Goal: Task Accomplishment & Management: Manage account settings

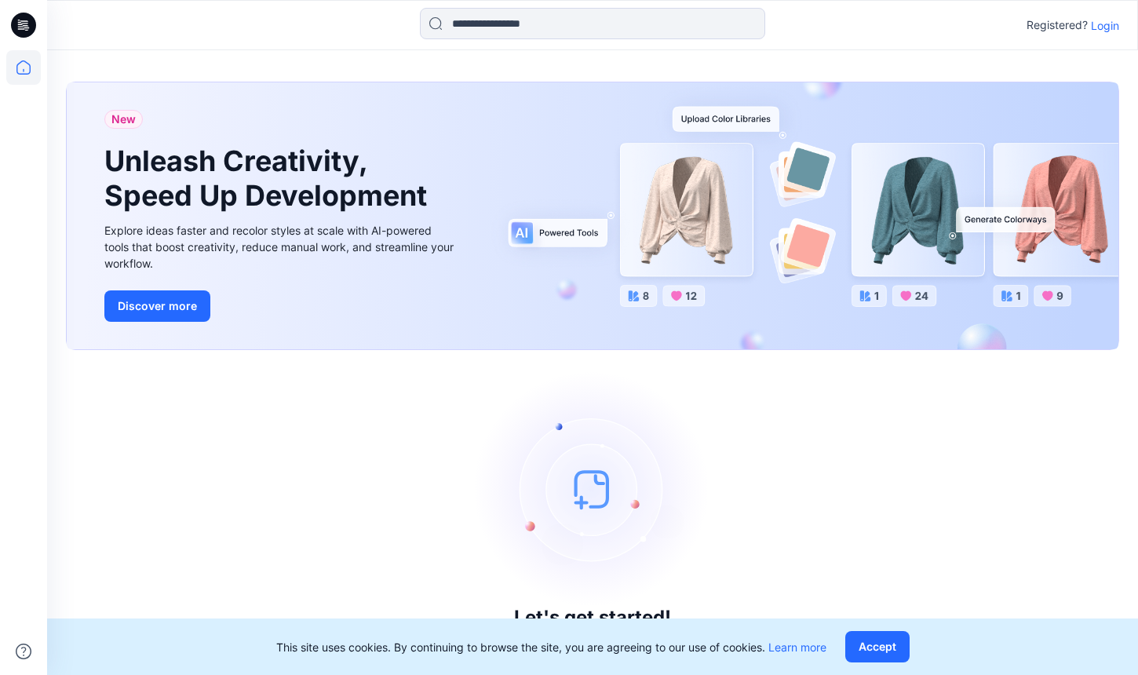
click at [1101, 30] on p "Login" at bounding box center [1104, 25] width 28 height 16
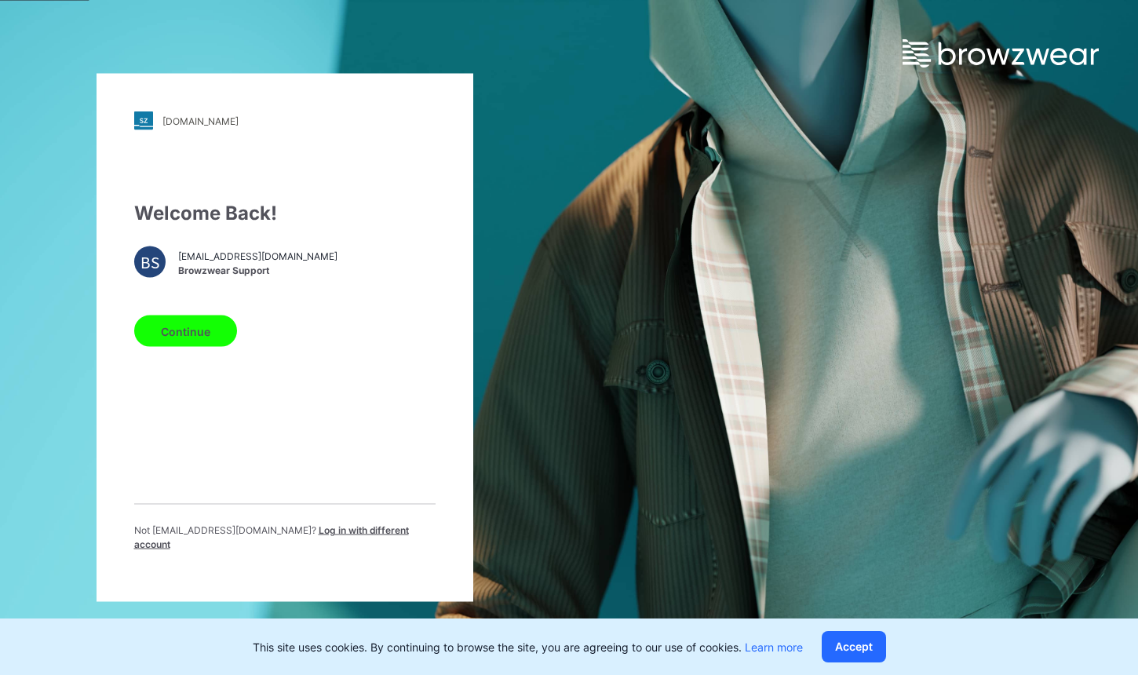
click at [204, 337] on button "Continue" at bounding box center [185, 330] width 103 height 31
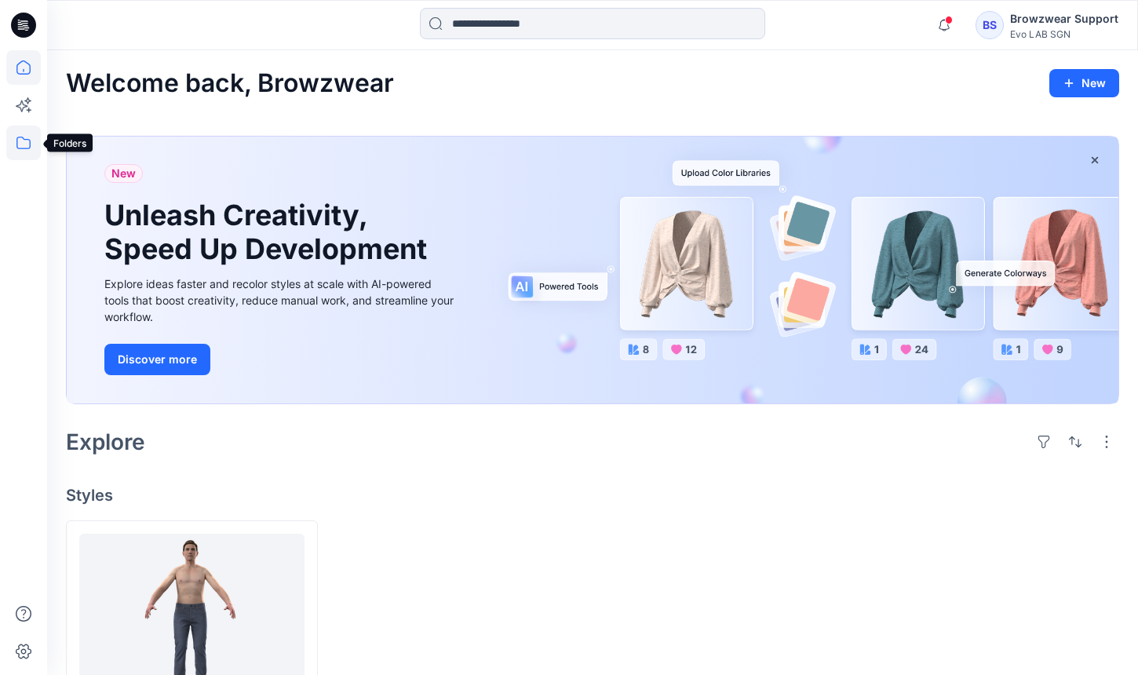
click at [11, 136] on icon at bounding box center [23, 143] width 35 height 35
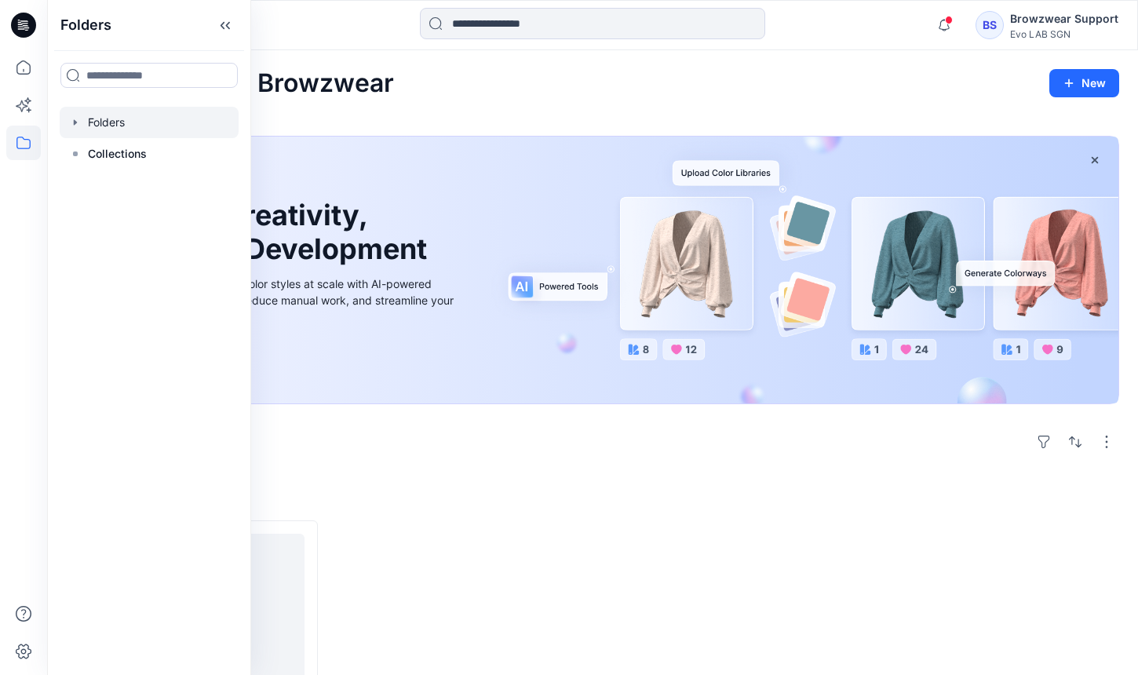
click at [126, 125] on div at bounding box center [149, 122] width 179 height 31
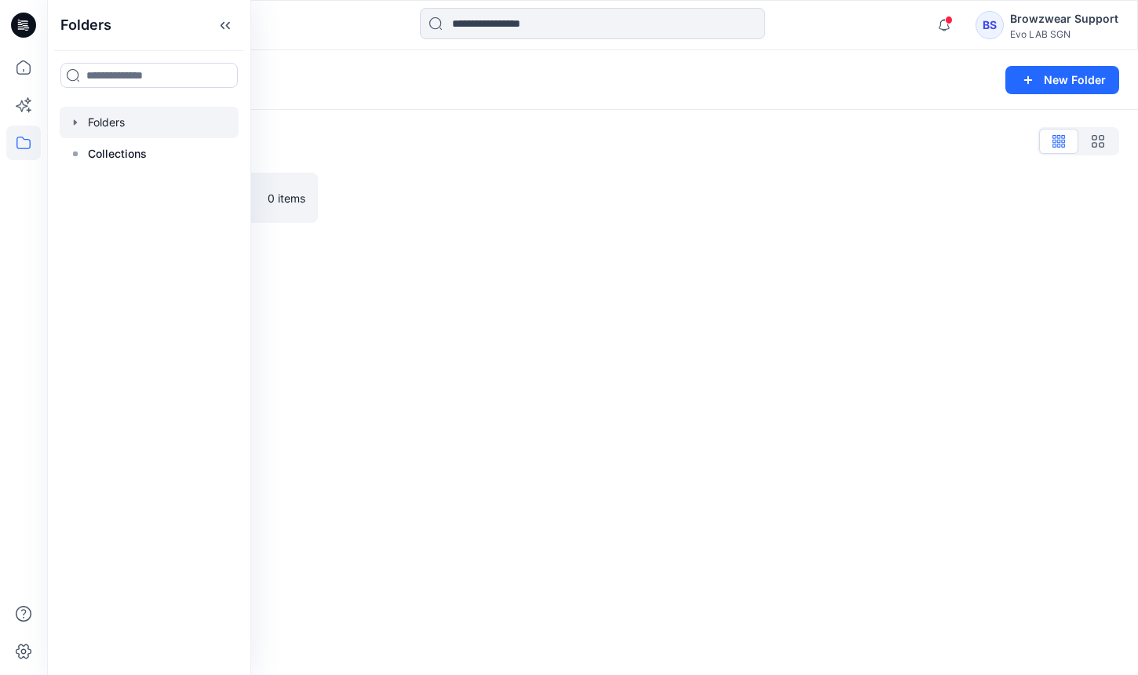
click at [581, 448] on div "Folders New Folder Folders List Practice_Onboarding 0 items" at bounding box center [592, 362] width 1090 height 624
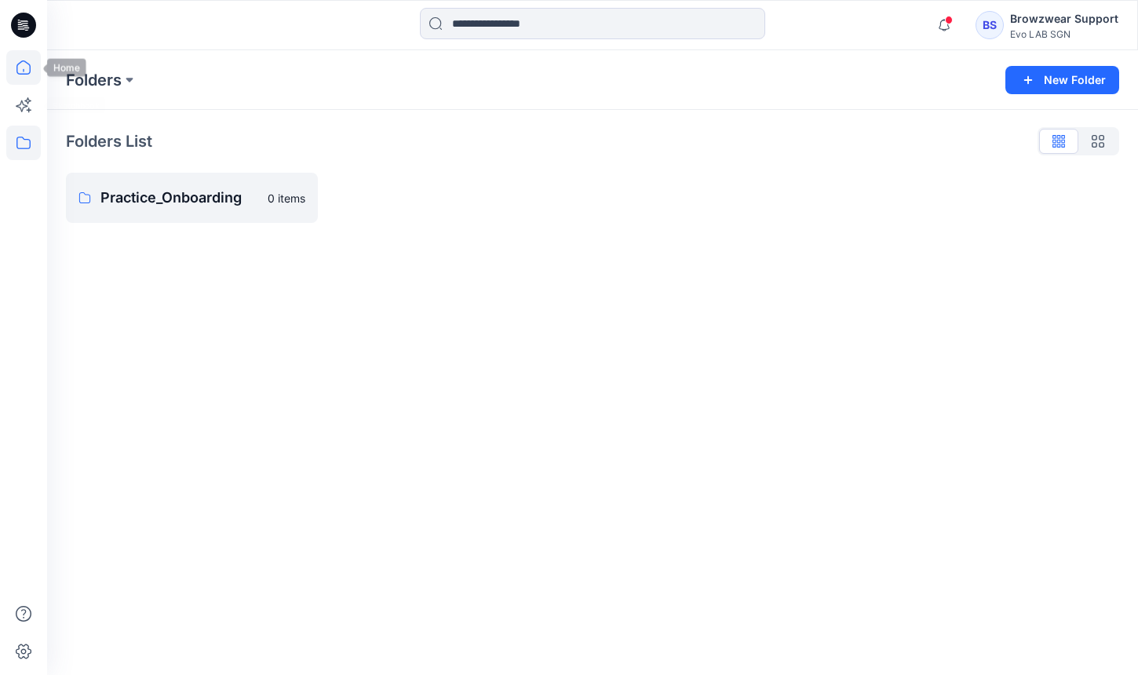
click at [23, 67] on icon at bounding box center [23, 67] width 35 height 35
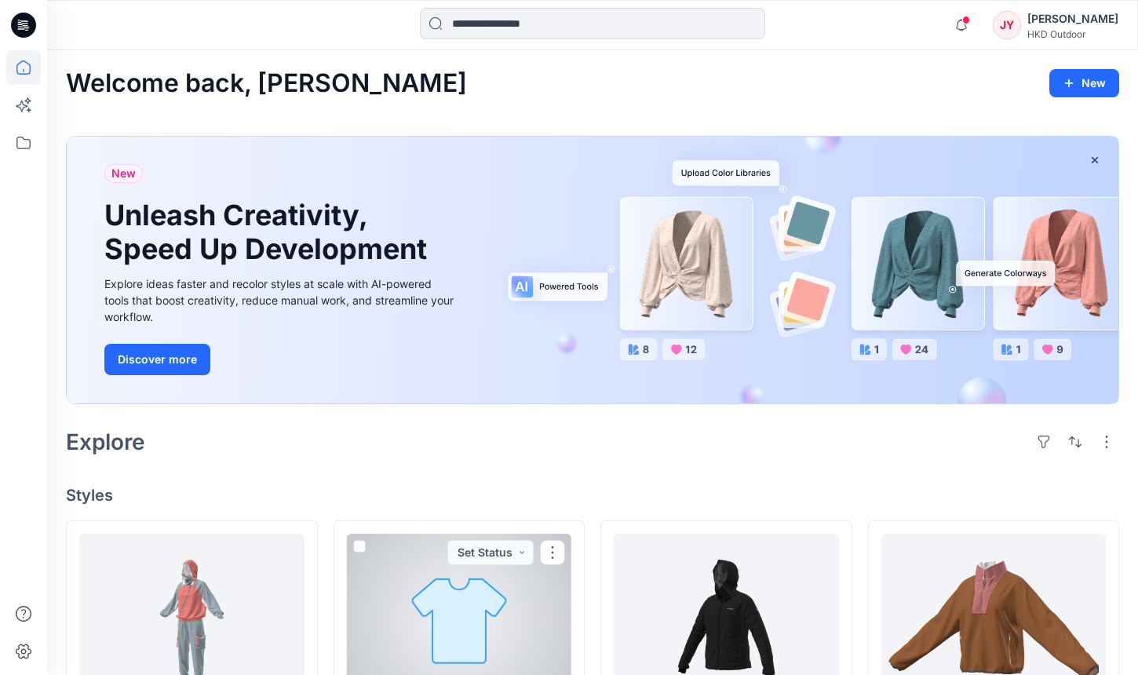
scroll to position [398, 0]
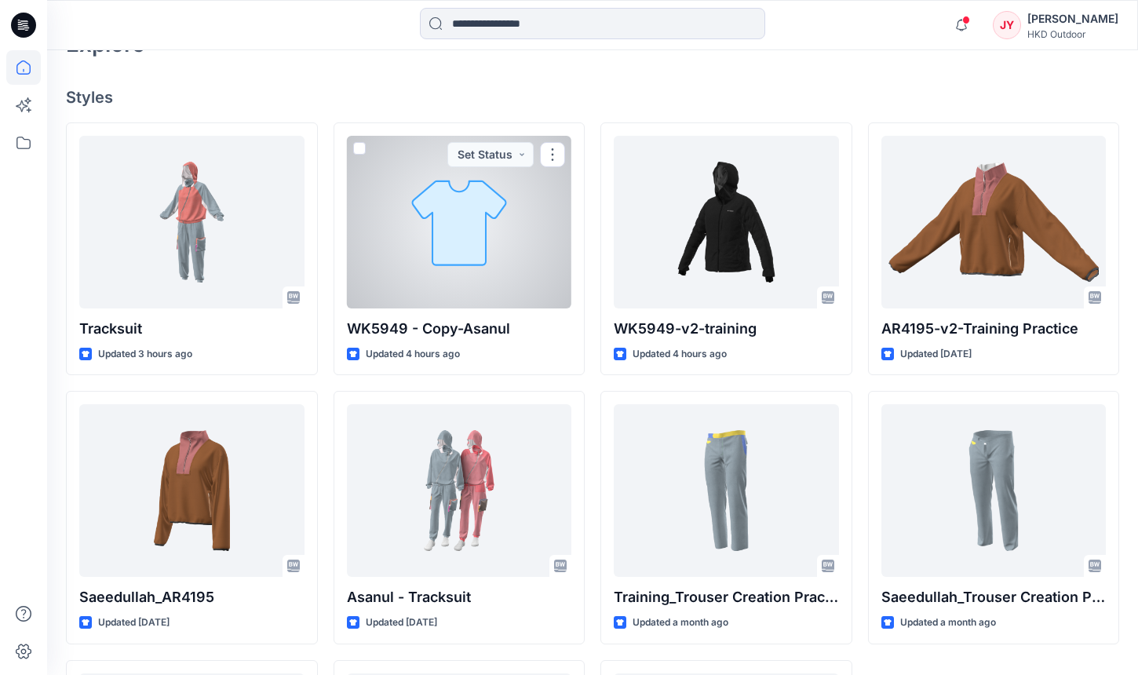
click at [481, 254] on div at bounding box center [459, 222] width 225 height 173
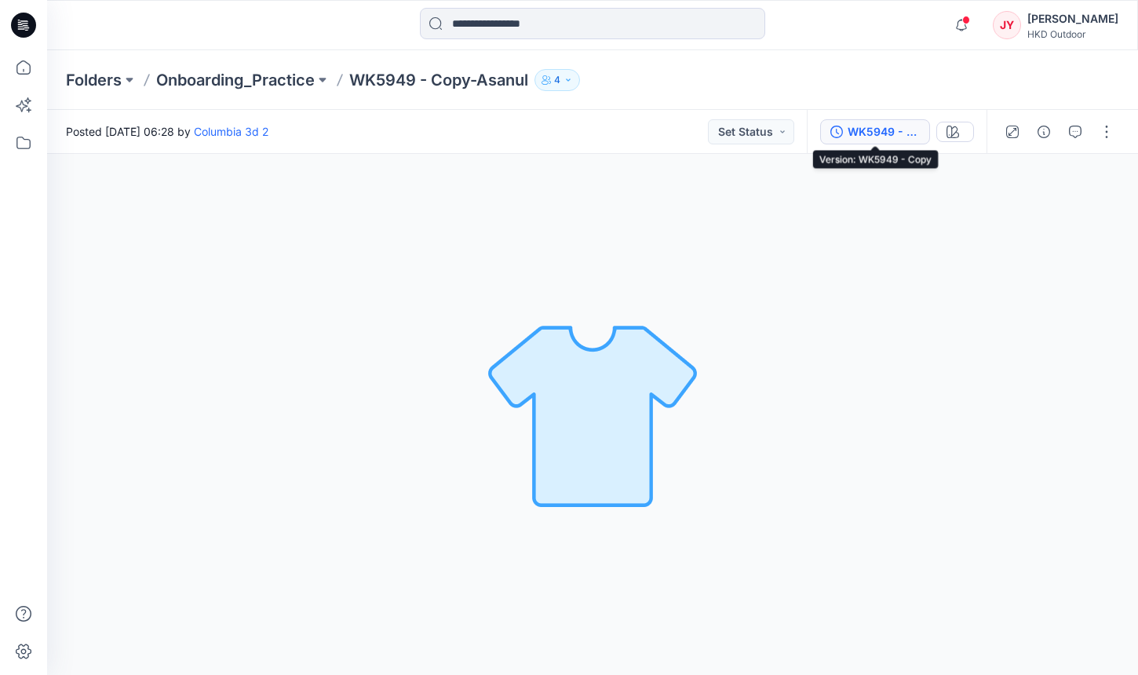
click at [890, 133] on div "WK5949 - Copy" at bounding box center [883, 131] width 72 height 17
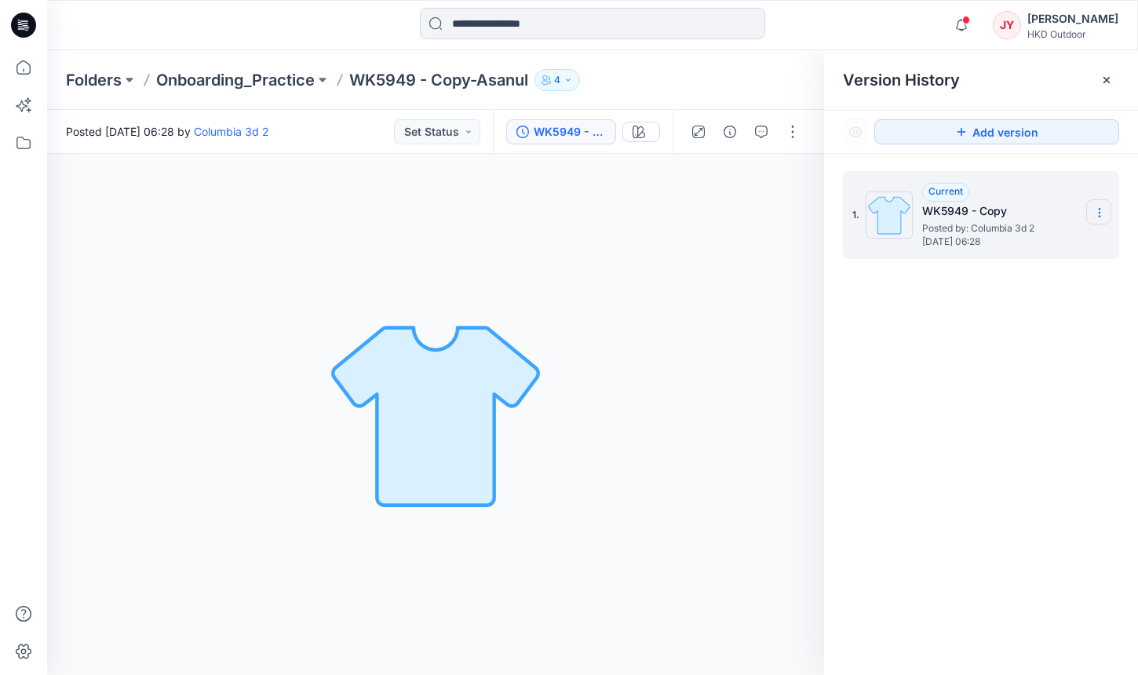
click at [1107, 213] on section at bounding box center [1098, 211] width 25 height 25
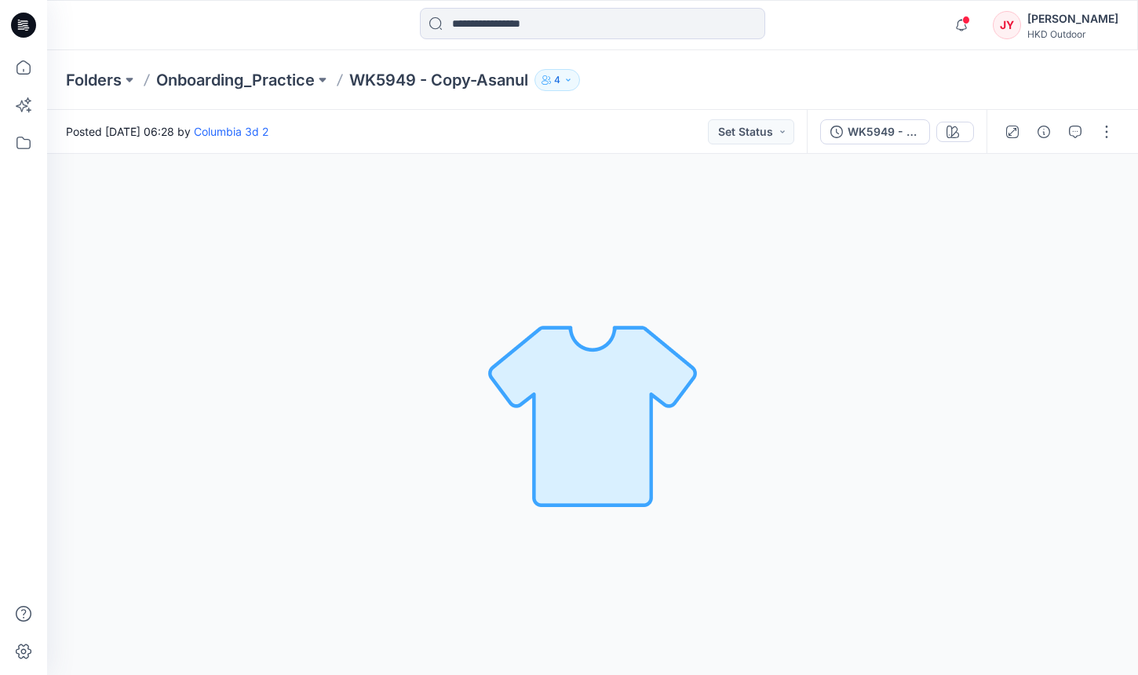
click at [490, 118] on div "Posted Tuesday, August 26, 2025 06:28 by Columbia 3d 2 Set Status" at bounding box center [426, 131] width 759 height 43
click at [550, 79] on icon "button" at bounding box center [545, 79] width 9 height 9
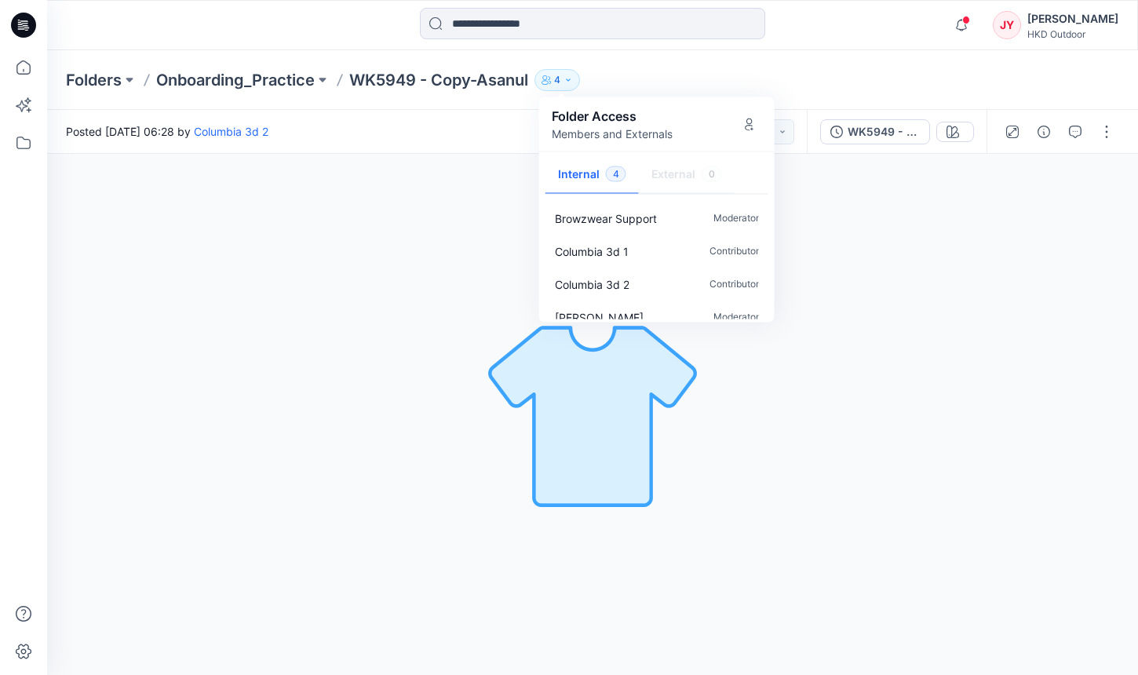
click at [470, 119] on div "Posted Tuesday, August 26, 2025 06:28 by Columbia 3d 2 Set Status" at bounding box center [426, 131] width 759 height 43
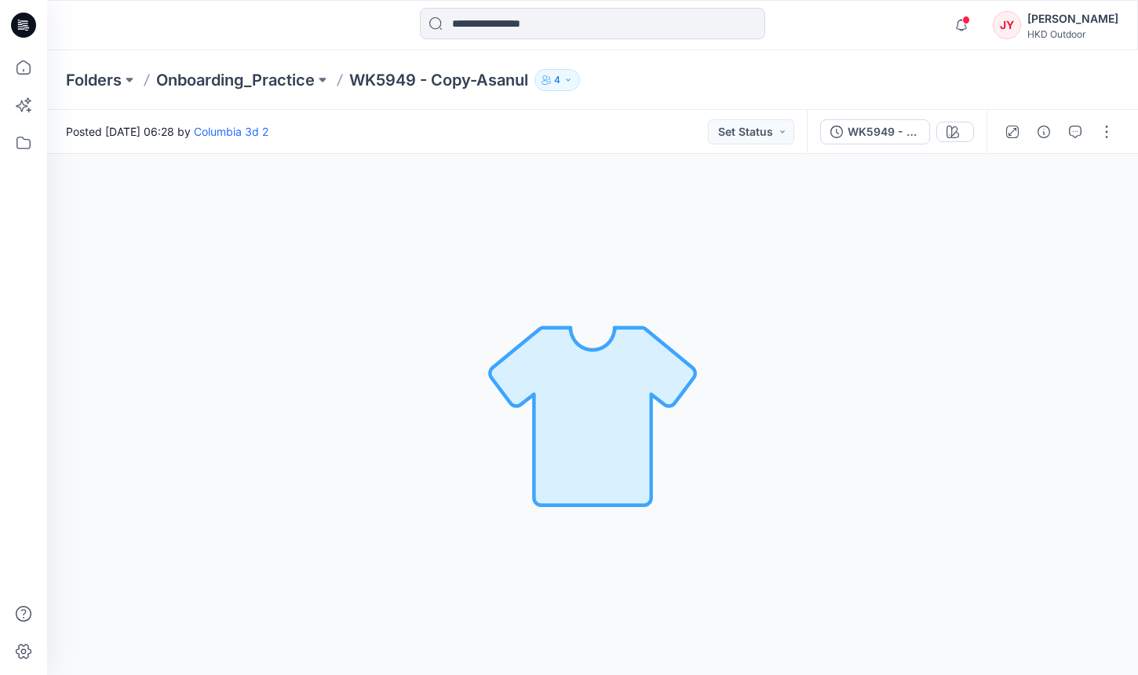
click at [1021, 31] on div "JY" at bounding box center [1006, 25] width 28 height 28
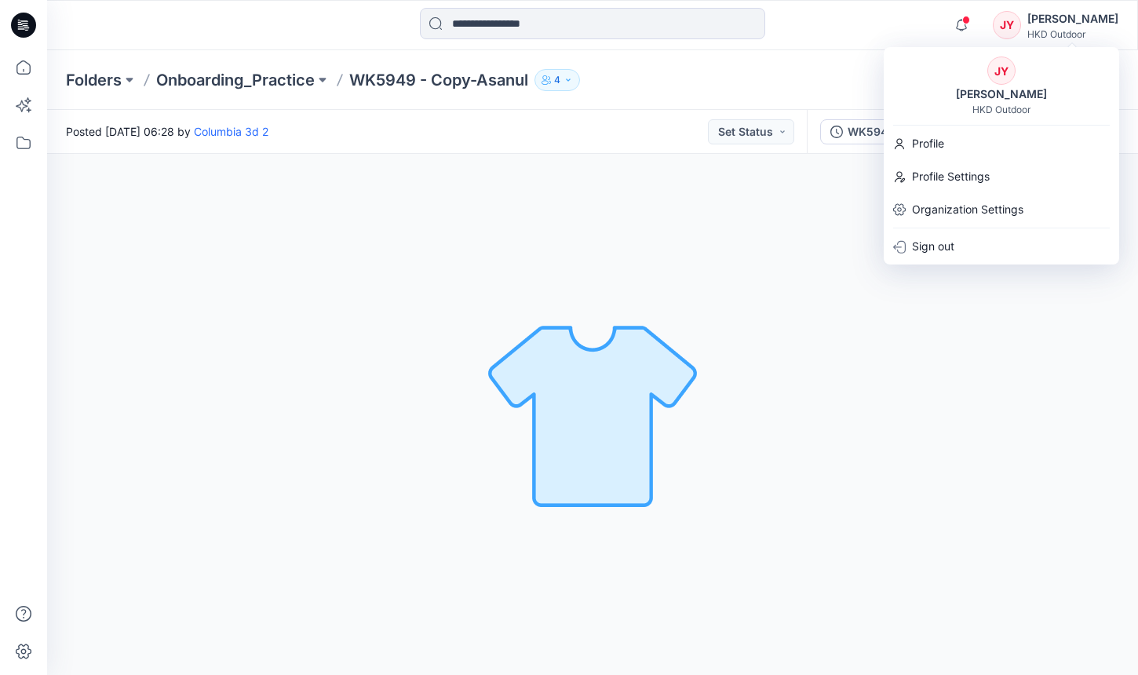
click at [1021, 31] on div "JY" at bounding box center [1006, 25] width 28 height 28
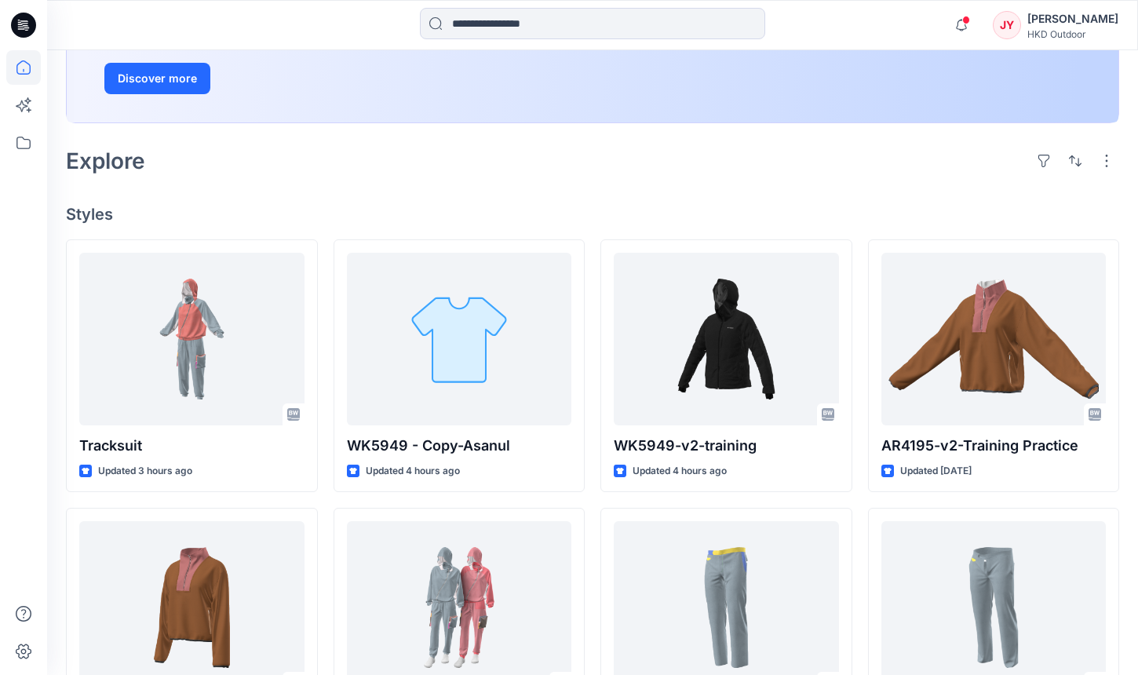
scroll to position [293, 0]
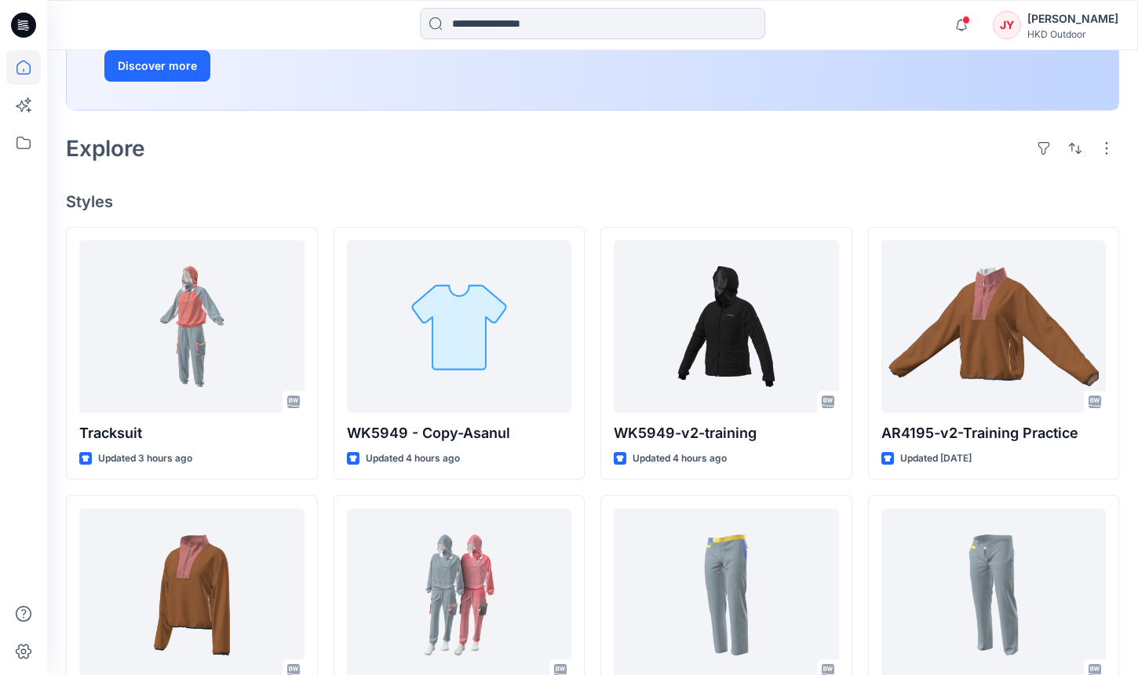
click at [594, 310] on div "Tracksuit Updated 3 hours ago Saeedullah_AR4195 Updated 7 days ago Training Pra…" at bounding box center [592, 622] width 1053 height 791
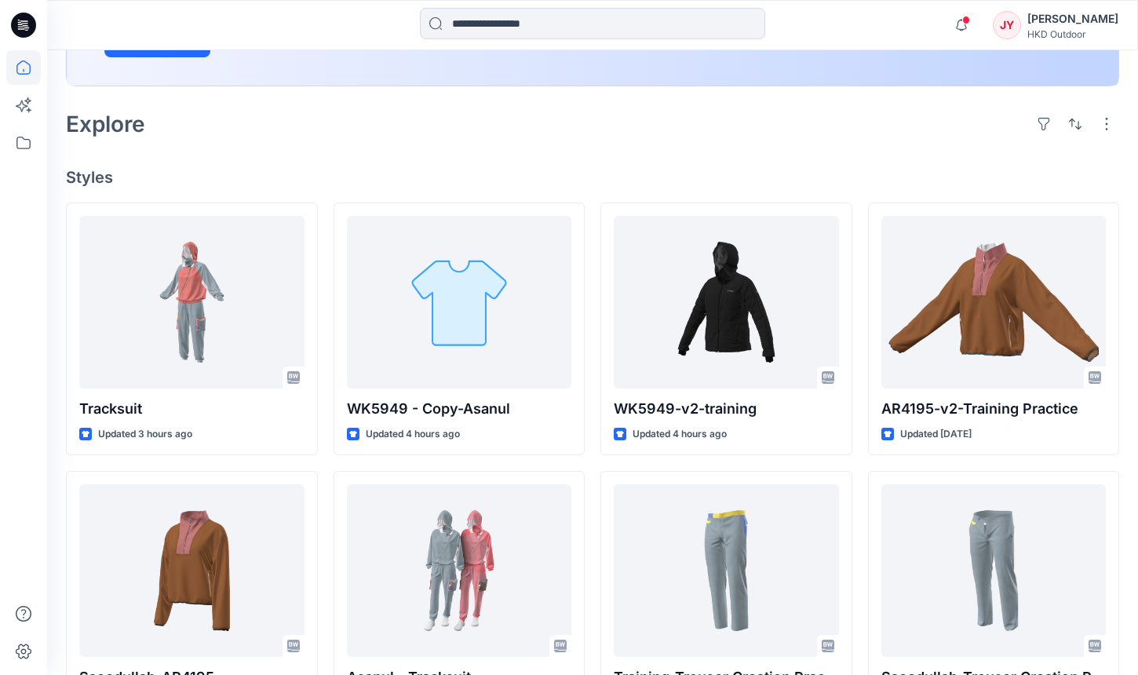
scroll to position [388, 0]
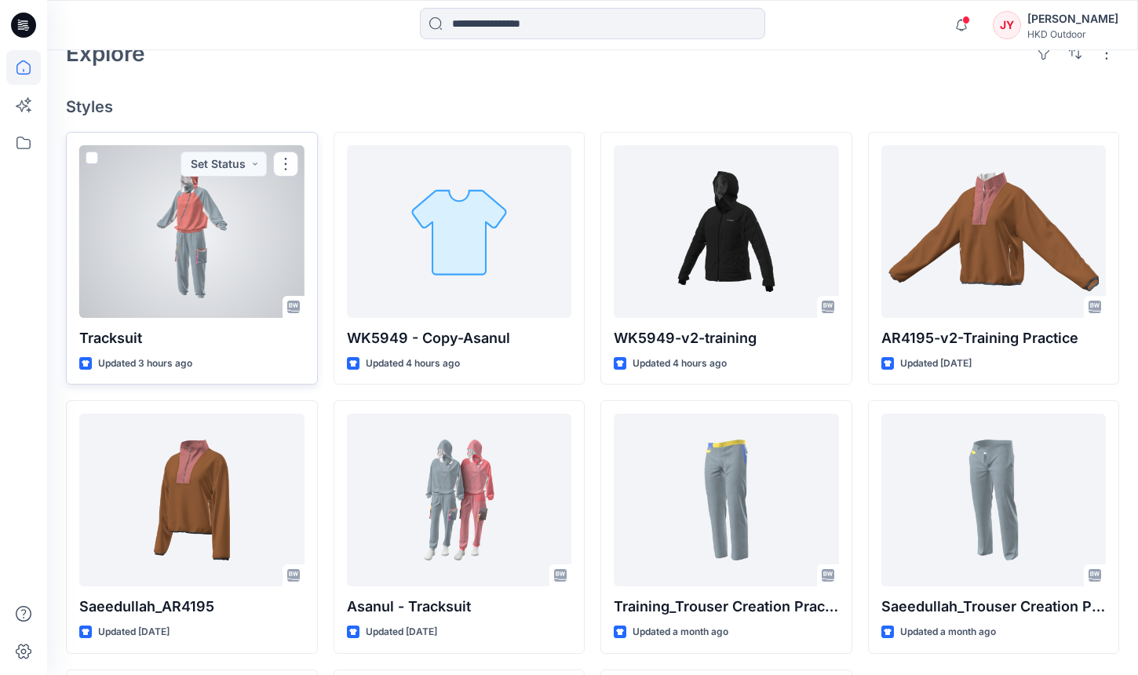
click at [156, 241] on div at bounding box center [191, 231] width 225 height 173
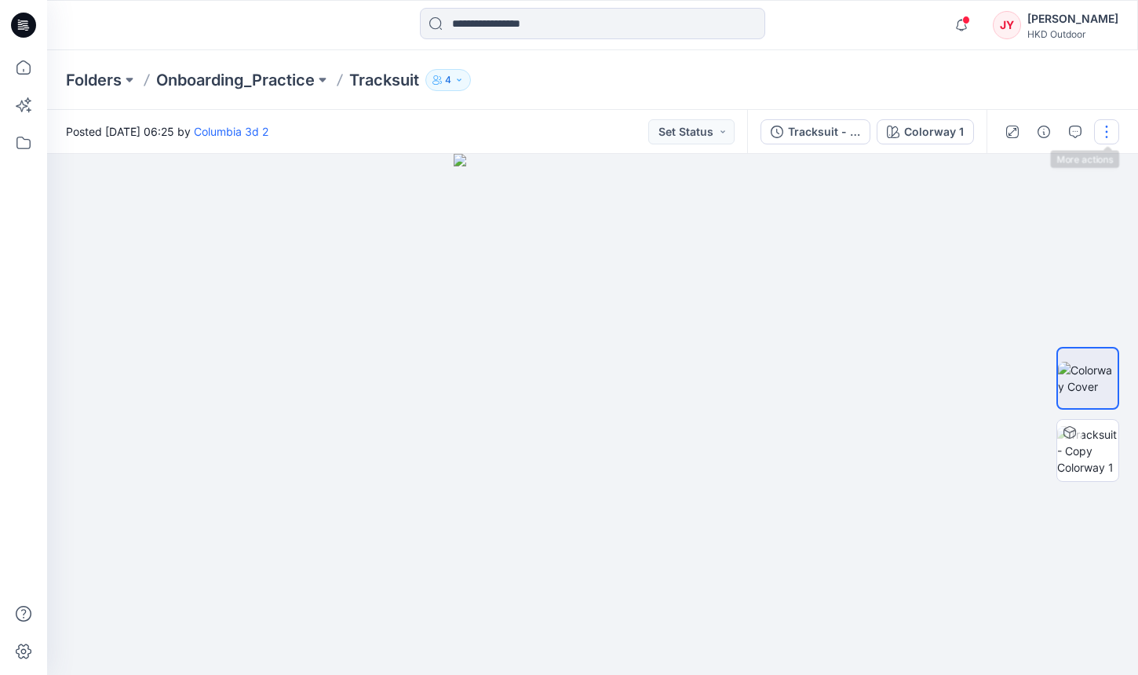
click at [1099, 121] on button "button" at bounding box center [1106, 131] width 25 height 25
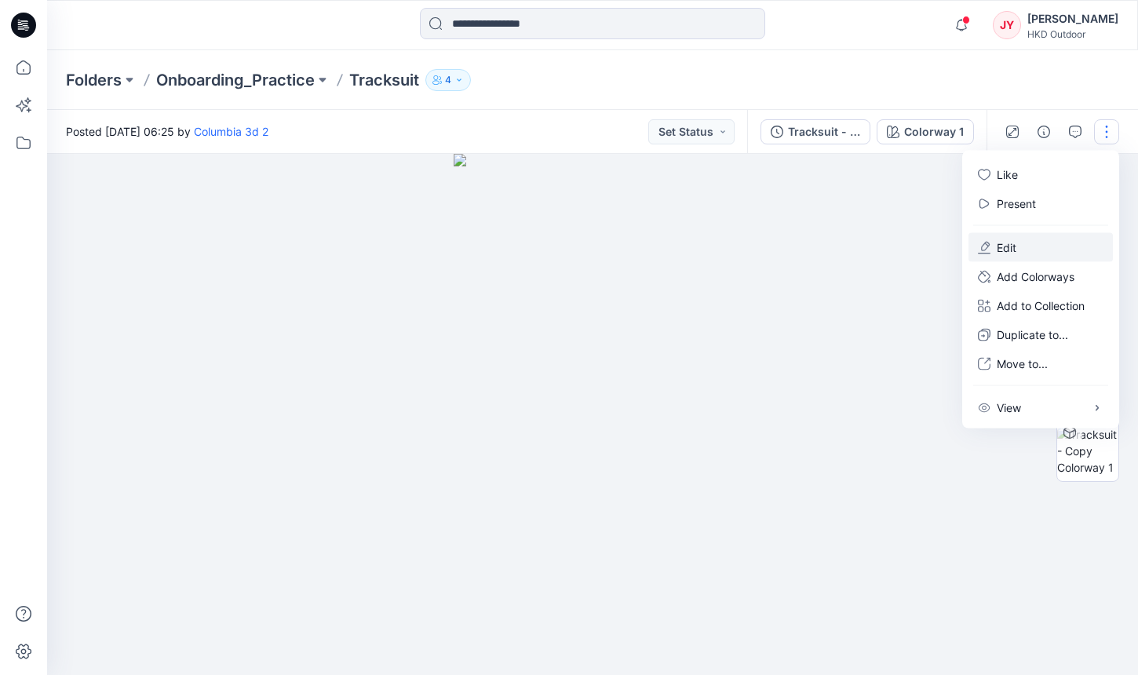
click at [1035, 244] on button "Edit" at bounding box center [1040, 247] width 144 height 29
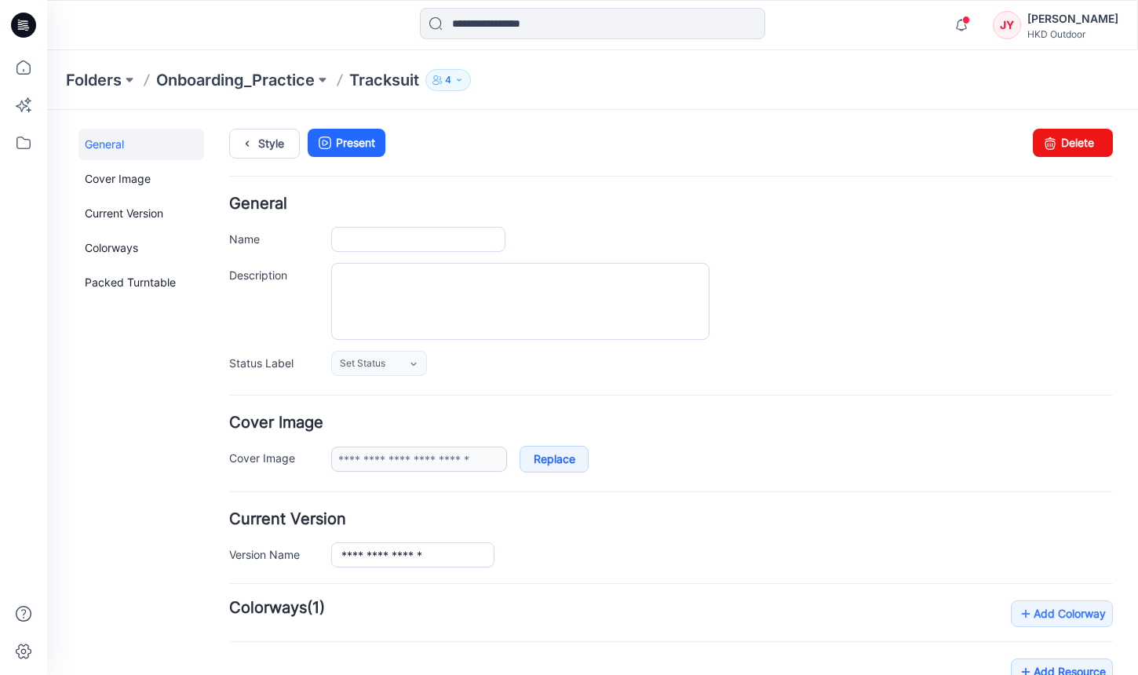
type input "*********"
type input "**********"
click at [421, 238] on input "*********" at bounding box center [418, 239] width 174 height 25
type input "**********"
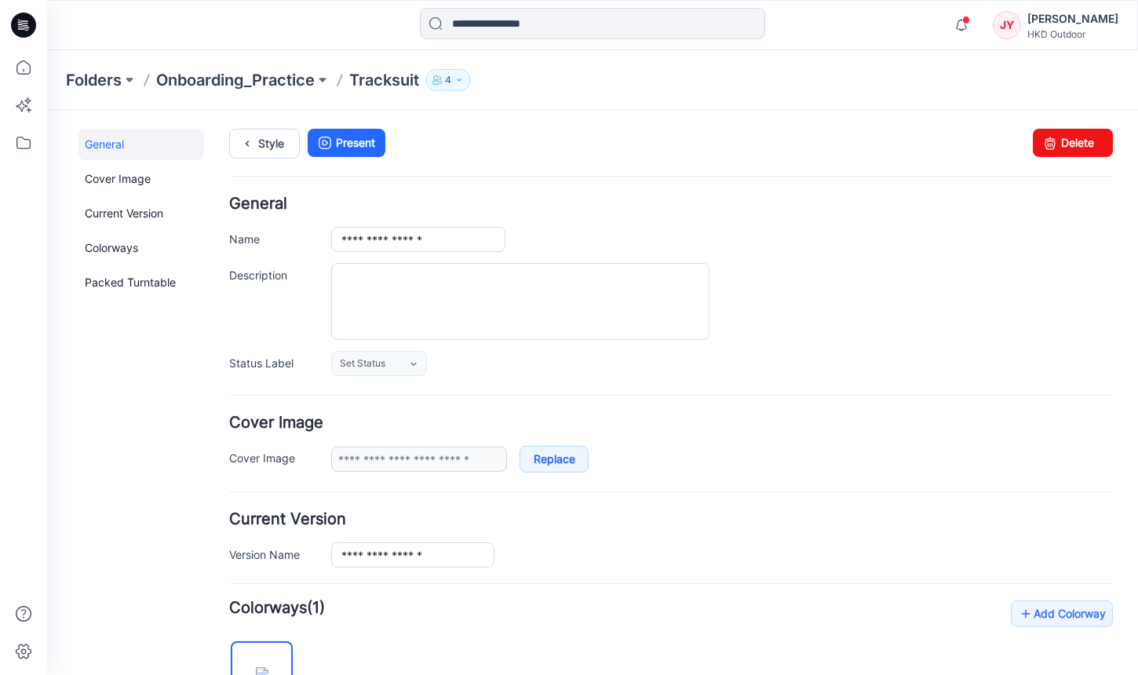
click at [977, 211] on div "**********" at bounding box center [670, 286] width 883 height 180
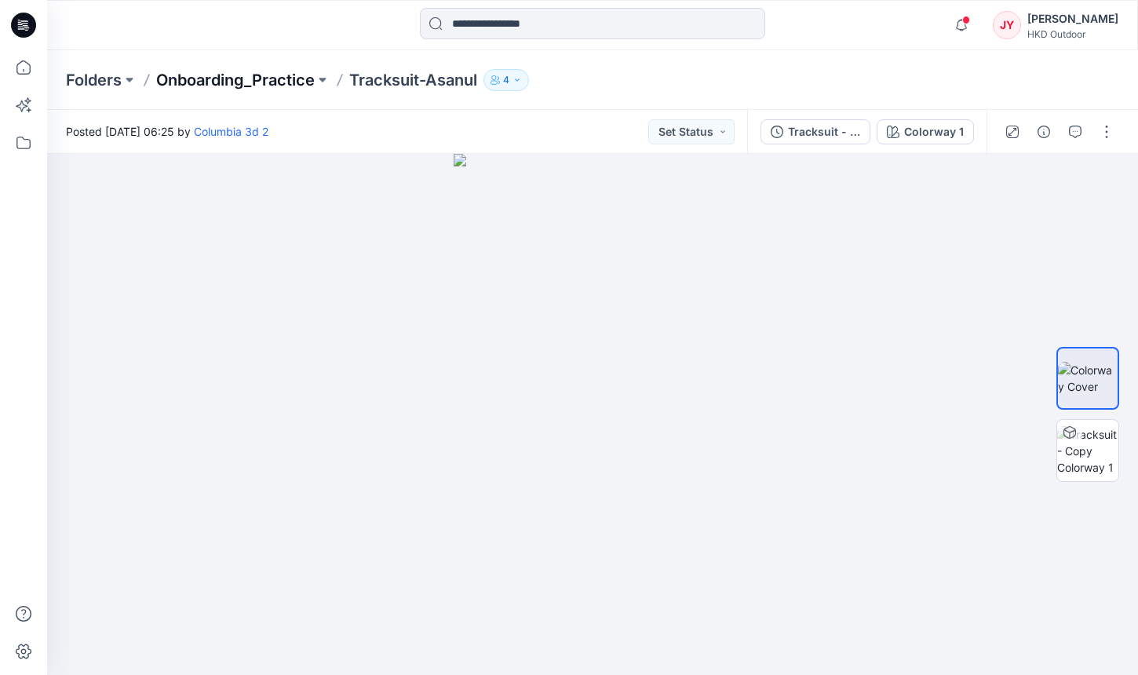
click at [168, 84] on p "Onboarding_Practice" at bounding box center [235, 80] width 158 height 22
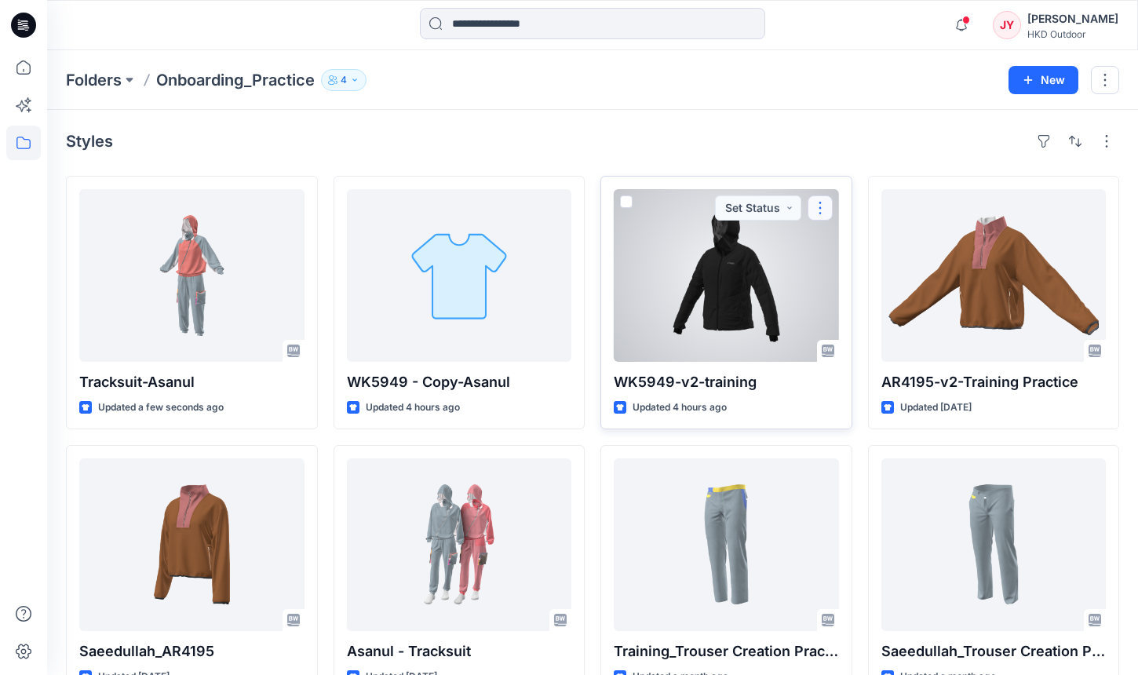
click at [825, 204] on button "button" at bounding box center [819, 207] width 25 height 25
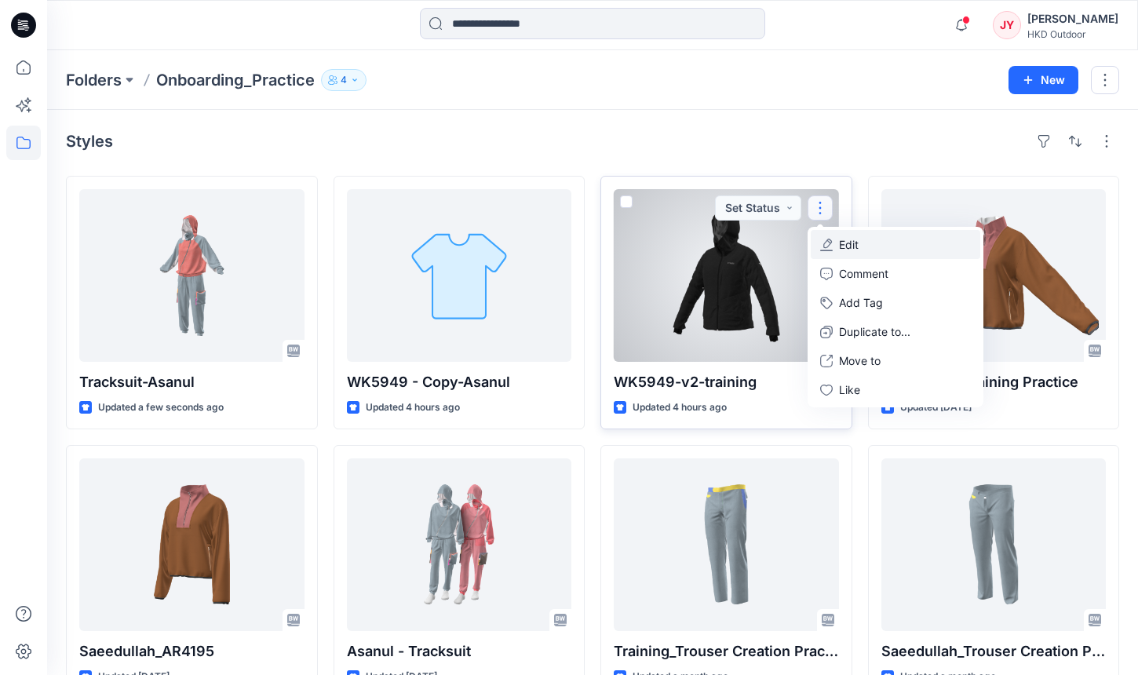
click at [859, 243] on button "Edit" at bounding box center [894, 244] width 169 height 29
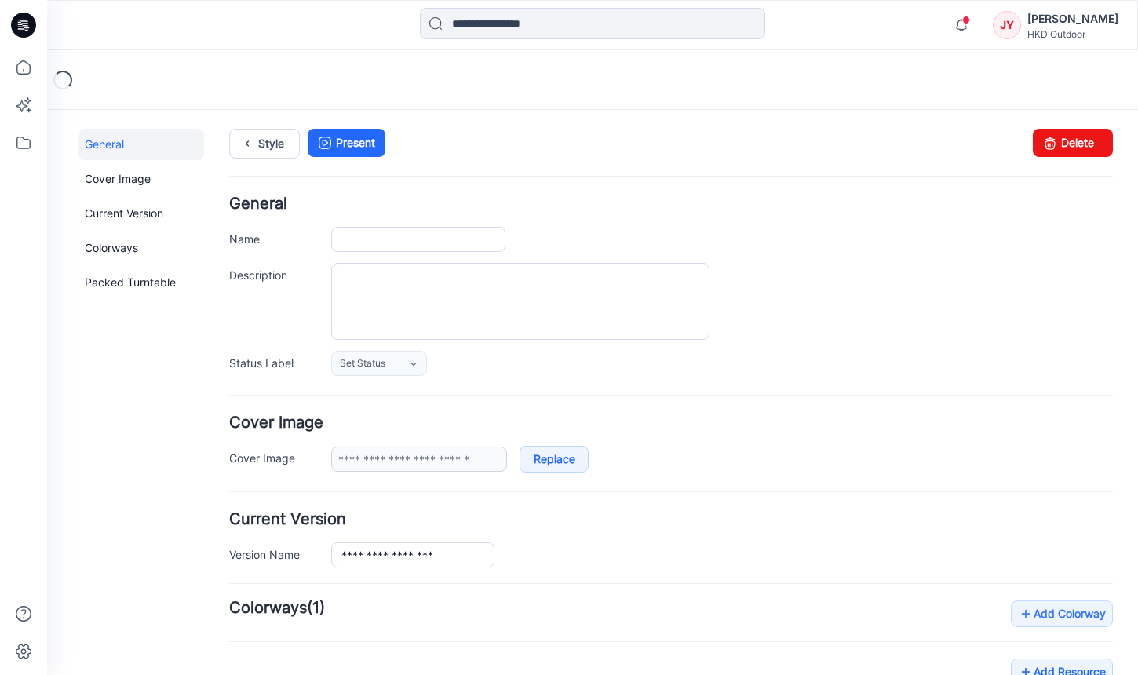
type input "**********"
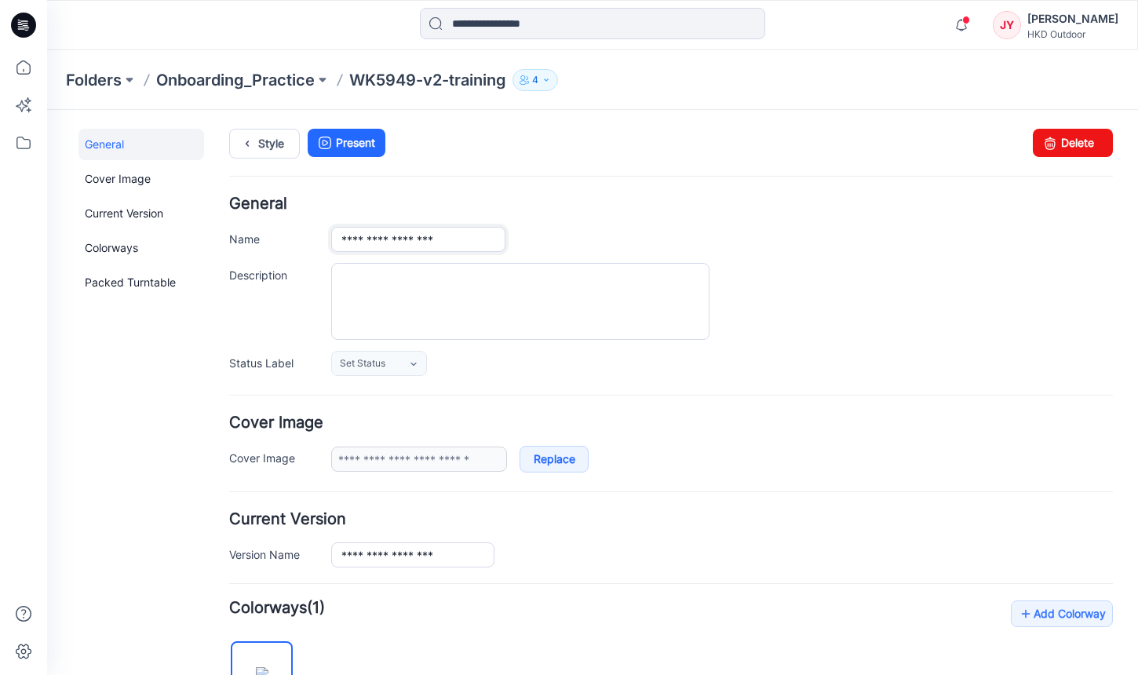
click at [457, 238] on input "**********" at bounding box center [418, 239] width 174 height 25
click at [413, 242] on input "**********" at bounding box center [418, 239] width 174 height 25
click at [686, 236] on div "**********" at bounding box center [721, 239] width 781 height 25
click at [475, 240] on input "**********" at bounding box center [418, 239] width 174 height 25
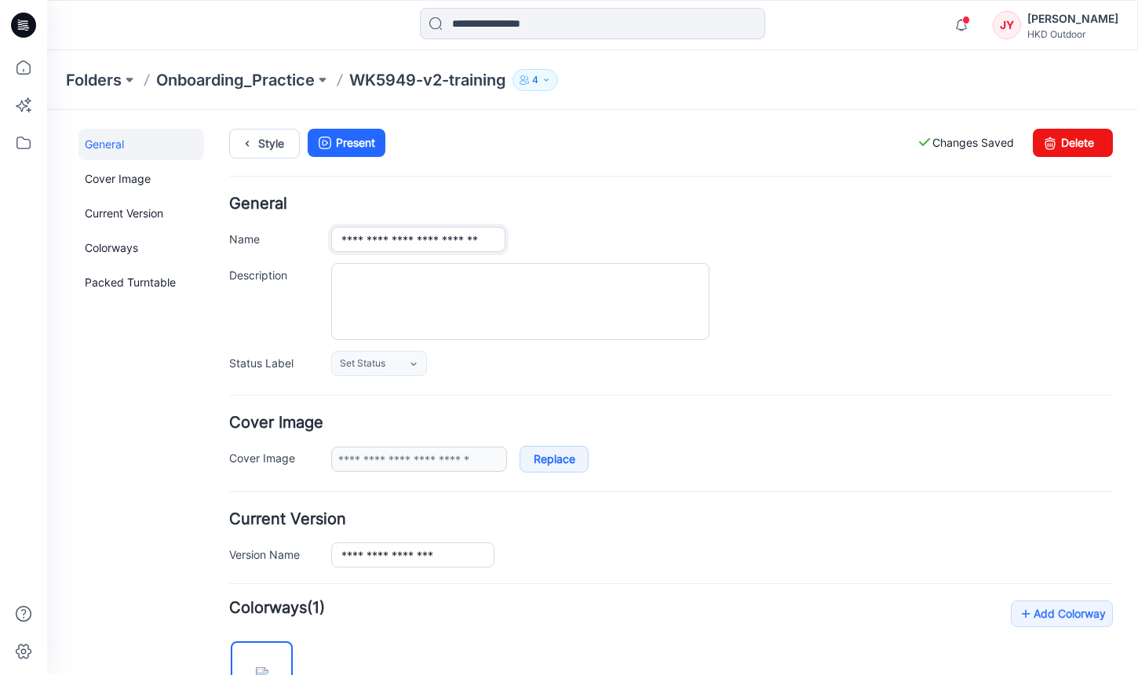
type input "**********"
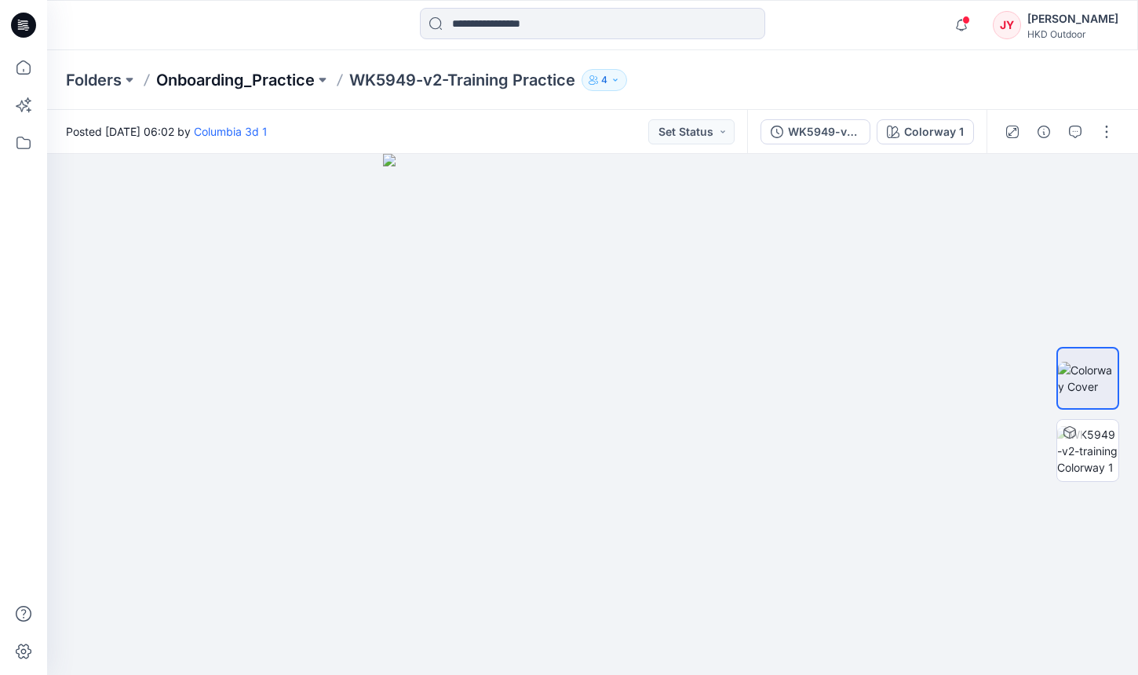
click at [224, 89] on p "Onboarding_Practice" at bounding box center [235, 80] width 158 height 22
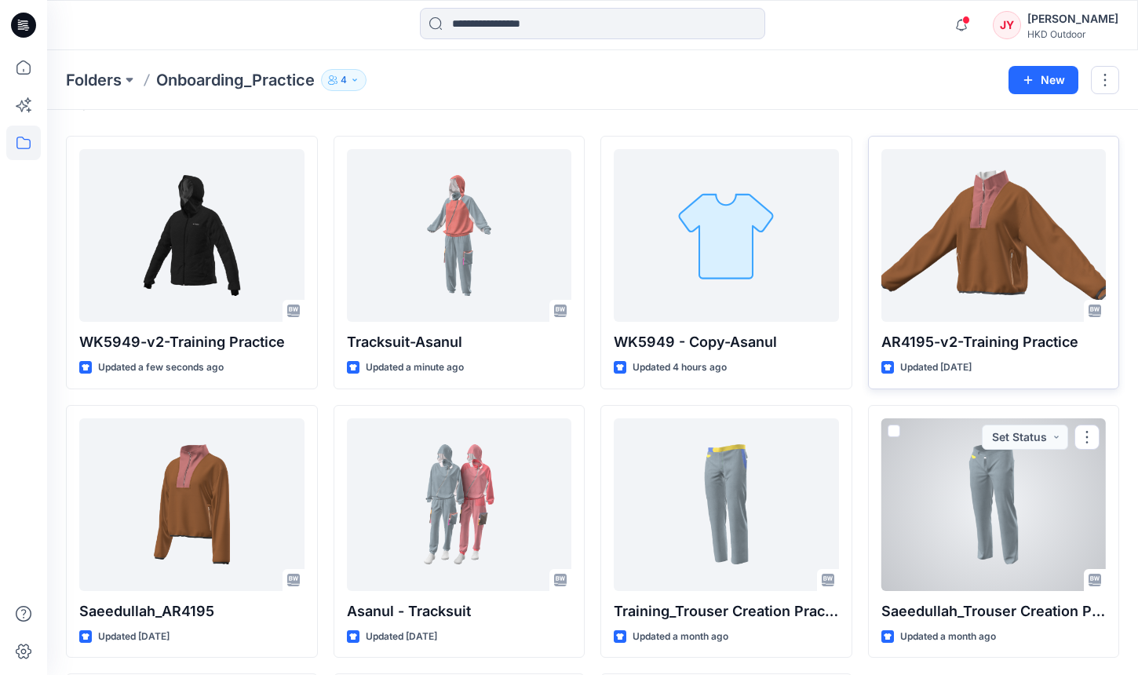
scroll to position [31, 0]
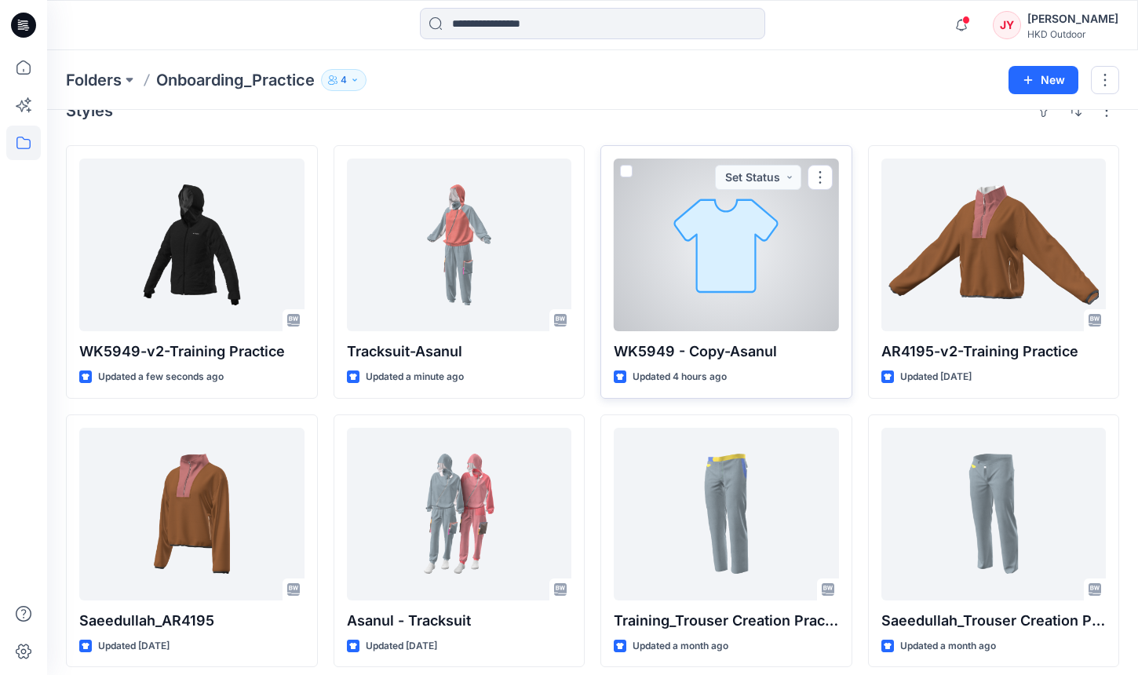
click at [835, 232] on div at bounding box center [725, 244] width 225 height 173
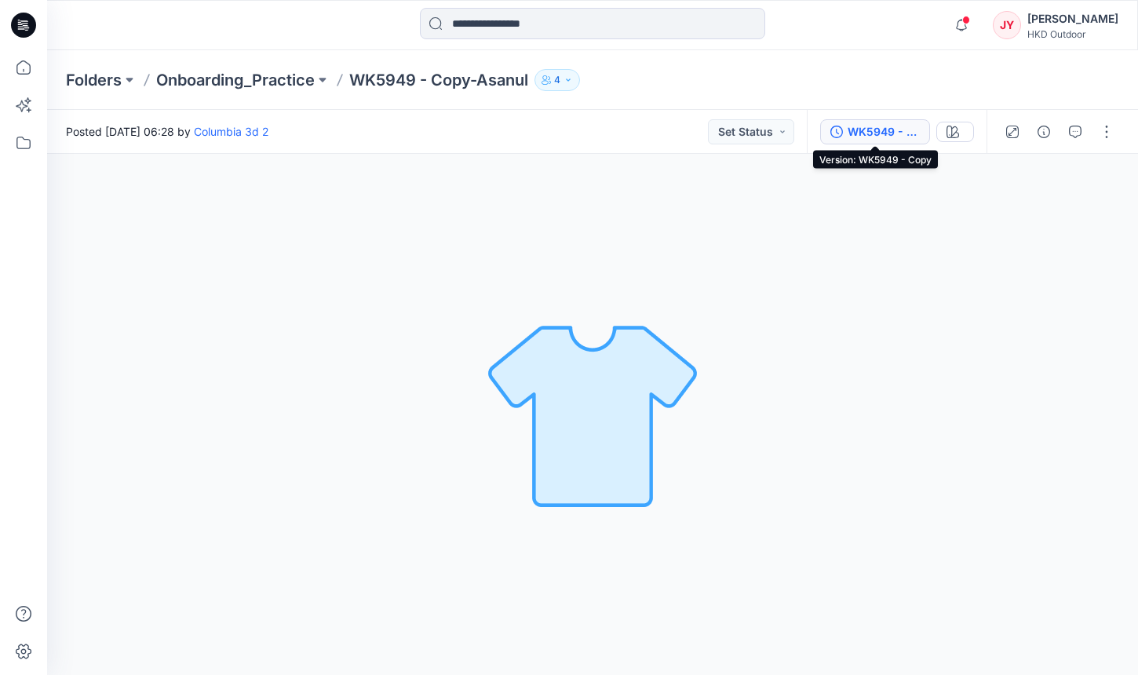
click at [850, 119] on button "WK5949 - Copy" at bounding box center [875, 131] width 110 height 25
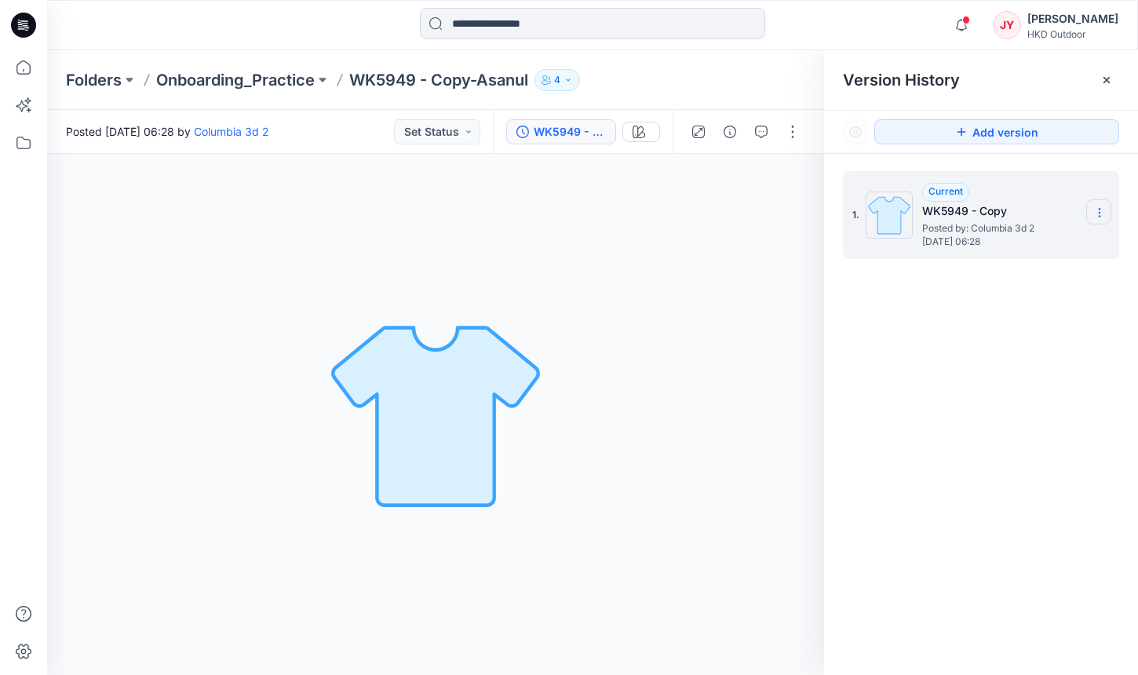
click at [1101, 213] on icon at bounding box center [1099, 212] width 13 height 13
click at [799, 130] on button "button" at bounding box center [792, 131] width 25 height 25
click at [1101, 78] on icon at bounding box center [1106, 80] width 13 height 13
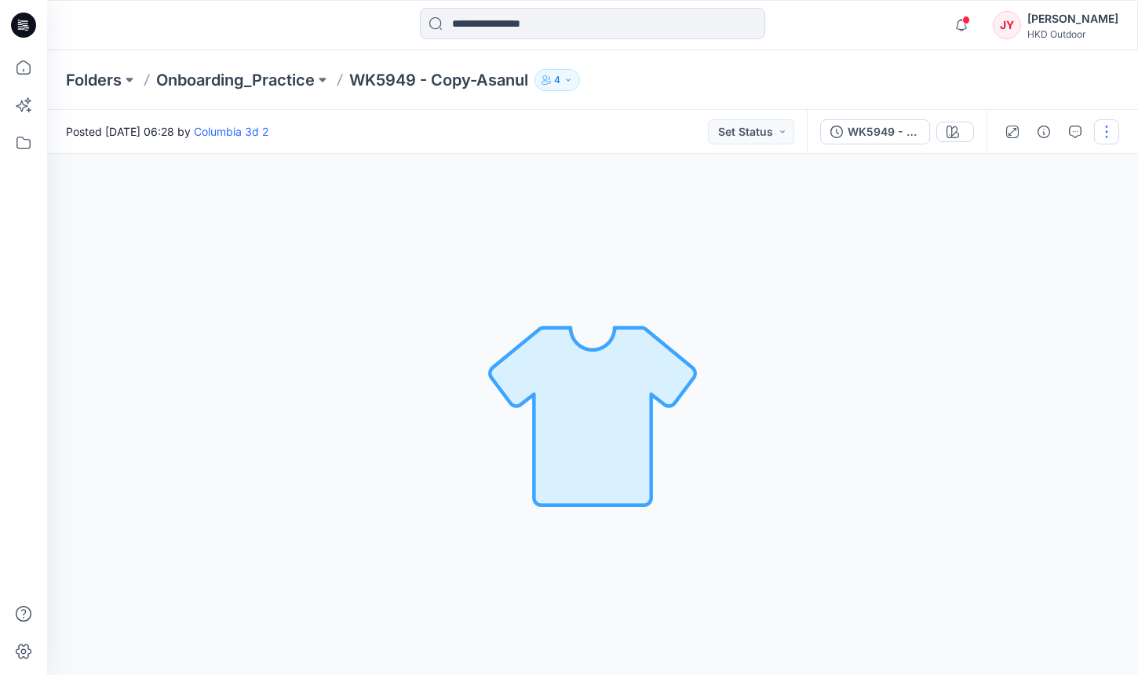
click at [1107, 133] on button "button" at bounding box center [1106, 131] width 25 height 25
click at [1014, 246] on p "Edit" at bounding box center [1006, 247] width 20 height 16
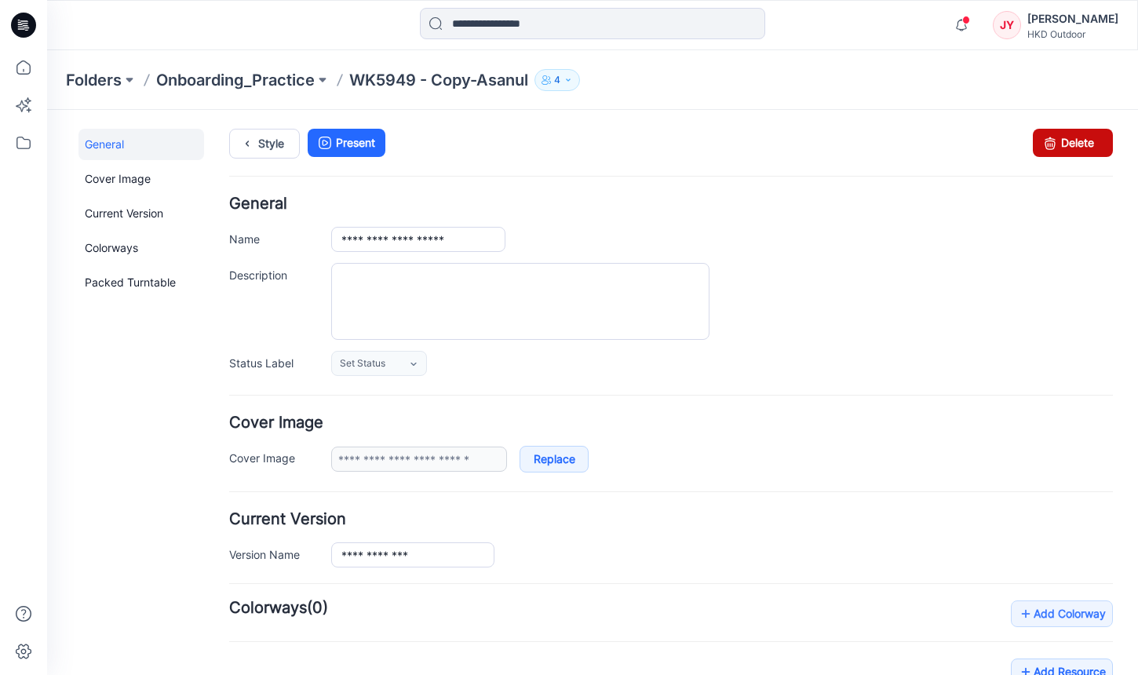
click at [1083, 133] on link "Delete" at bounding box center [1072, 143] width 80 height 28
click at [274, 77] on p "Onboarding_Practice" at bounding box center [235, 80] width 158 height 22
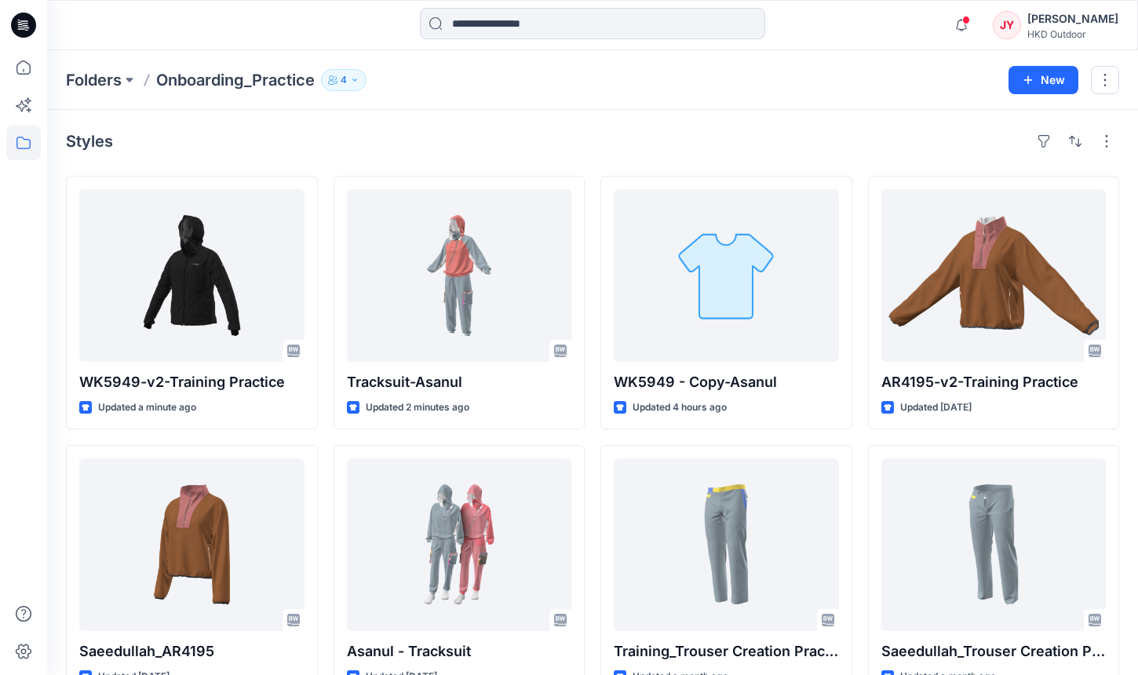
click at [883, 126] on div "Styles WK5949-v2-Training Practice Updated a minute ago Saeedullah_AR4195 Updat…" at bounding box center [592, 548] width 1090 height 876
click at [970, 20] on span at bounding box center [966, 20] width 8 height 9
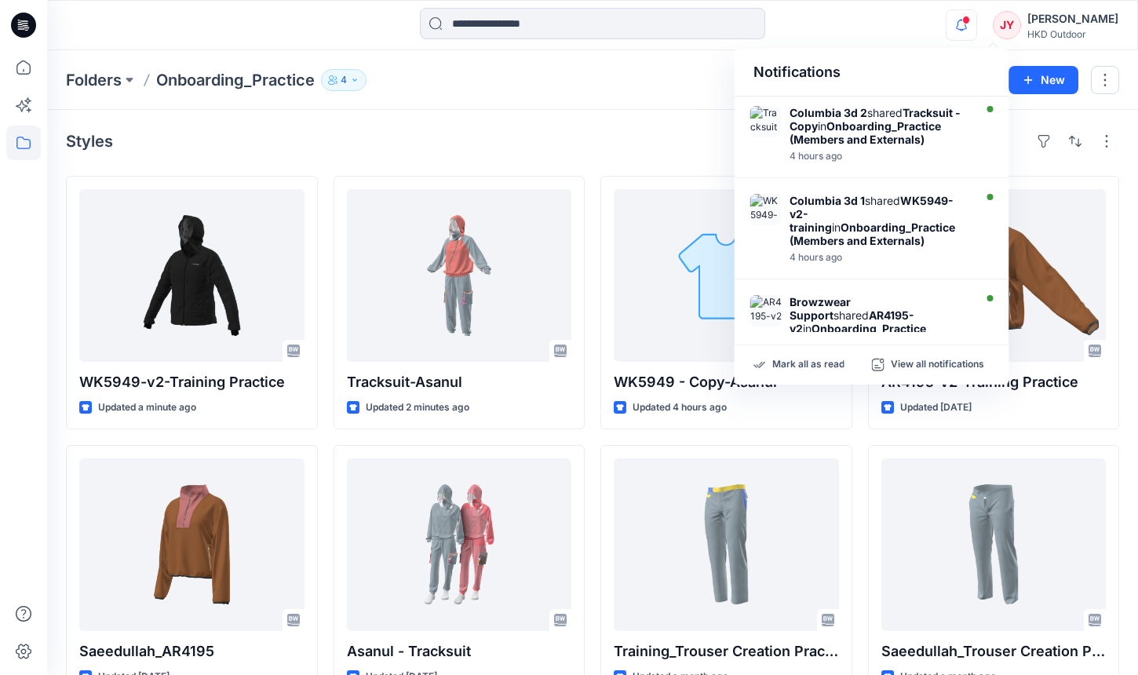
click at [970, 20] on span at bounding box center [966, 20] width 8 height 9
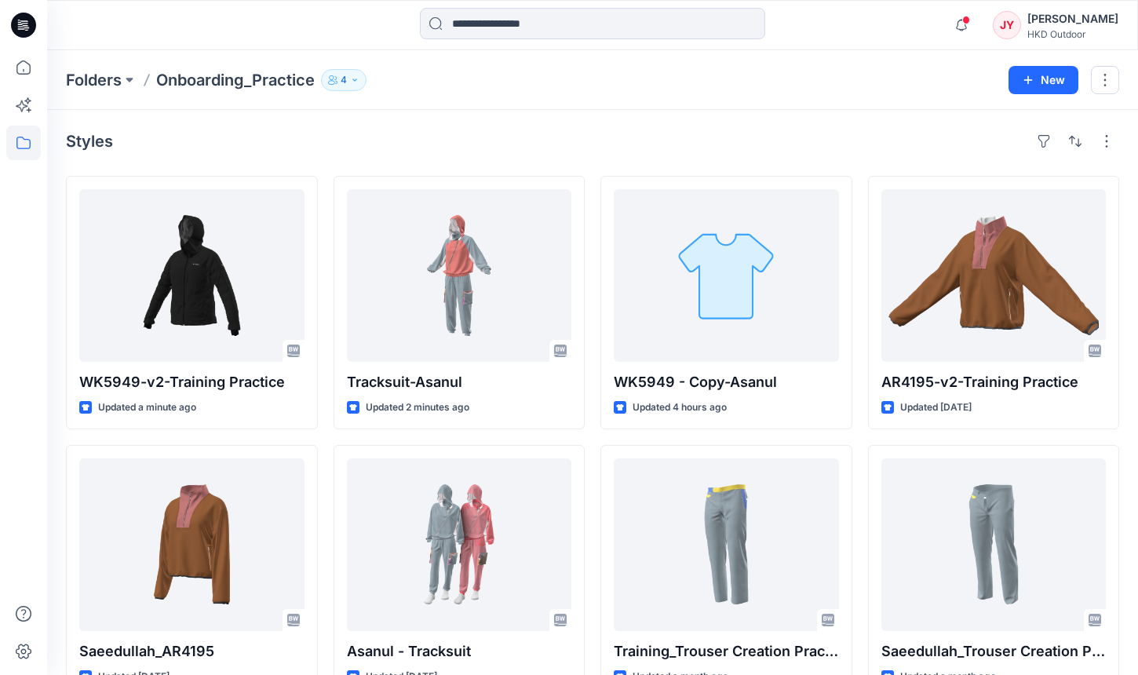
click at [597, 122] on div "Styles WK5949-v2-Training Practice Updated a minute ago Saeedullah_AR4195 Updat…" at bounding box center [592, 548] width 1090 height 876
click at [347, 72] on p "4" at bounding box center [343, 79] width 6 height 17
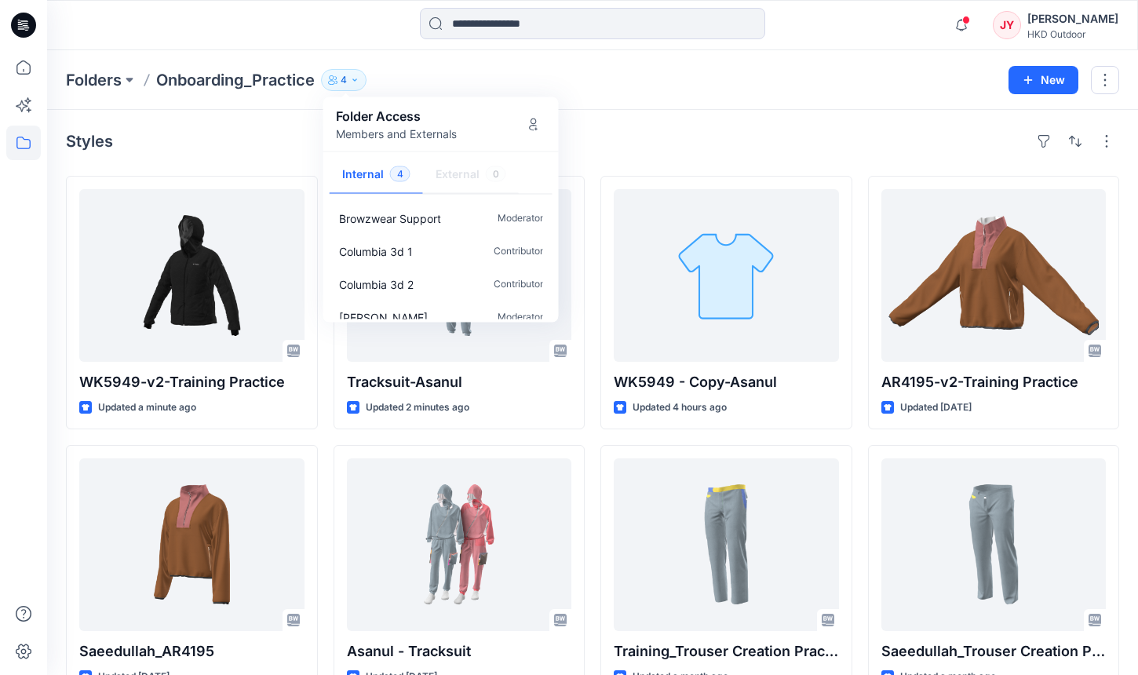
click at [663, 95] on div "Folders Onboarding_Practice 4 Folder Access Members and Externals Internal 4 Ex…" at bounding box center [592, 80] width 1090 height 60
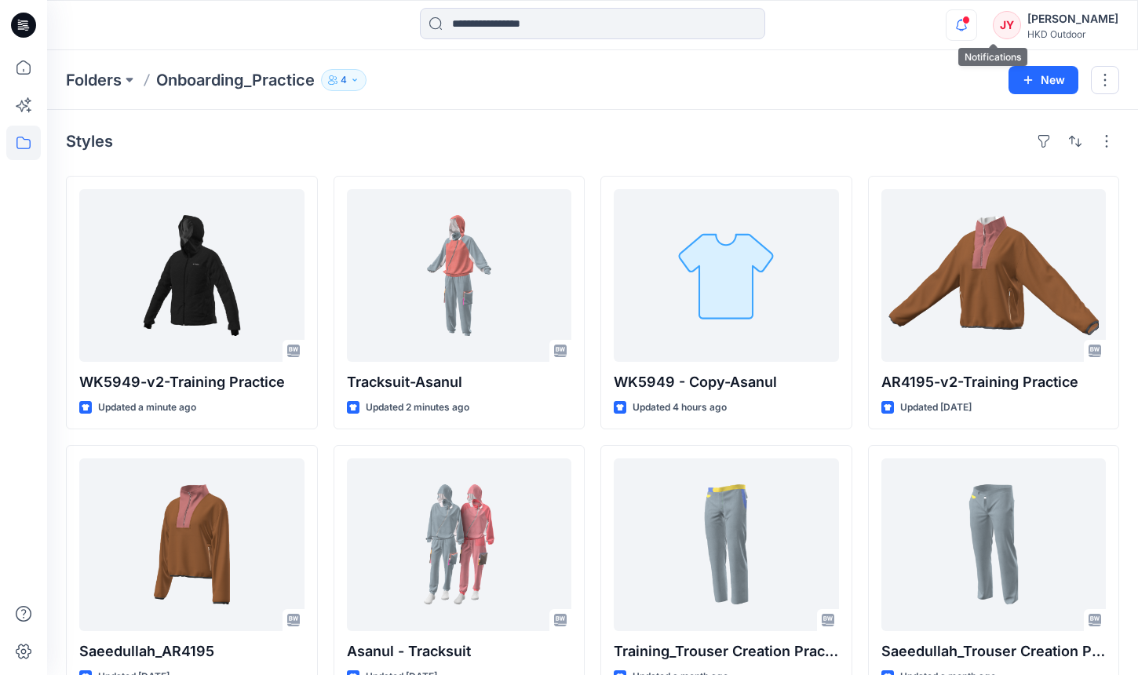
click at [976, 18] on icon "button" at bounding box center [961, 24] width 30 height 31
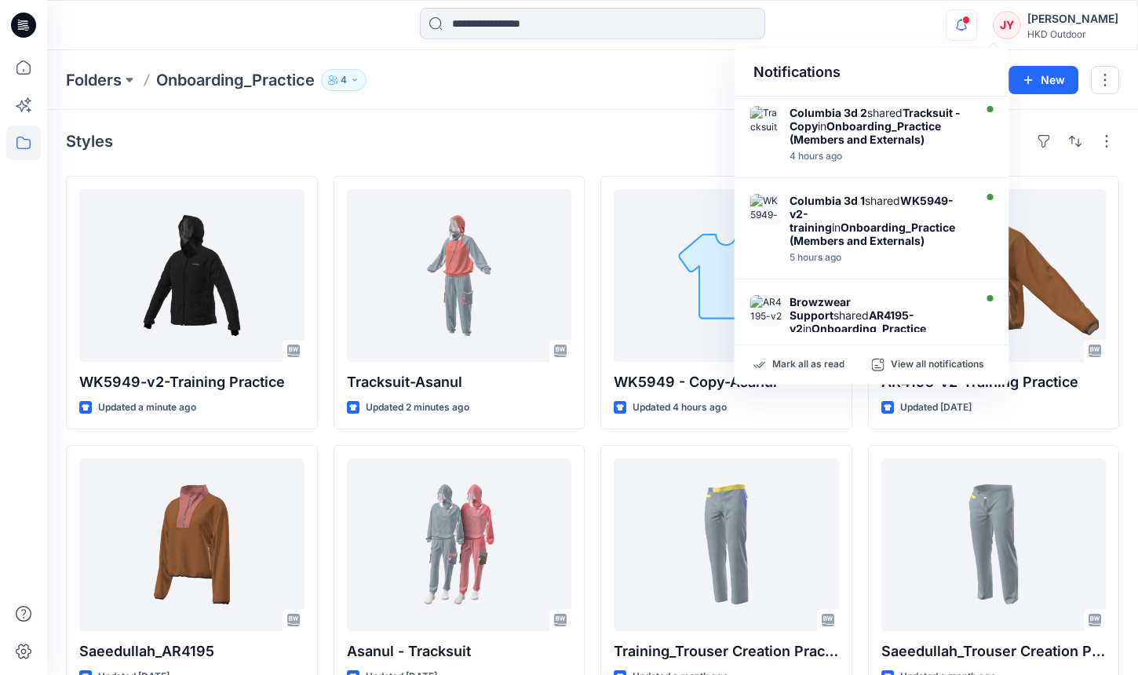
click at [976, 18] on icon "button" at bounding box center [961, 24] width 30 height 31
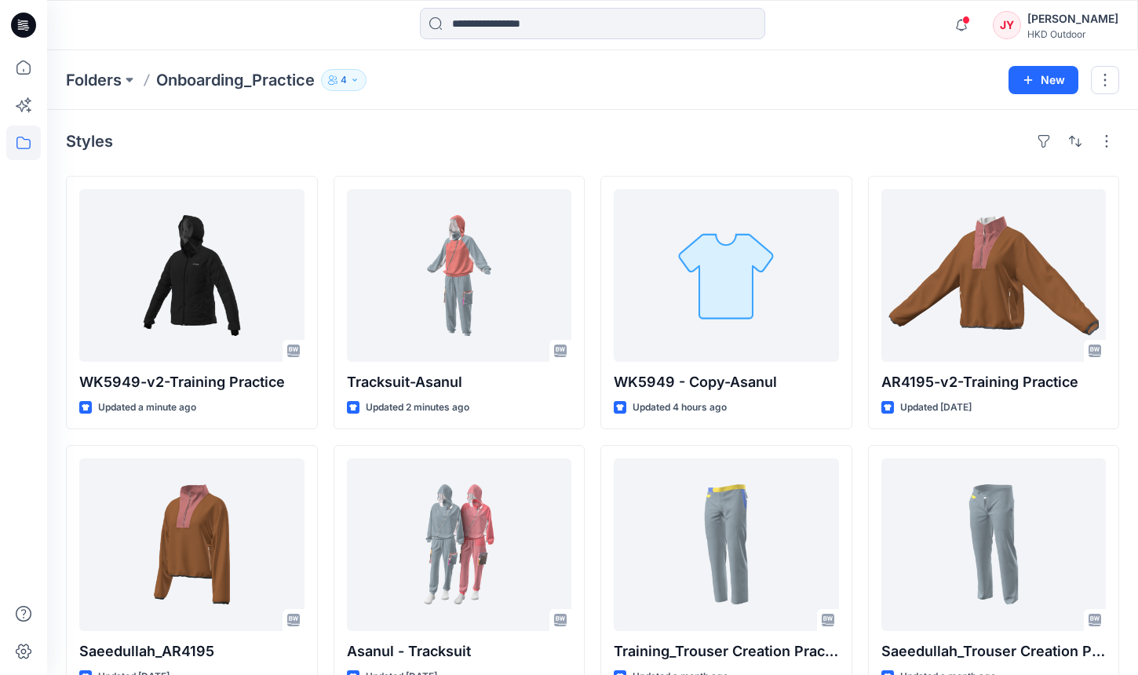
click at [549, 169] on div "Styles WK5949-v2-Training Practice Updated a minute ago Saeedullah_AR4195 Updat…" at bounding box center [592, 548] width 1090 height 876
click at [967, 28] on icon "button" at bounding box center [961, 25] width 11 height 10
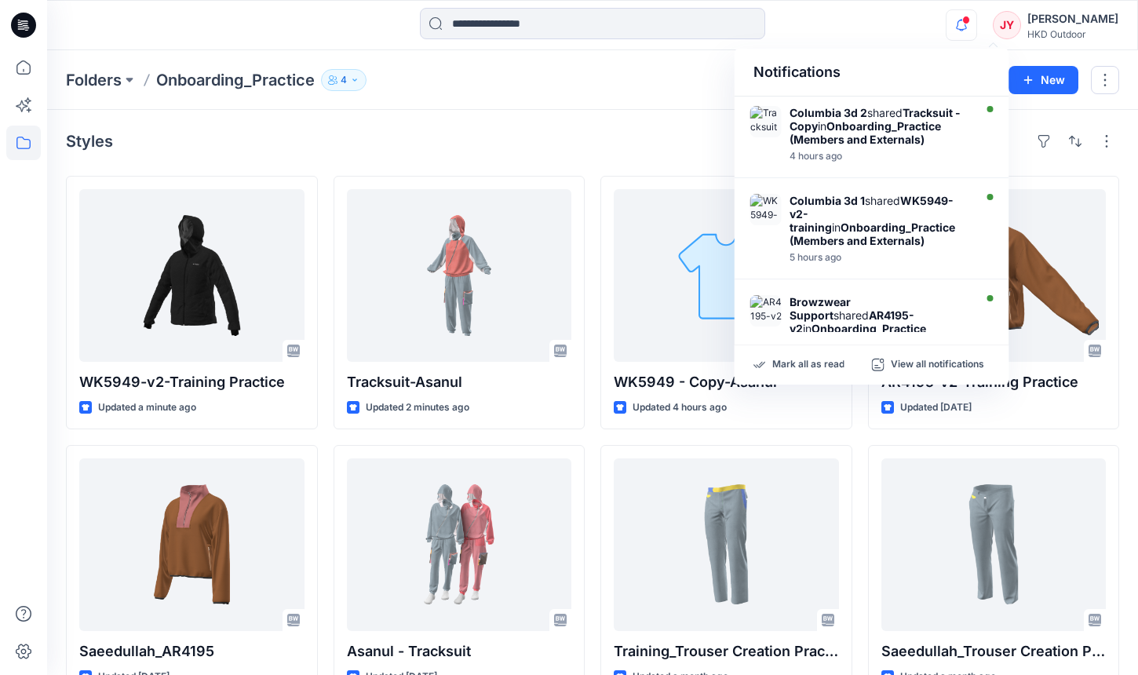
click at [492, 104] on div "Folders Onboarding_Practice 4 Folder Access Members and Externals Internal 4 Ex…" at bounding box center [592, 80] width 1090 height 60
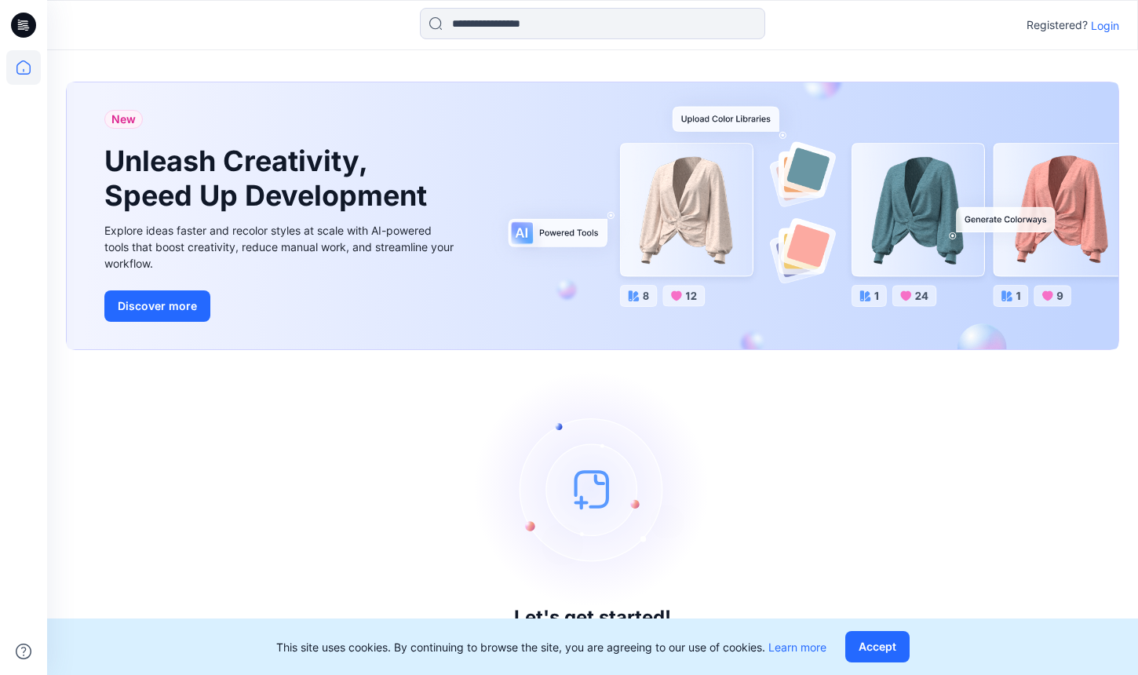
click at [1104, 24] on p "Login" at bounding box center [1104, 25] width 28 height 16
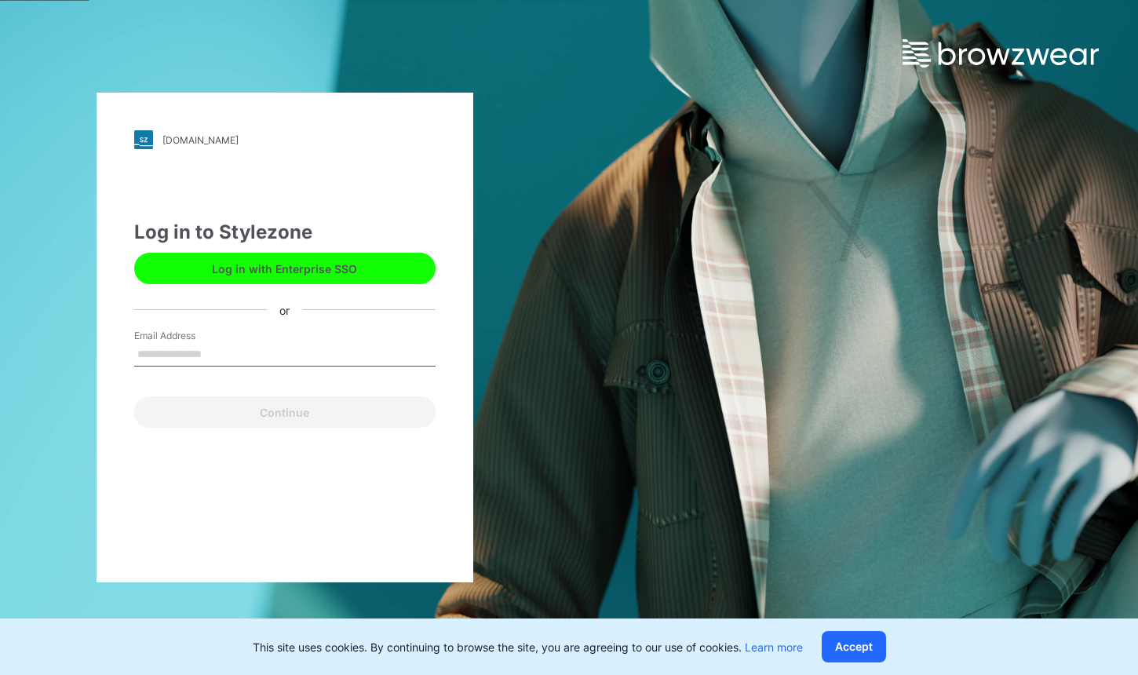
click at [331, 359] on input "Email Address" at bounding box center [284, 355] width 301 height 24
type input "**********"
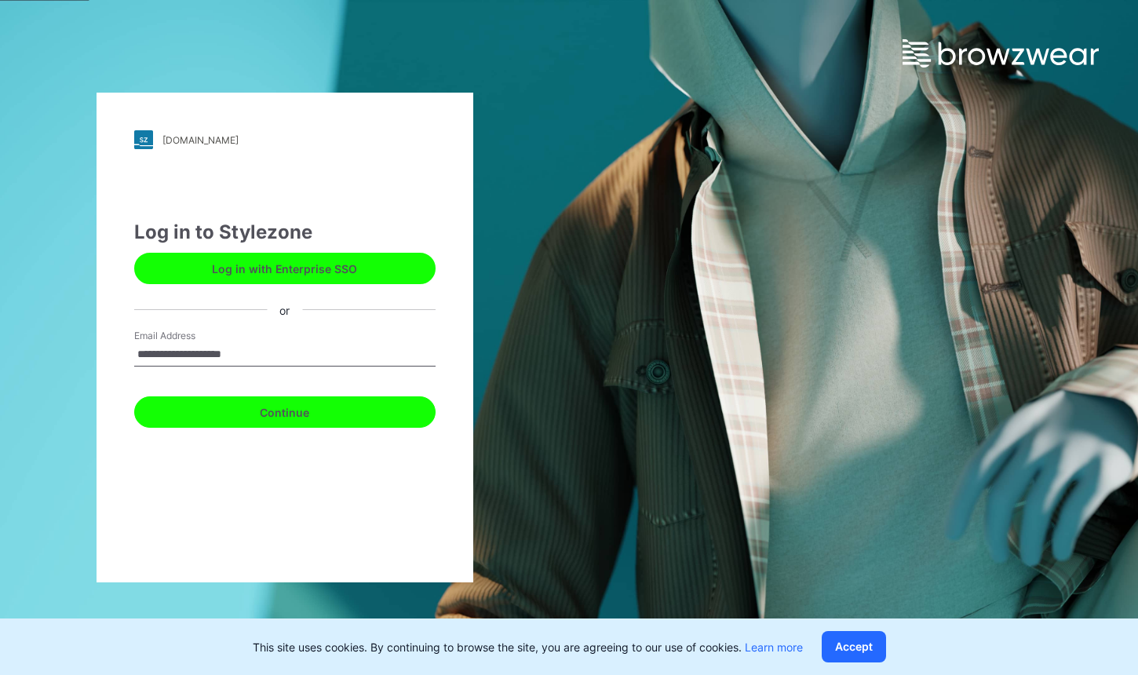
click at [353, 414] on button "Continue" at bounding box center [284, 411] width 301 height 31
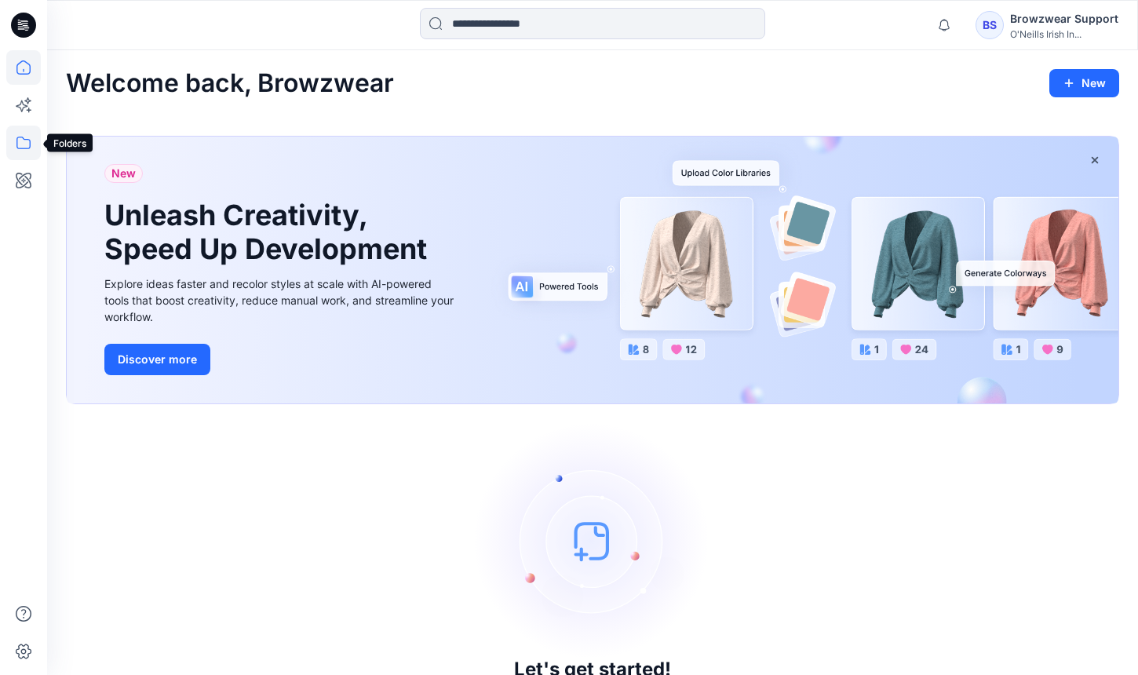
click at [16, 147] on icon at bounding box center [23, 143] width 35 height 35
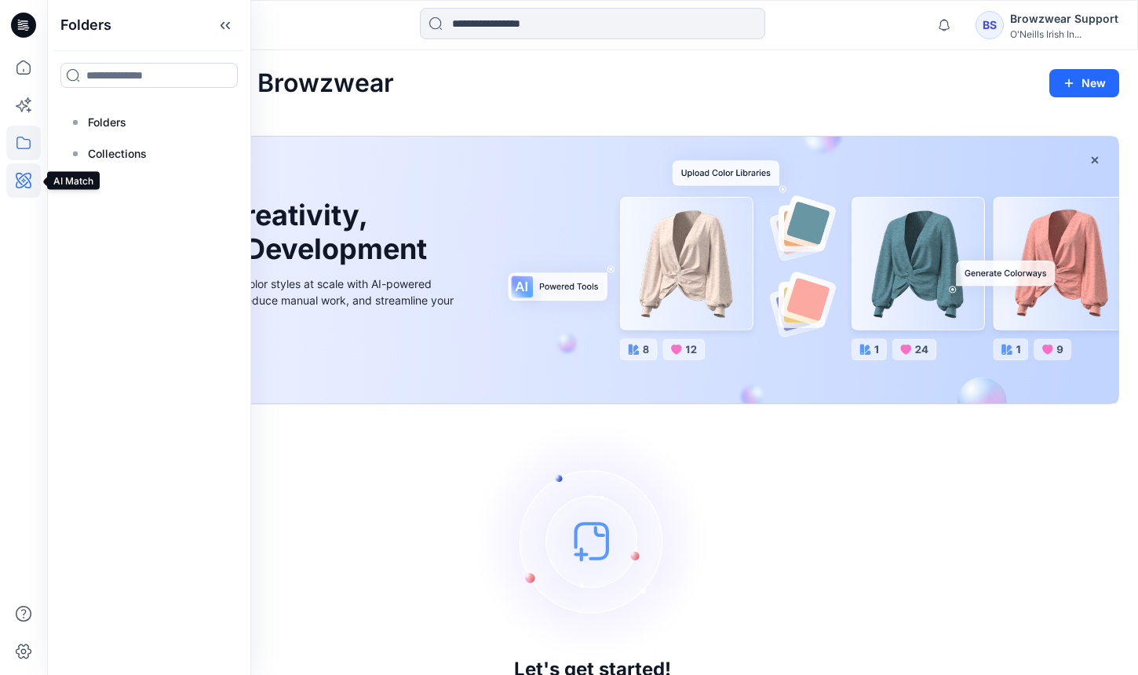
click at [31, 184] on icon at bounding box center [23, 180] width 35 height 35
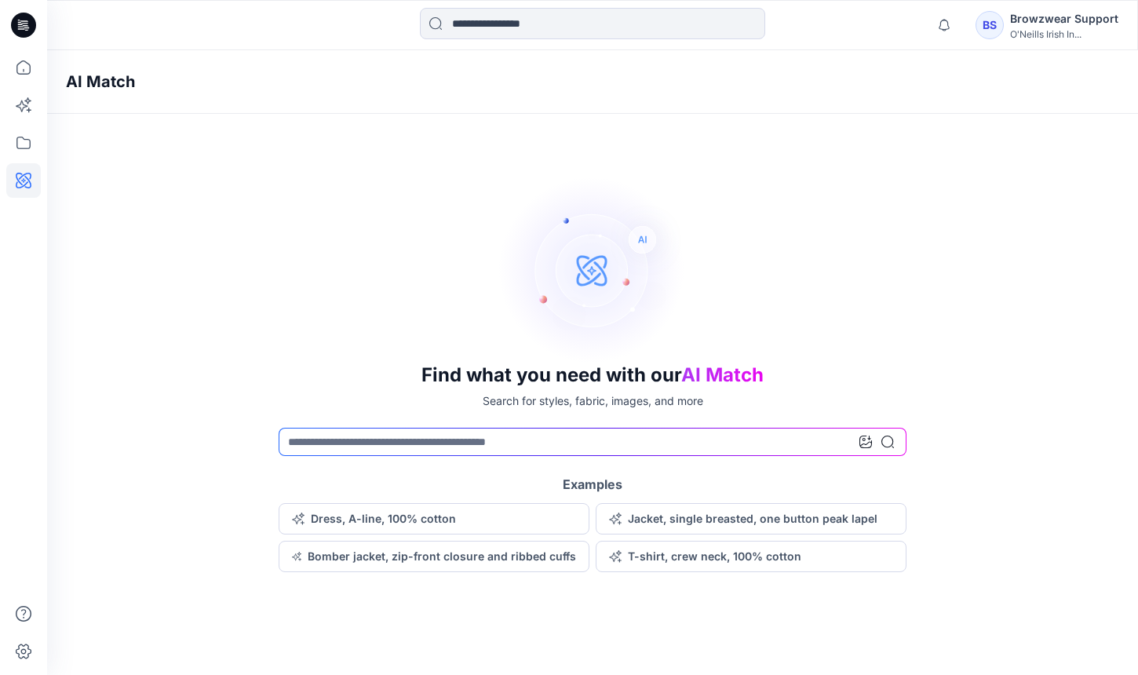
click at [33, 162] on div at bounding box center [23, 362] width 35 height 624
click at [27, 146] on icon at bounding box center [23, 143] width 35 height 35
click at [35, 151] on icon at bounding box center [23, 143] width 35 height 35
click at [30, 146] on icon at bounding box center [23, 143] width 14 height 13
click at [118, 78] on input at bounding box center [148, 75] width 177 height 25
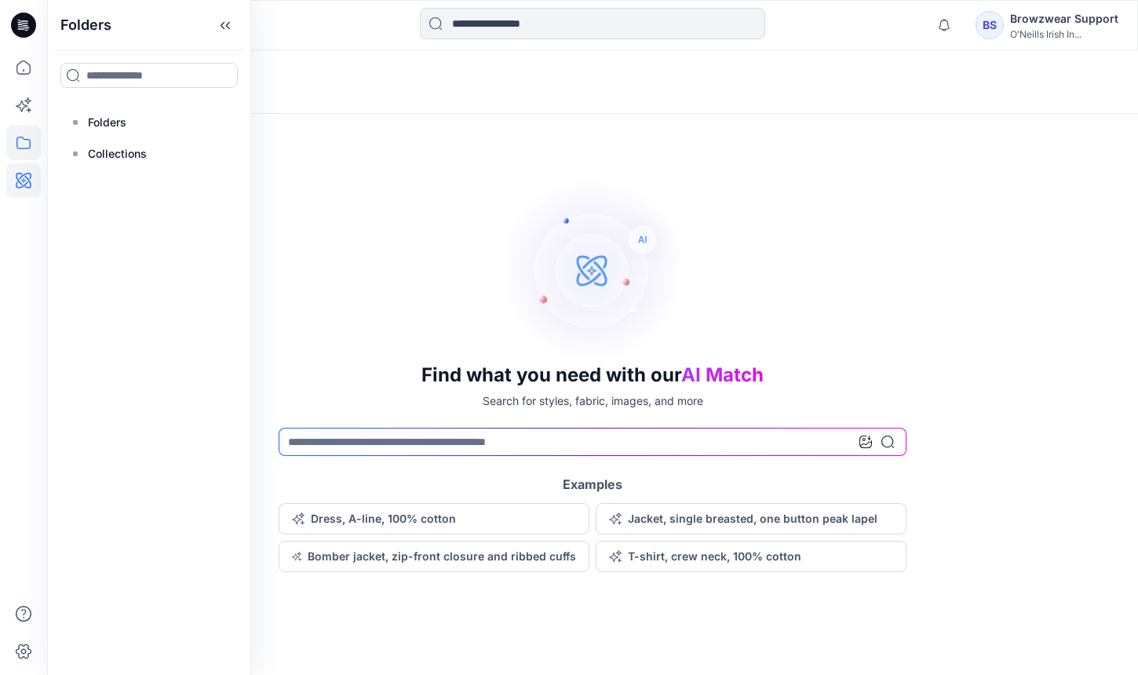
click at [162, 250] on div "Folders Folders Collections" at bounding box center [149, 337] width 204 height 675
click at [25, 66] on icon at bounding box center [23, 67] width 35 height 35
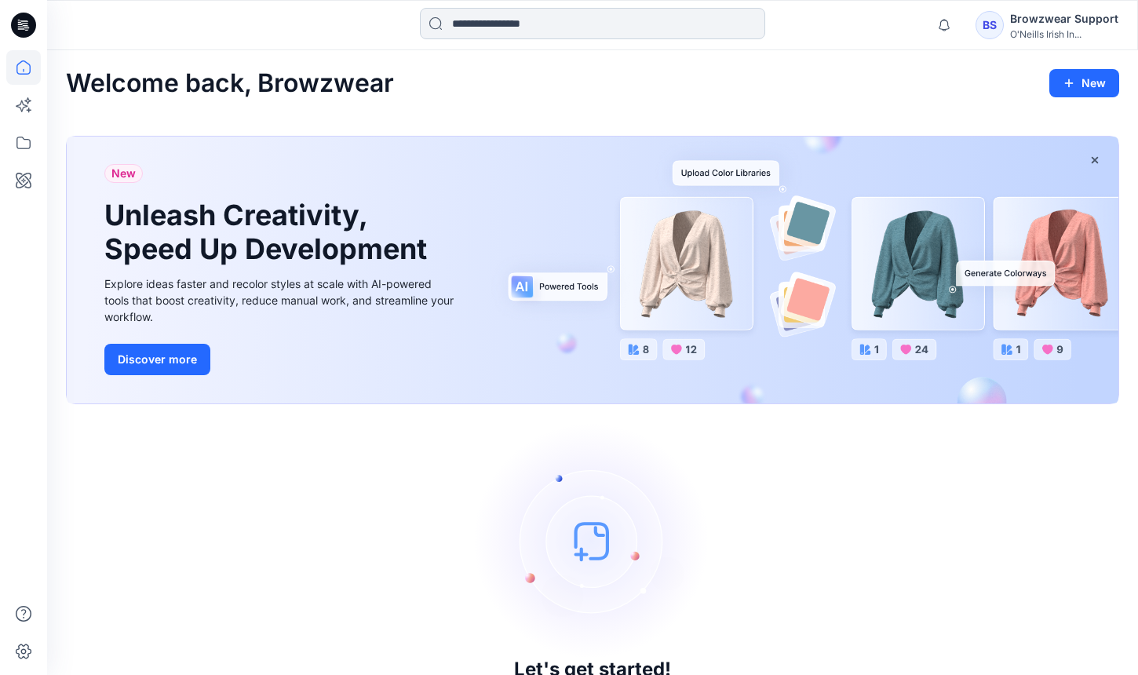
click at [709, 26] on input at bounding box center [592, 23] width 345 height 31
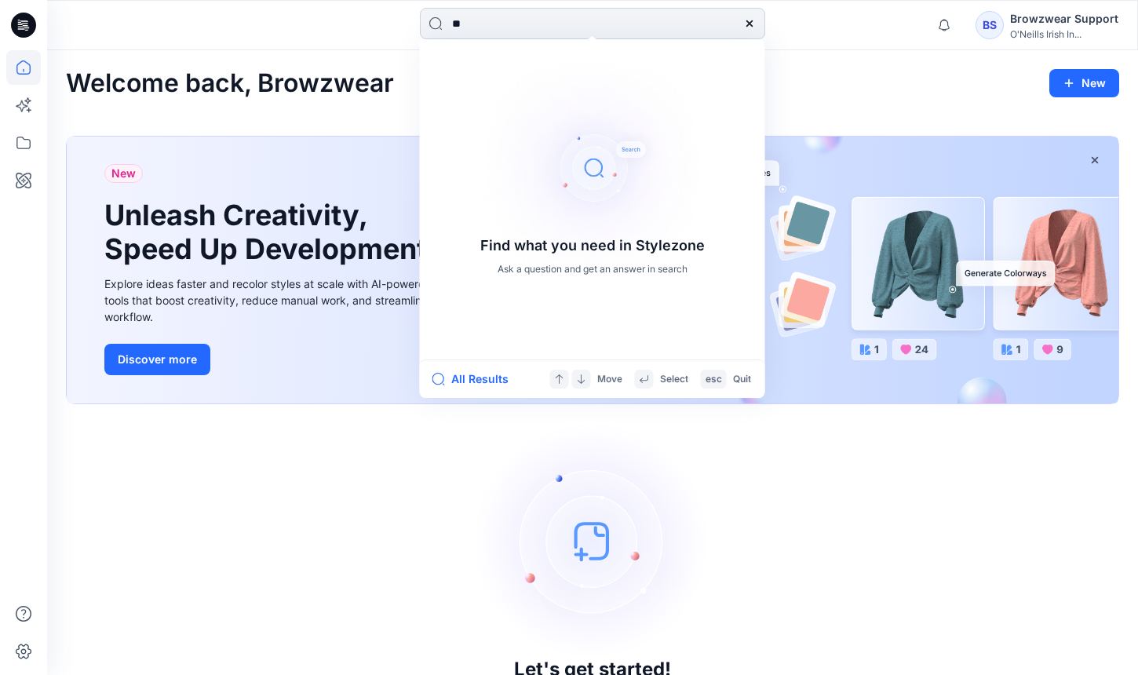
type input "*"
click at [24, 151] on icon at bounding box center [23, 143] width 35 height 35
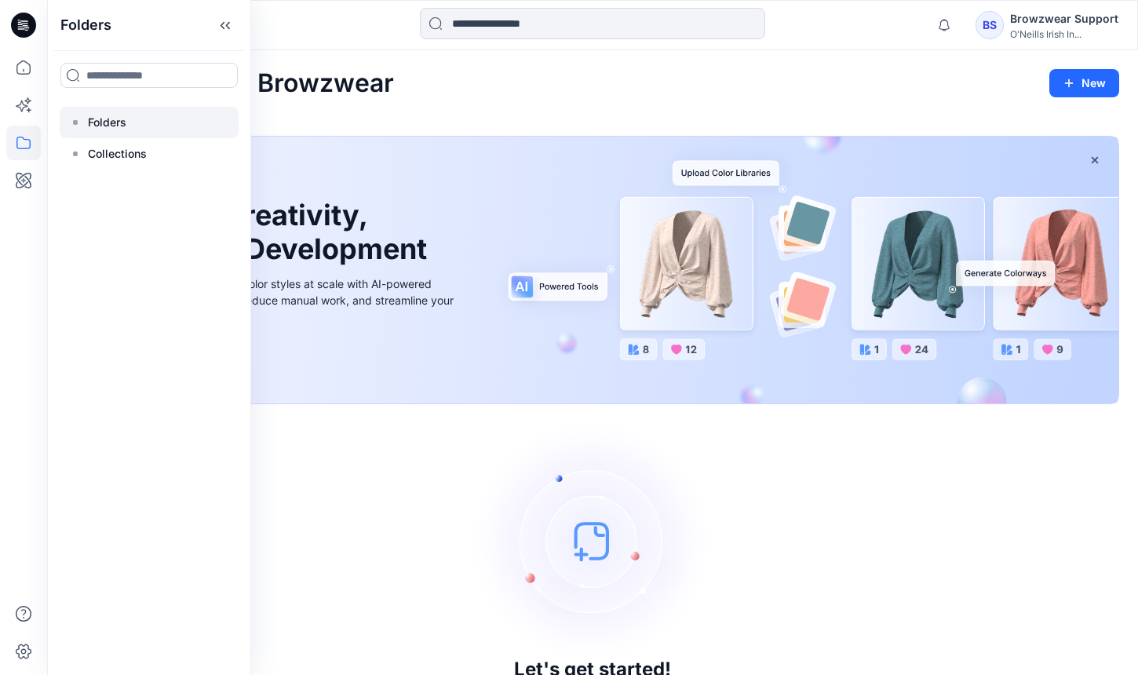
click at [154, 120] on div at bounding box center [149, 122] width 179 height 31
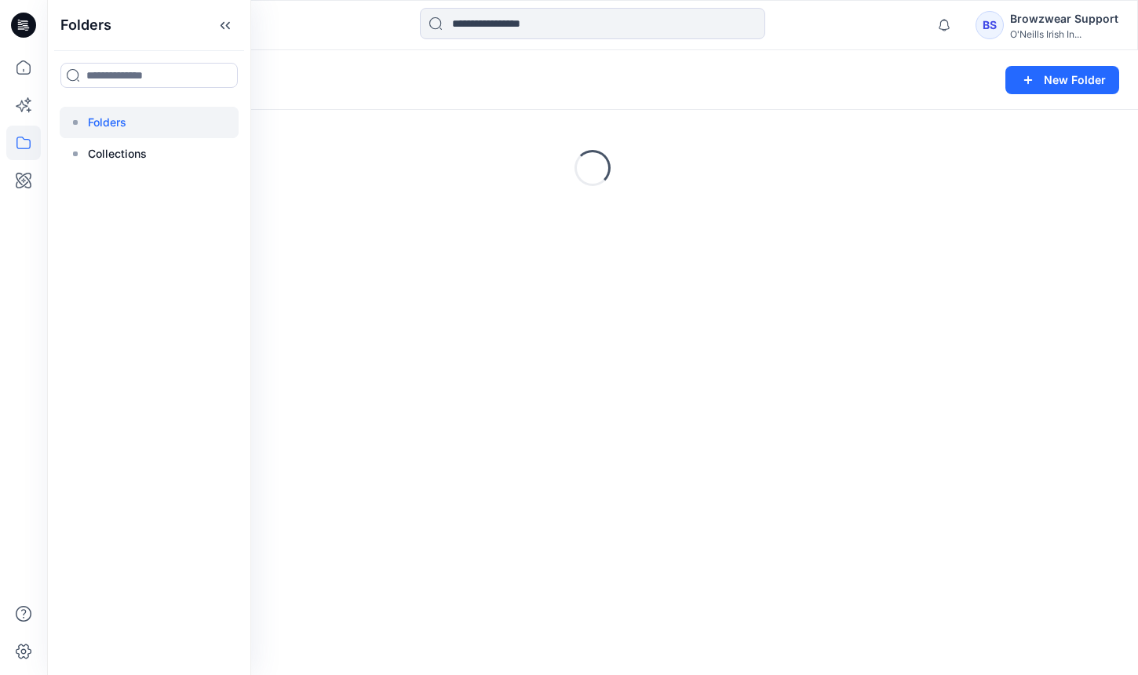
click at [408, 80] on div "Folders" at bounding box center [531, 80] width 930 height 22
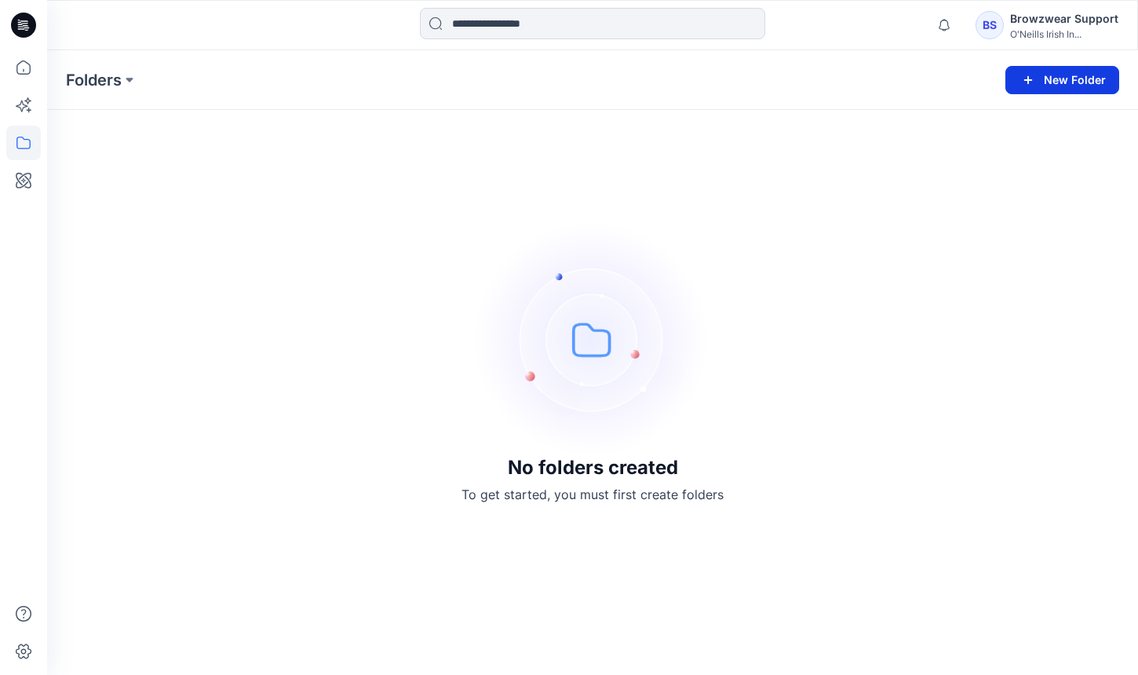
click at [1055, 84] on button "New Folder" at bounding box center [1062, 80] width 114 height 28
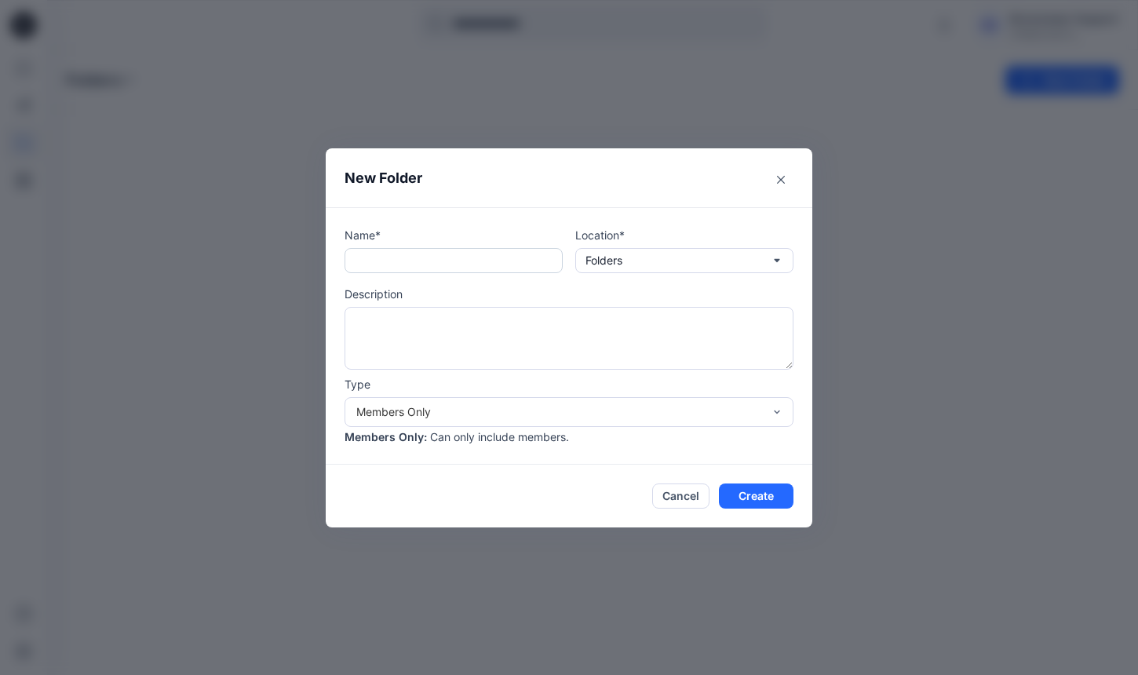
click at [500, 268] on input "text" at bounding box center [453, 260] width 218 height 25
type input "**********"
click at [543, 221] on div "**********" at bounding box center [569, 335] width 486 height 257
click at [689, 334] on textarea at bounding box center [568, 338] width 449 height 63
drag, startPoint x: 418, startPoint y: 322, endPoint x: 376, endPoint y: 322, distance: 42.4
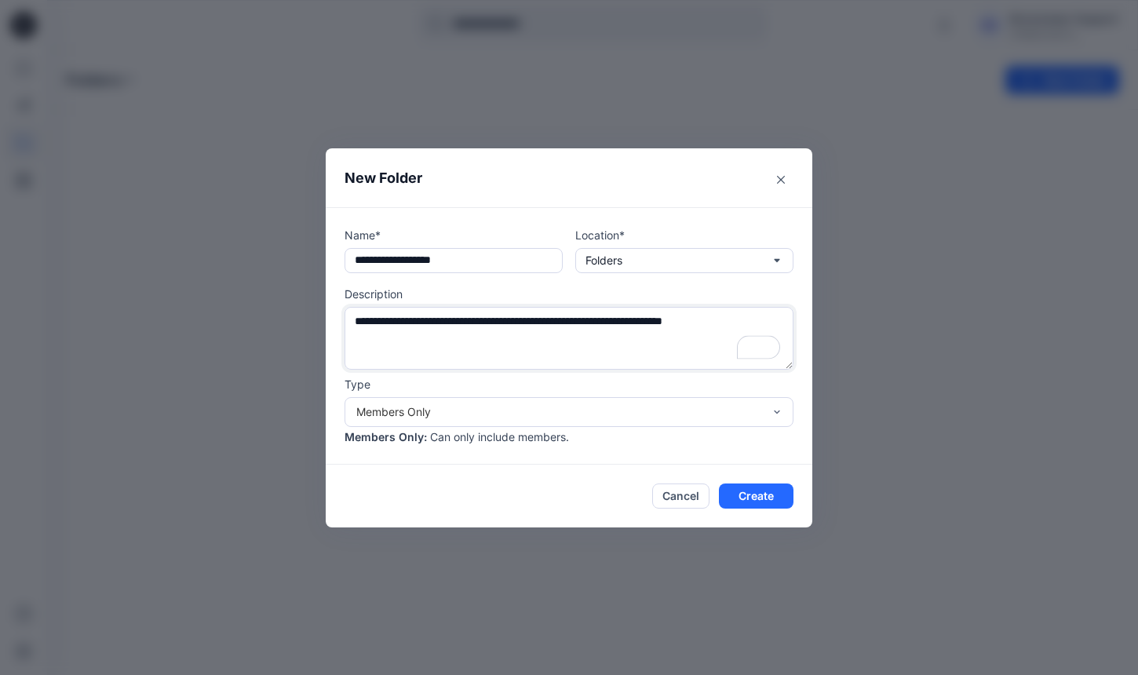
click at [376, 322] on textarea "**********" at bounding box center [568, 338] width 449 height 63
click at [767, 329] on textarea "**********" at bounding box center [568, 338] width 449 height 63
type textarea "**********"
click at [767, 501] on button "Create" at bounding box center [756, 495] width 75 height 25
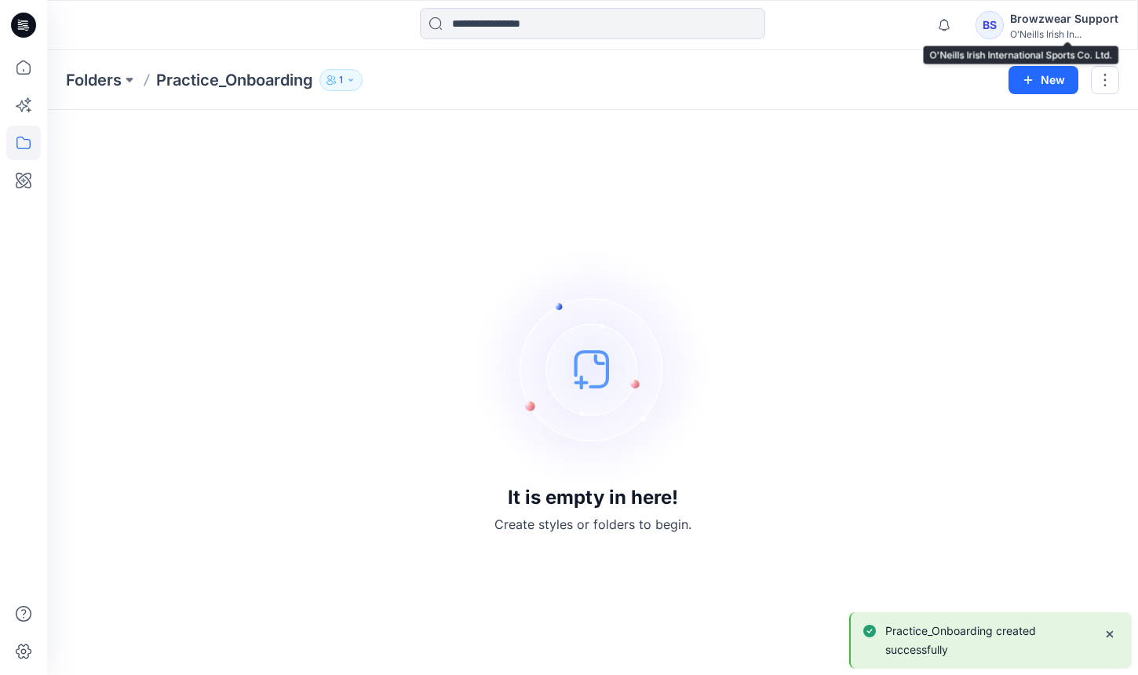
click at [1063, 27] on div "Browzwear Support" at bounding box center [1064, 18] width 108 height 19
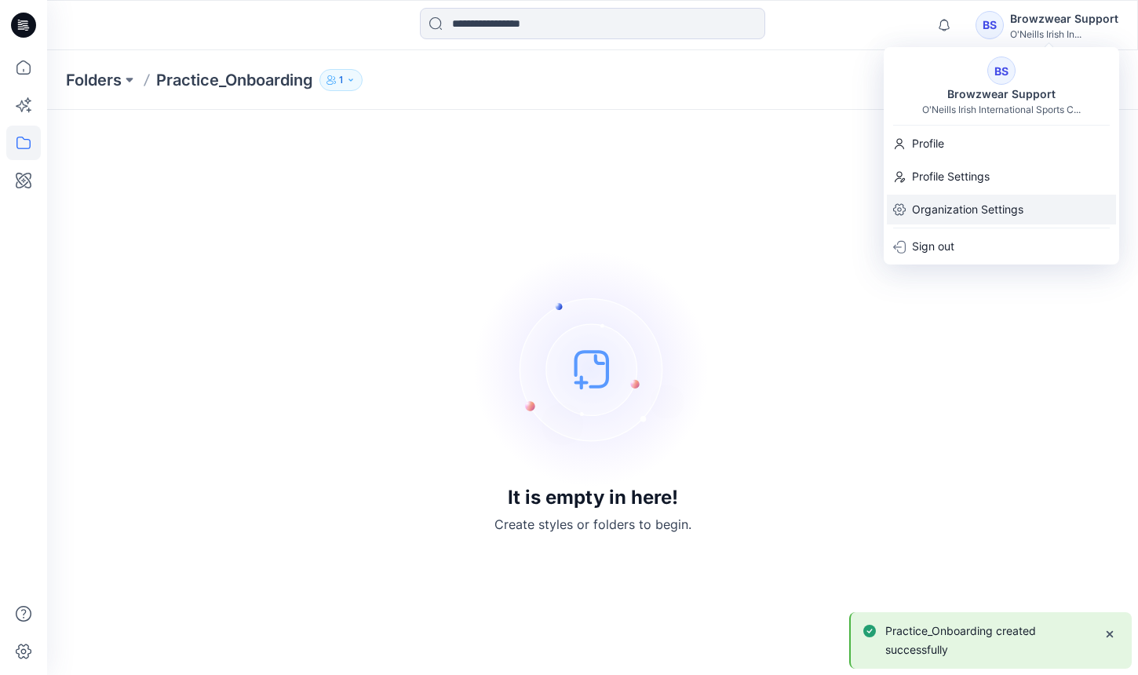
click at [964, 206] on p "Organization Settings" at bounding box center [967, 210] width 111 height 30
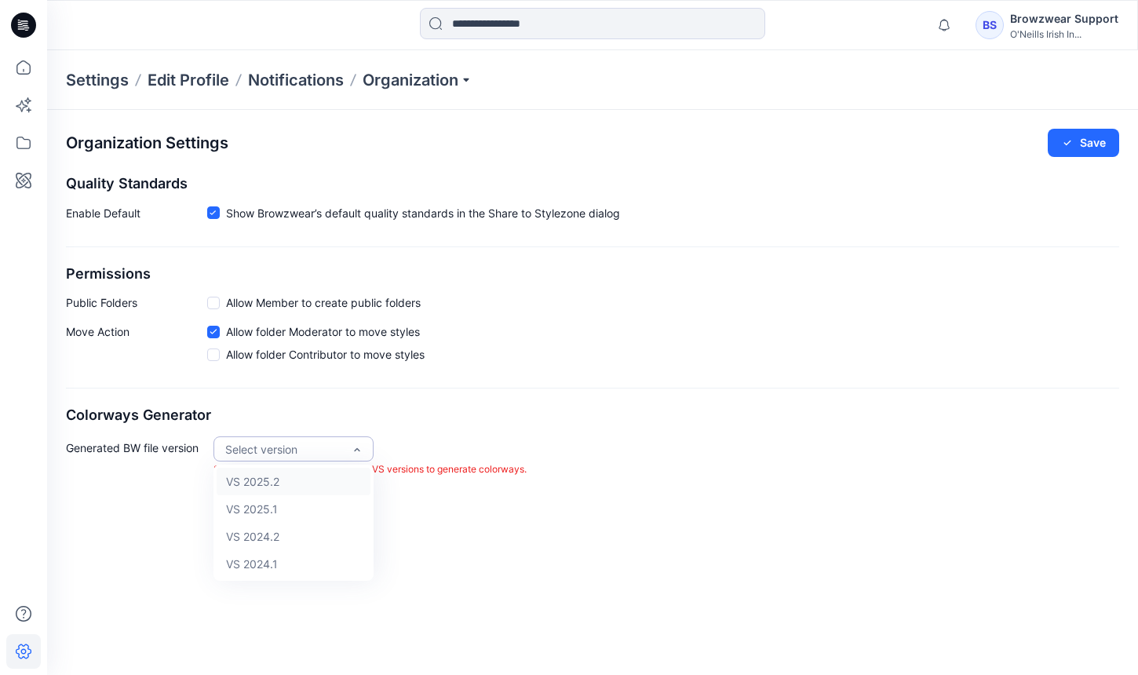
click at [279, 457] on div "Select version" at bounding box center [283, 449] width 133 height 25
click at [280, 480] on div "VS 2025.2" at bounding box center [294, 481] width 154 height 27
click at [605, 436] on div "Generated BW file version option VS 2025.2, selected. VS 2025.2 Generated BW fi…" at bounding box center [592, 464] width 1053 height 57
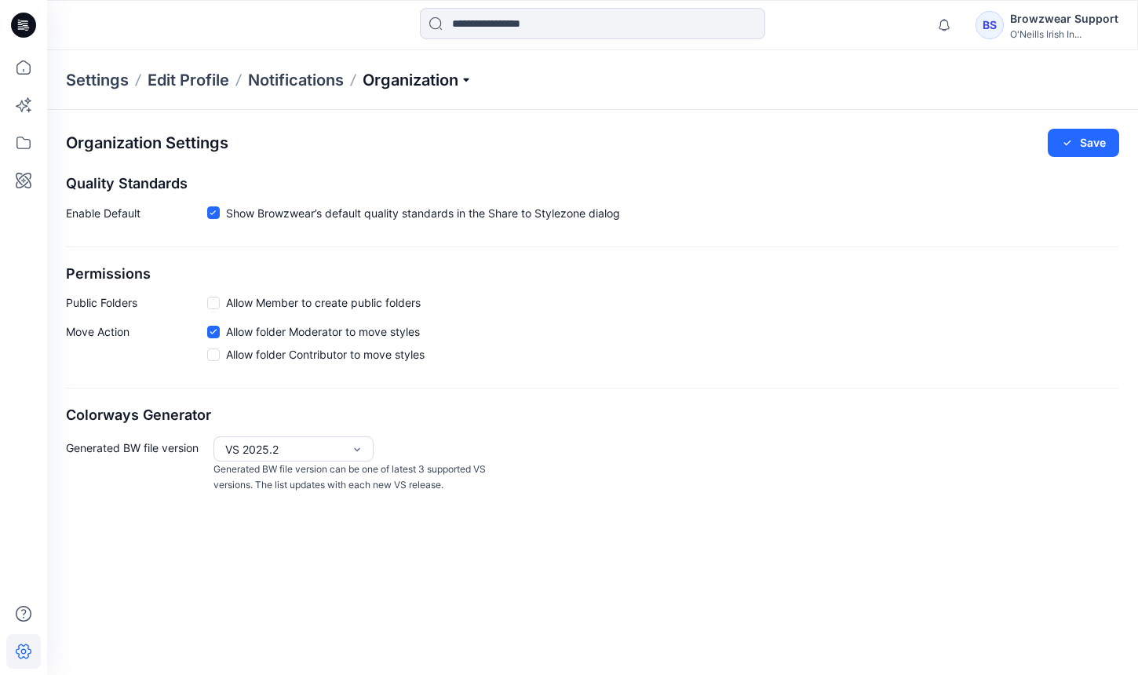
click at [438, 78] on p "Organization" at bounding box center [417, 80] width 110 height 22
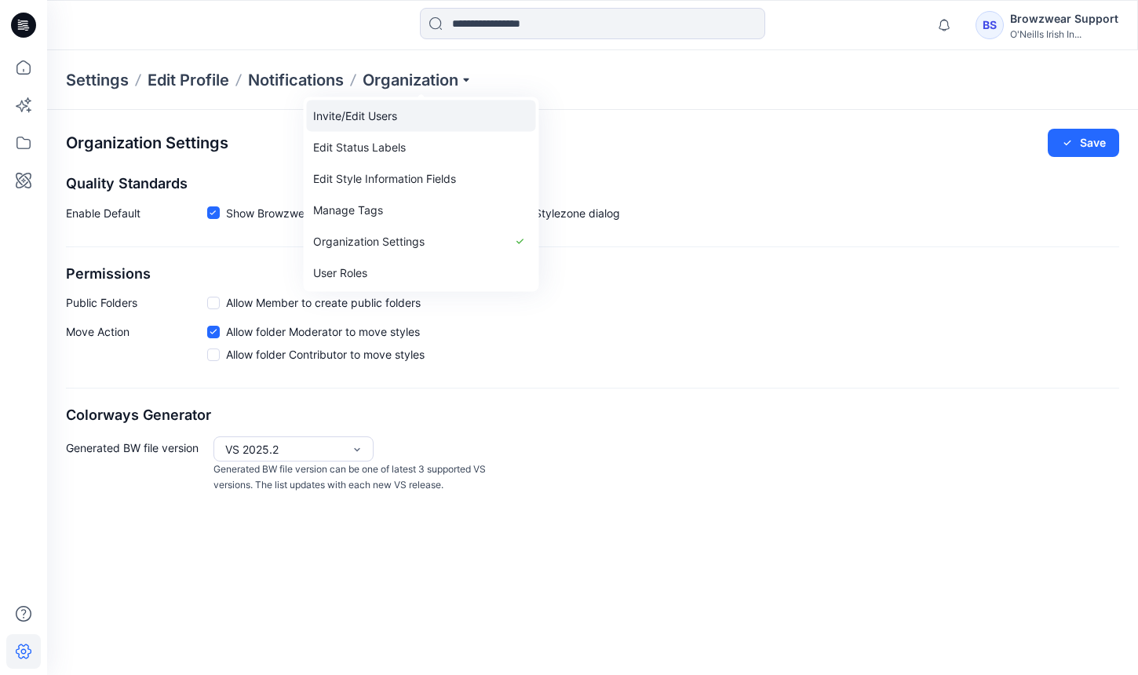
click at [441, 118] on link "Invite/Edit Users" at bounding box center [421, 115] width 229 height 31
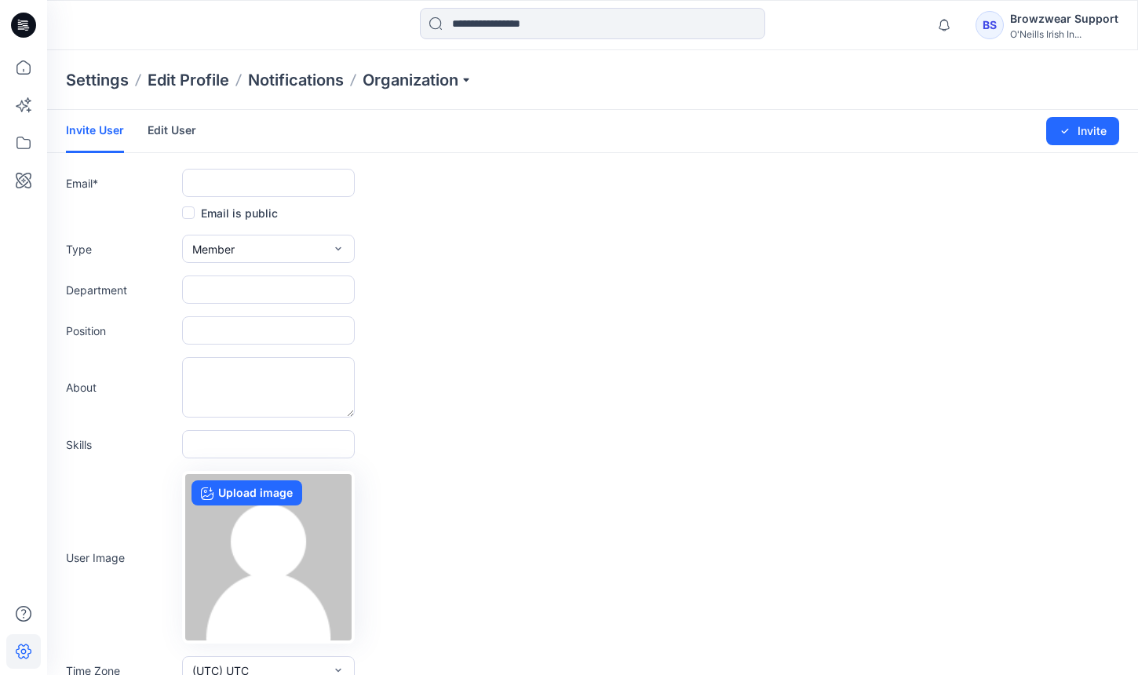
click at [183, 136] on link "Edit User" at bounding box center [171, 130] width 49 height 41
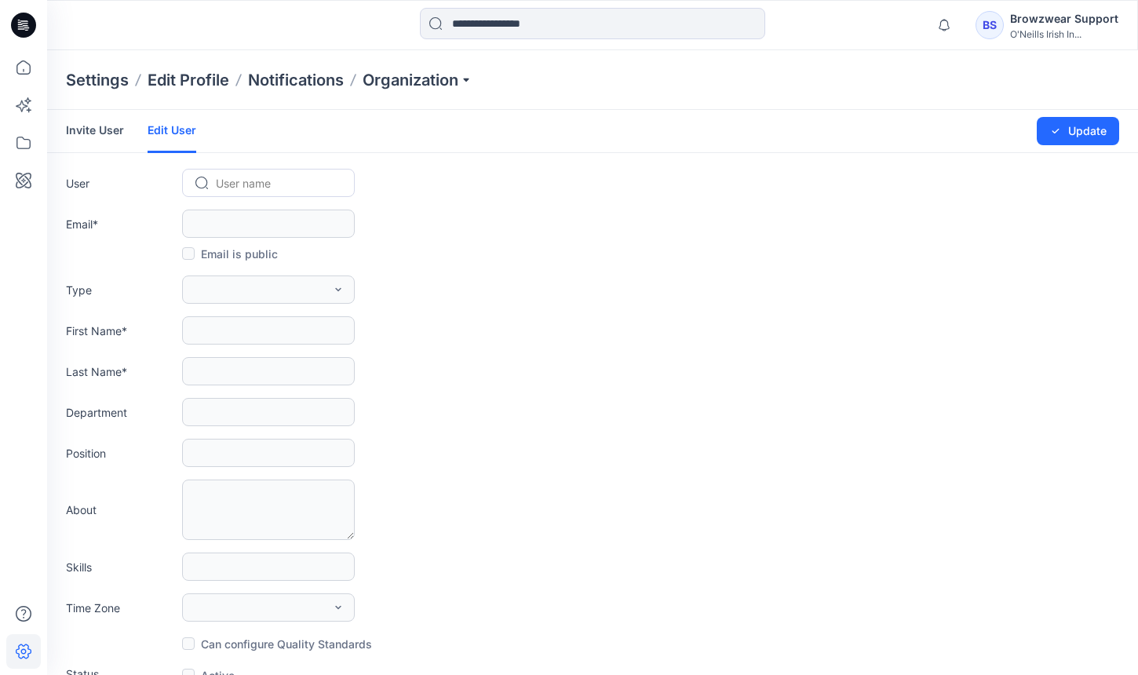
click at [102, 126] on link "Invite User" at bounding box center [95, 130] width 58 height 41
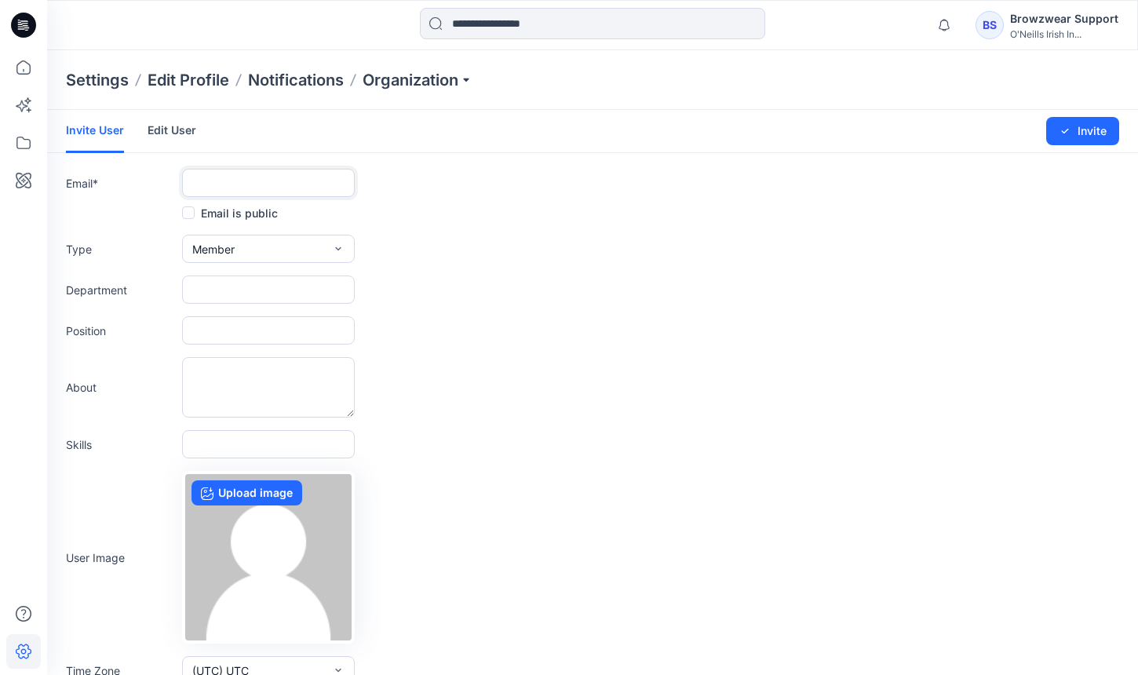
click at [264, 177] on input "text" at bounding box center [268, 183] width 173 height 28
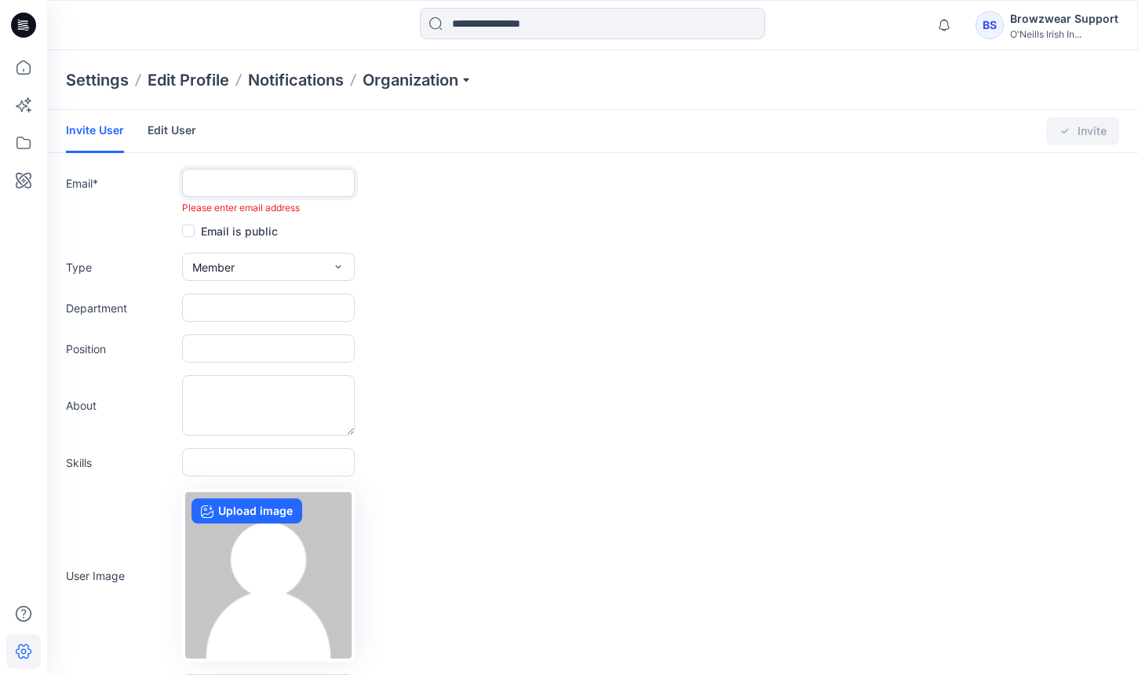
paste input "**********"
type input "**********"
click at [317, 260] on button "Member" at bounding box center [268, 267] width 173 height 28
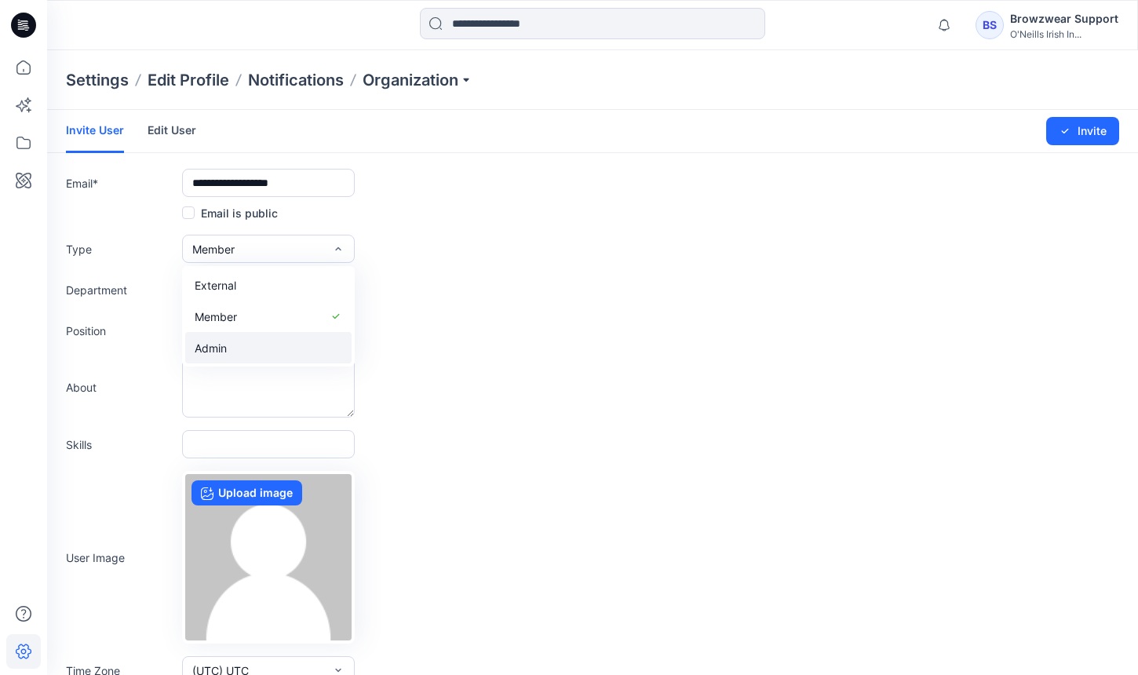
click at [286, 339] on button "Admin" at bounding box center [268, 347] width 166 height 31
click at [428, 361] on div "About" at bounding box center [592, 387] width 1053 height 60
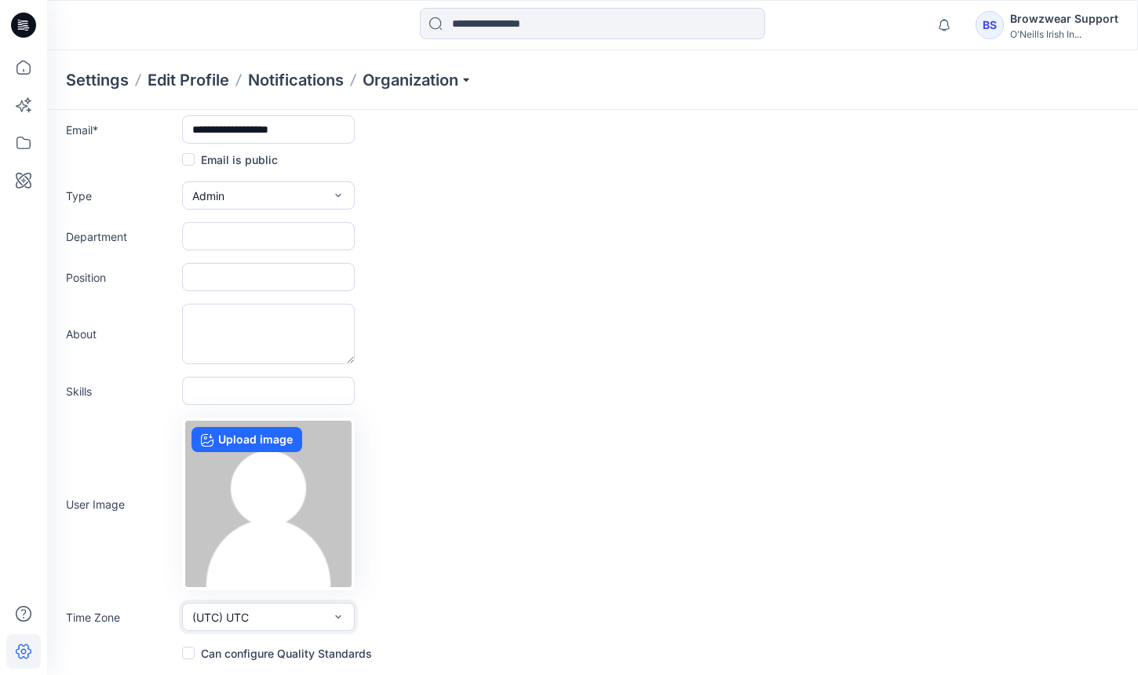
click at [280, 603] on button "(UTC) UTC" at bounding box center [268, 617] width 173 height 28
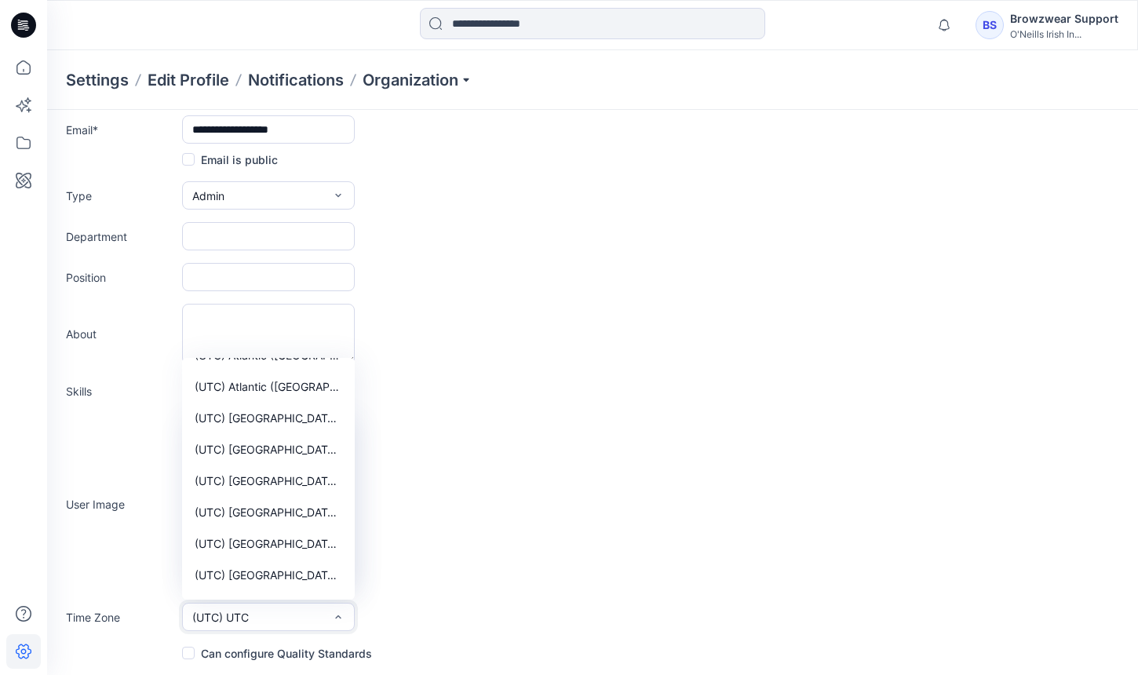
scroll to position [6135, 0]
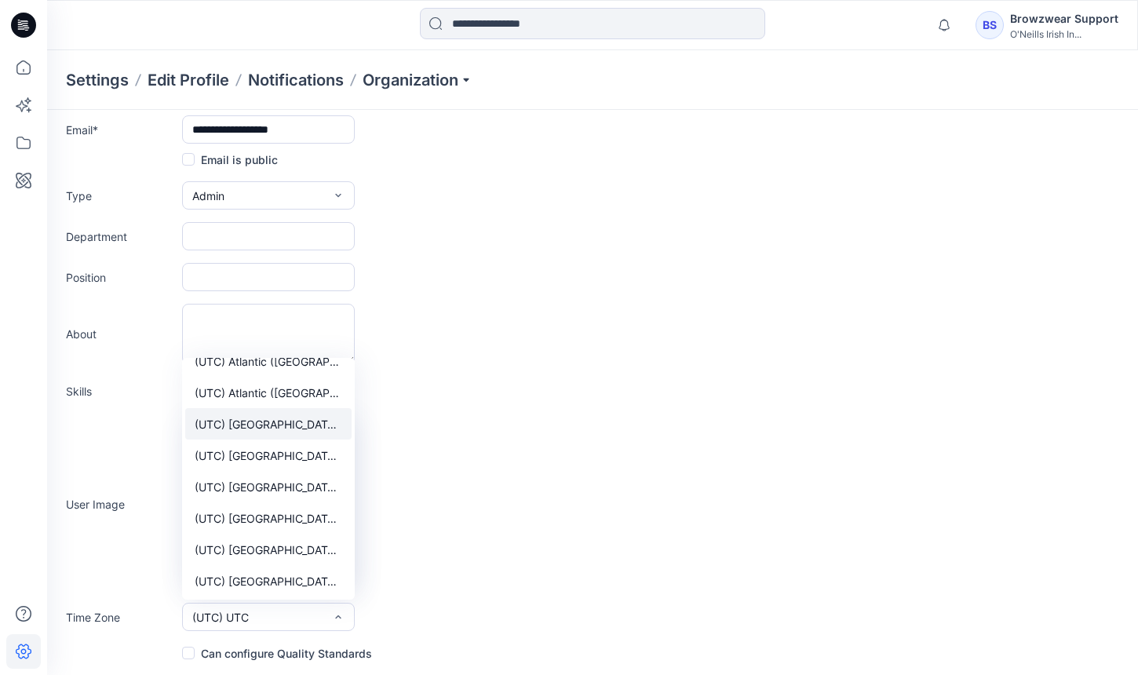
click at [296, 431] on span "(UTC) Europe (Dublin)" at bounding box center [268, 424] width 147 height 16
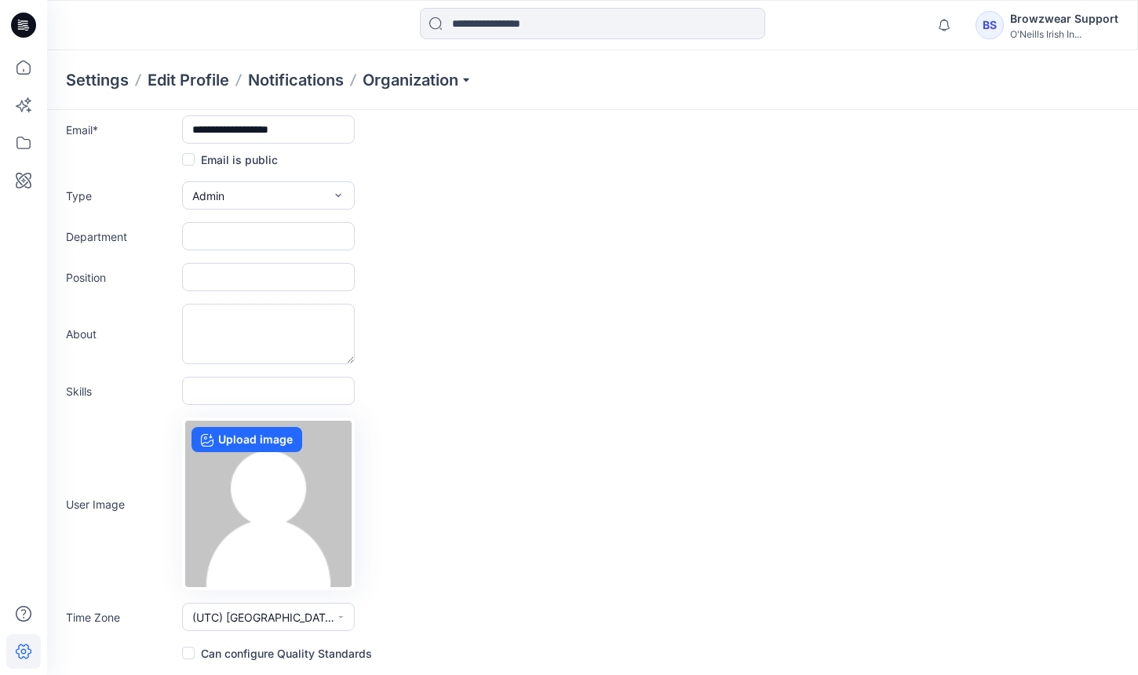
click at [197, 648] on label "Can configure Quality Standards" at bounding box center [277, 652] width 190 height 19
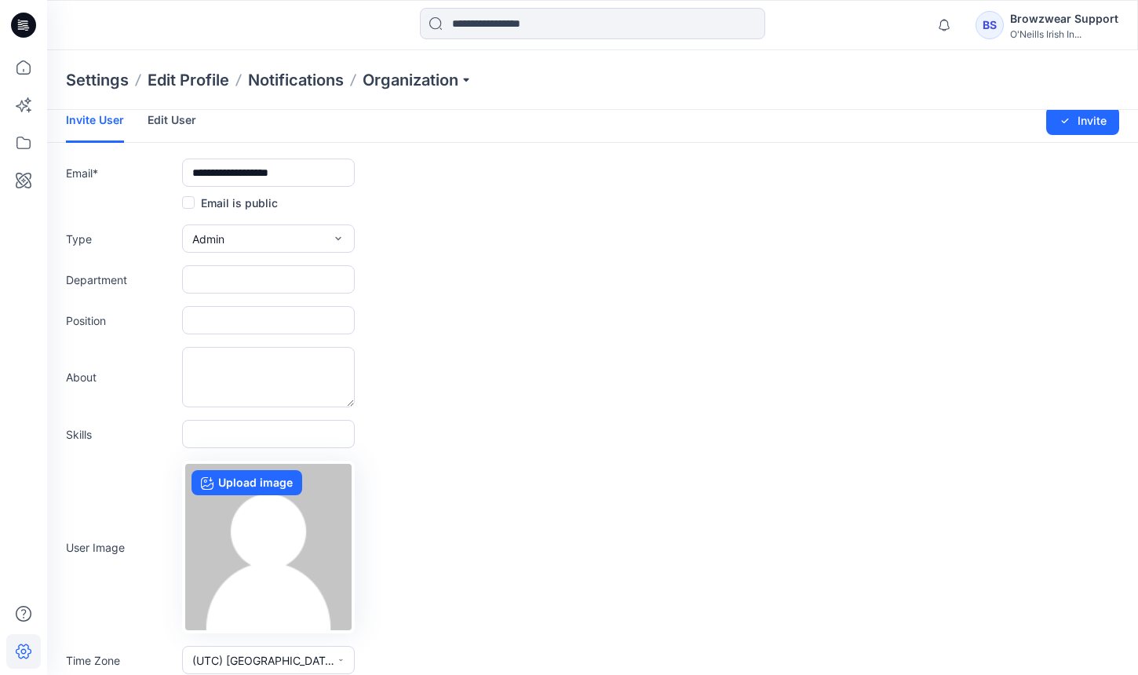
scroll to position [0, 0]
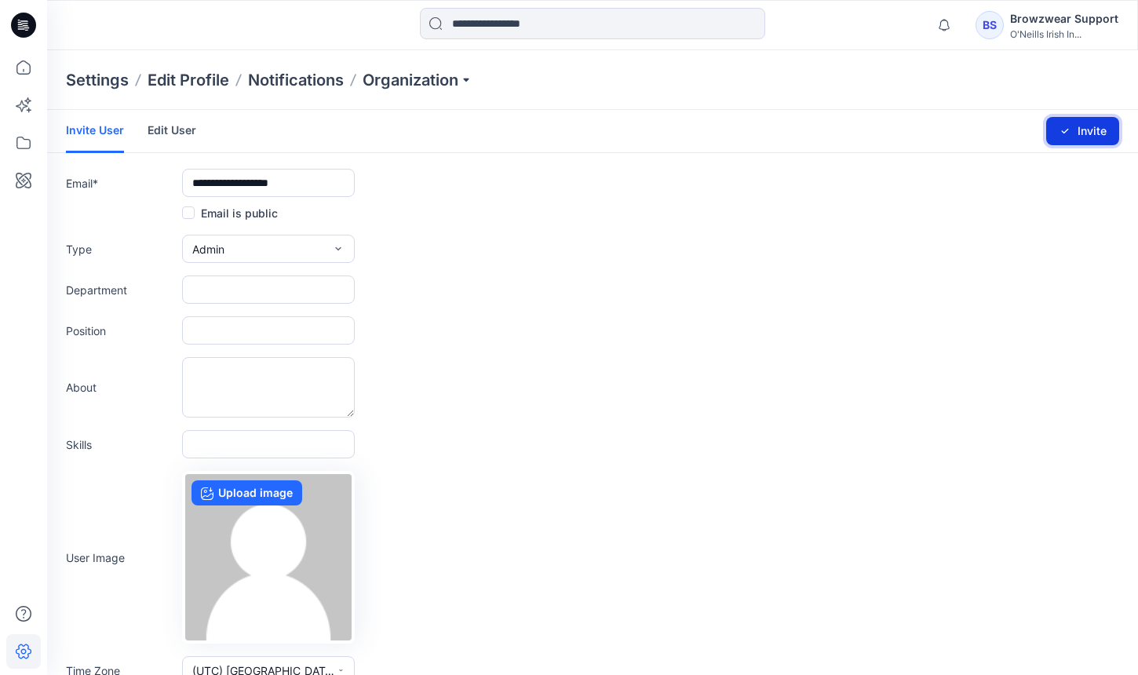
click at [1077, 129] on button "Invite" at bounding box center [1082, 131] width 73 height 28
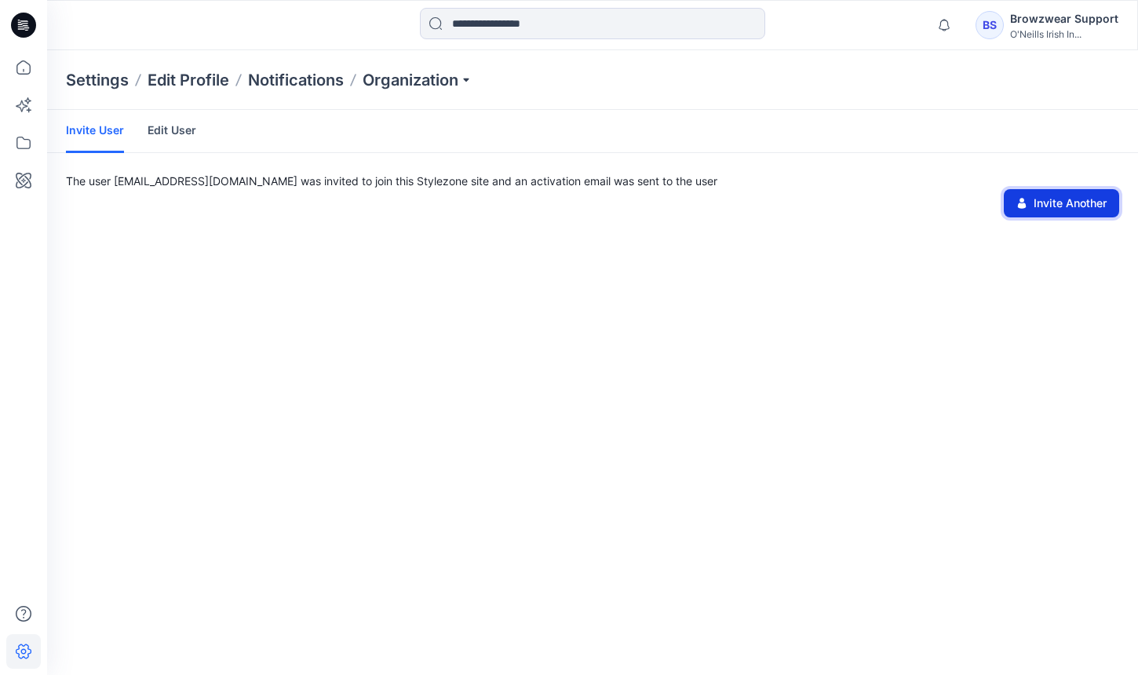
click at [1063, 206] on button "Invite Another" at bounding box center [1060, 203] width 115 height 28
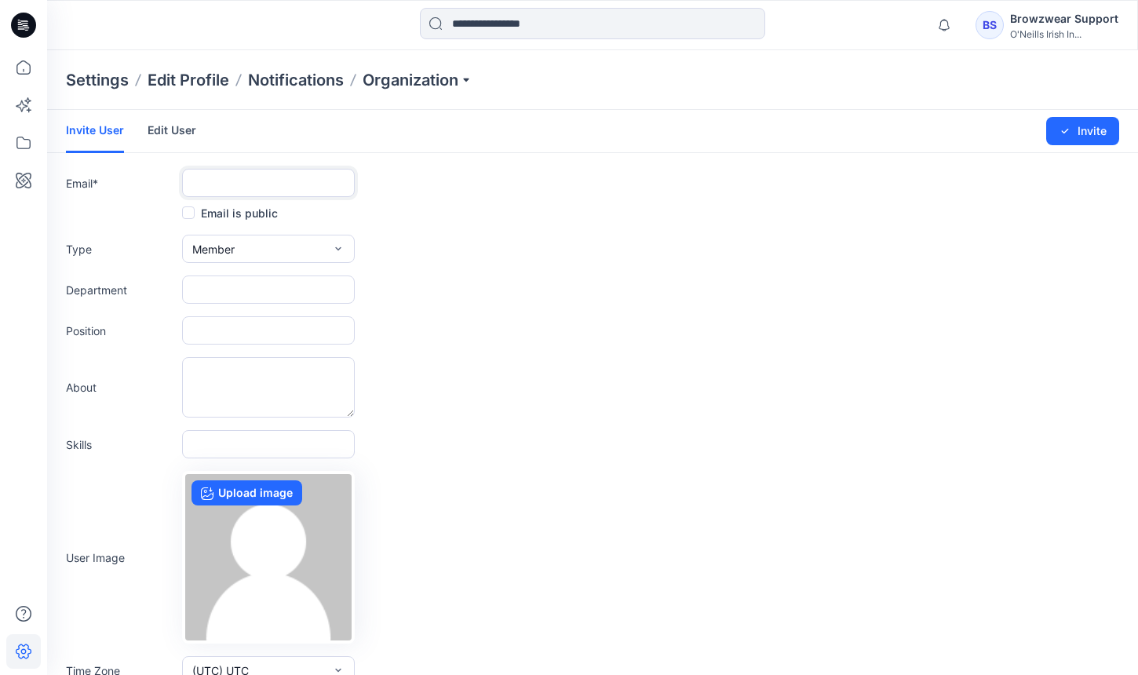
click at [291, 187] on input "text" at bounding box center [268, 183] width 173 height 28
paste input "**********"
type input "**********"
click at [475, 179] on div "**********" at bounding box center [592, 183] width 1053 height 28
click at [308, 182] on input "**********" at bounding box center [268, 183] width 173 height 28
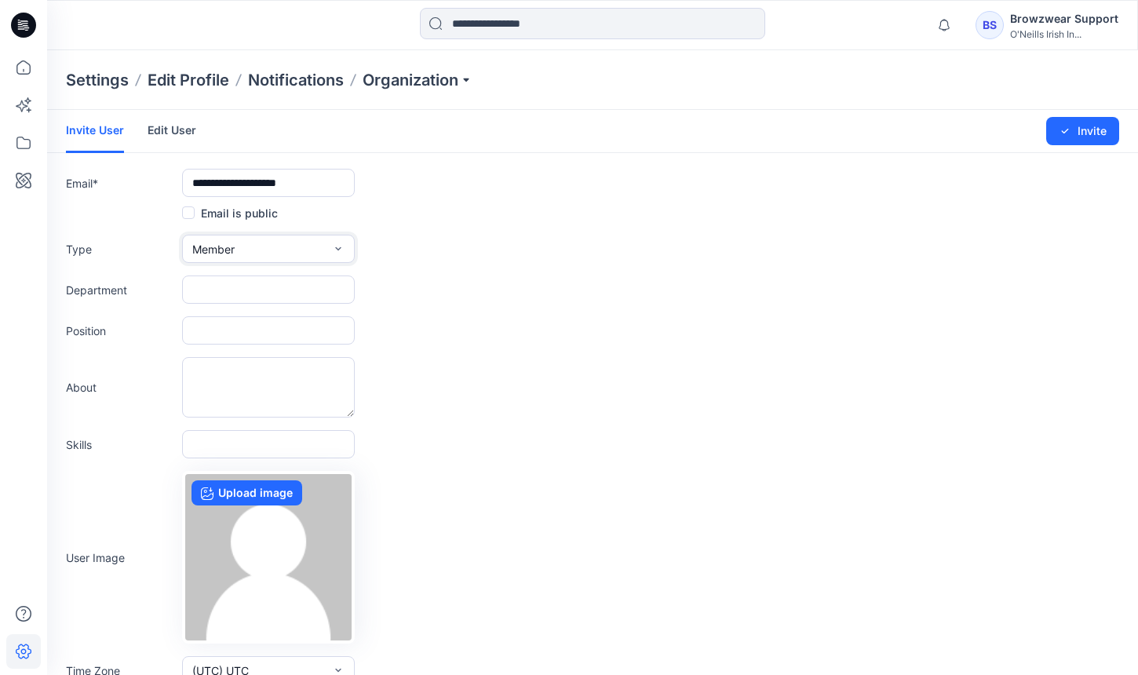
click at [306, 246] on button "Member" at bounding box center [268, 249] width 173 height 28
click at [286, 348] on button "Admin" at bounding box center [268, 347] width 166 height 31
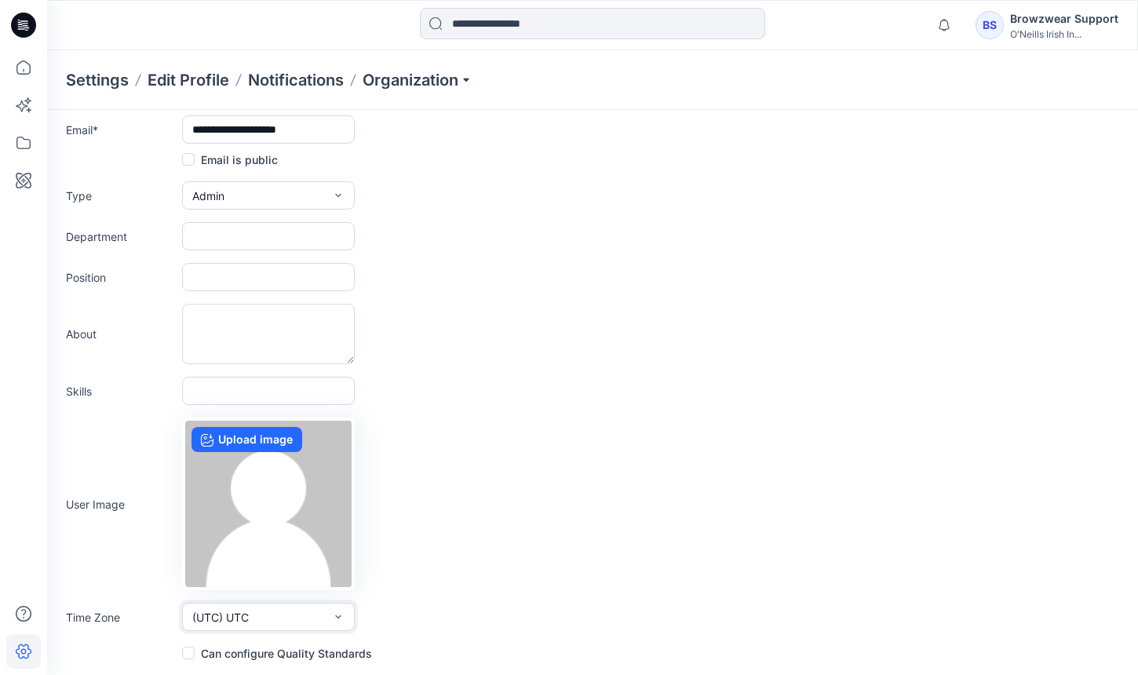
click at [254, 616] on button "(UTC) UTC" at bounding box center [268, 617] width 173 height 28
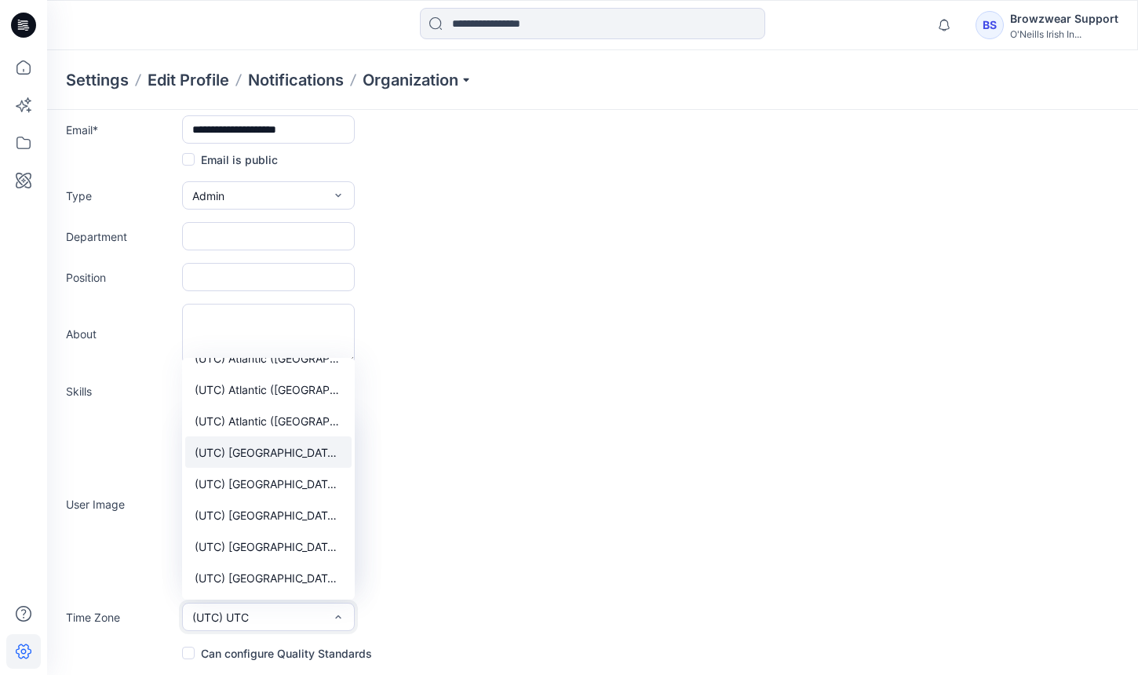
scroll to position [6101, 0]
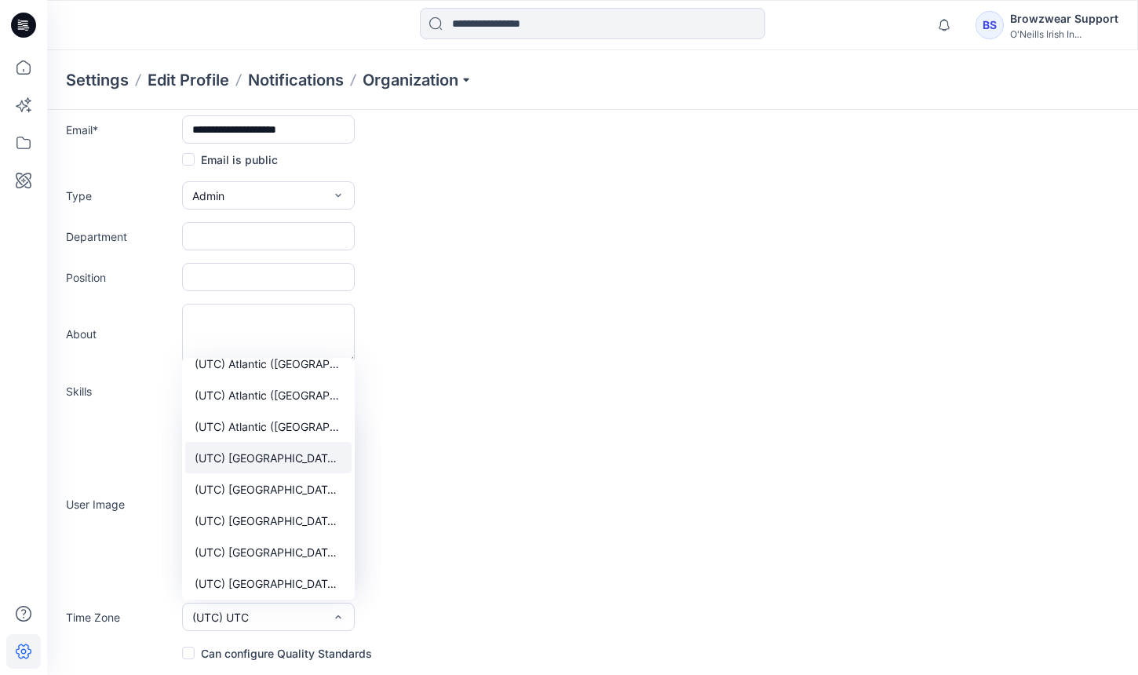
click at [297, 442] on button "(UTC) Europe (Dublin)" at bounding box center [268, 457] width 166 height 31
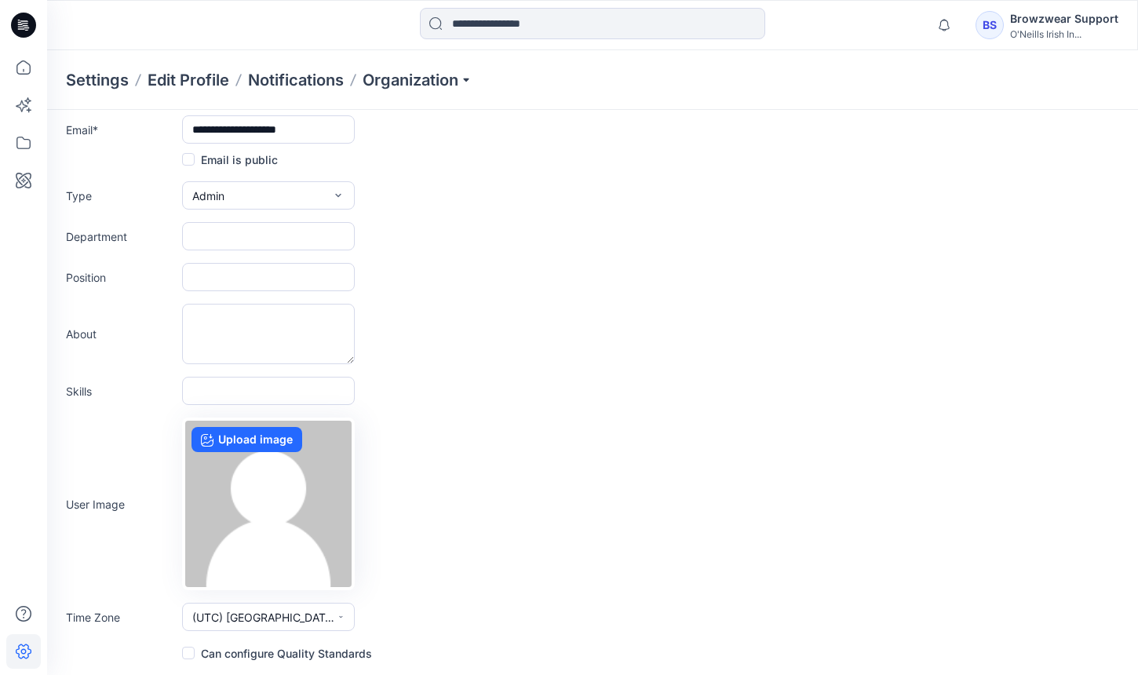
click at [182, 659] on label "Can configure Quality Standards" at bounding box center [277, 652] width 190 height 19
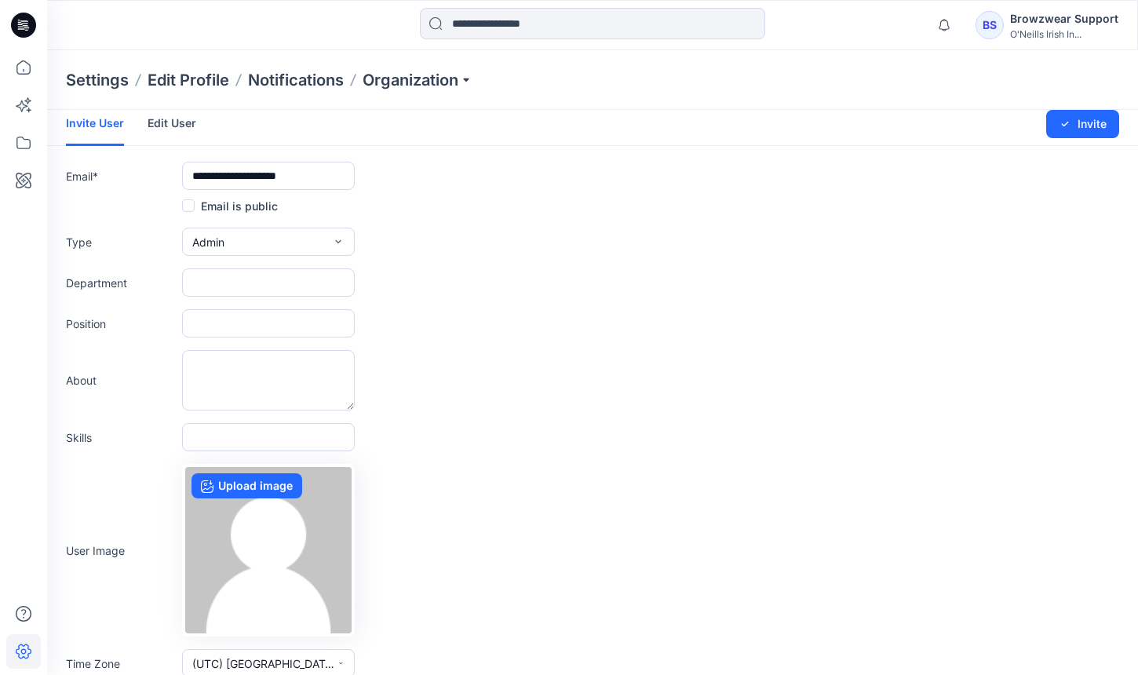
scroll to position [0, 0]
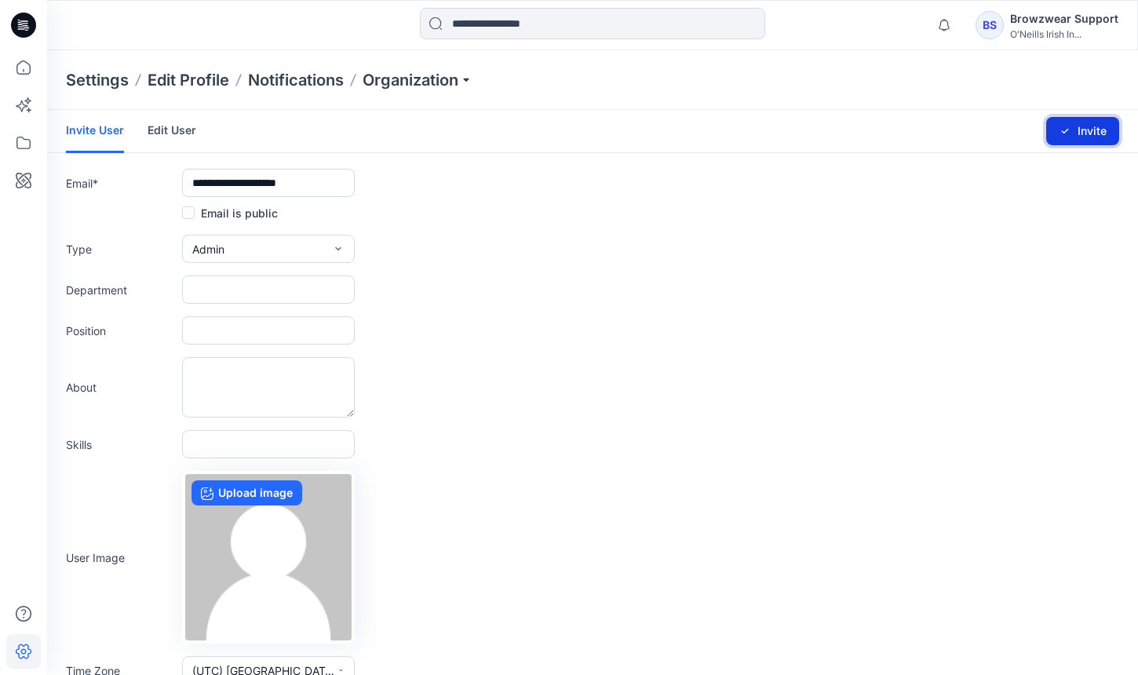
click at [1069, 129] on icon "submit" at bounding box center [1064, 131] width 13 height 13
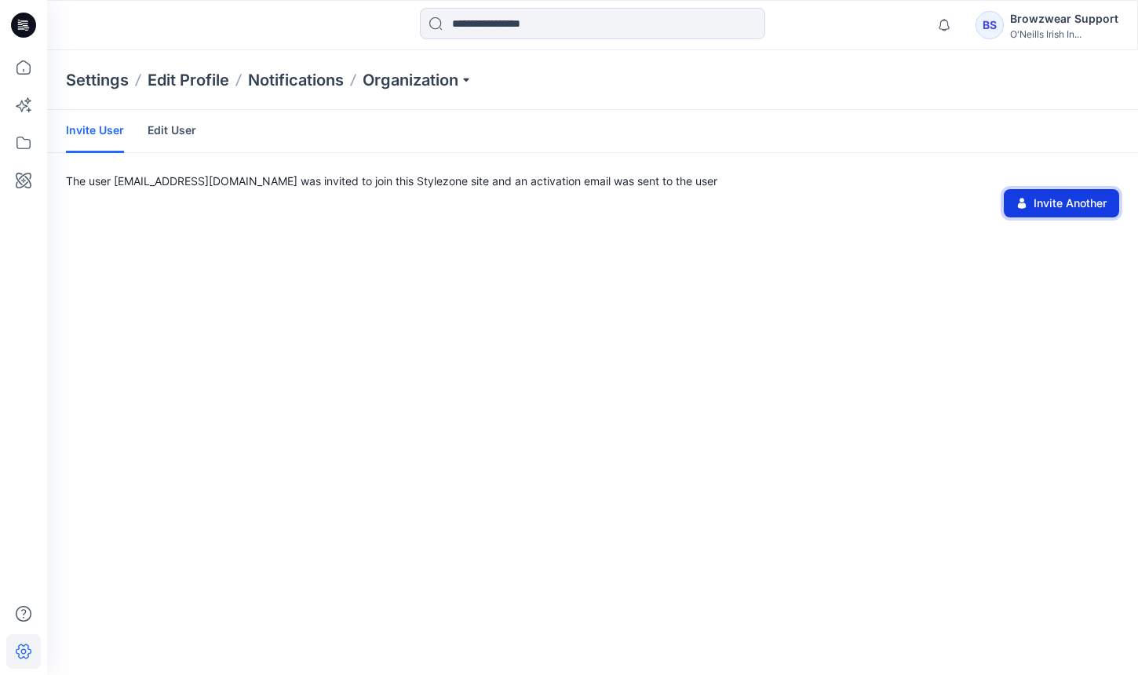
click at [1067, 209] on button "Invite Another" at bounding box center [1060, 203] width 115 height 28
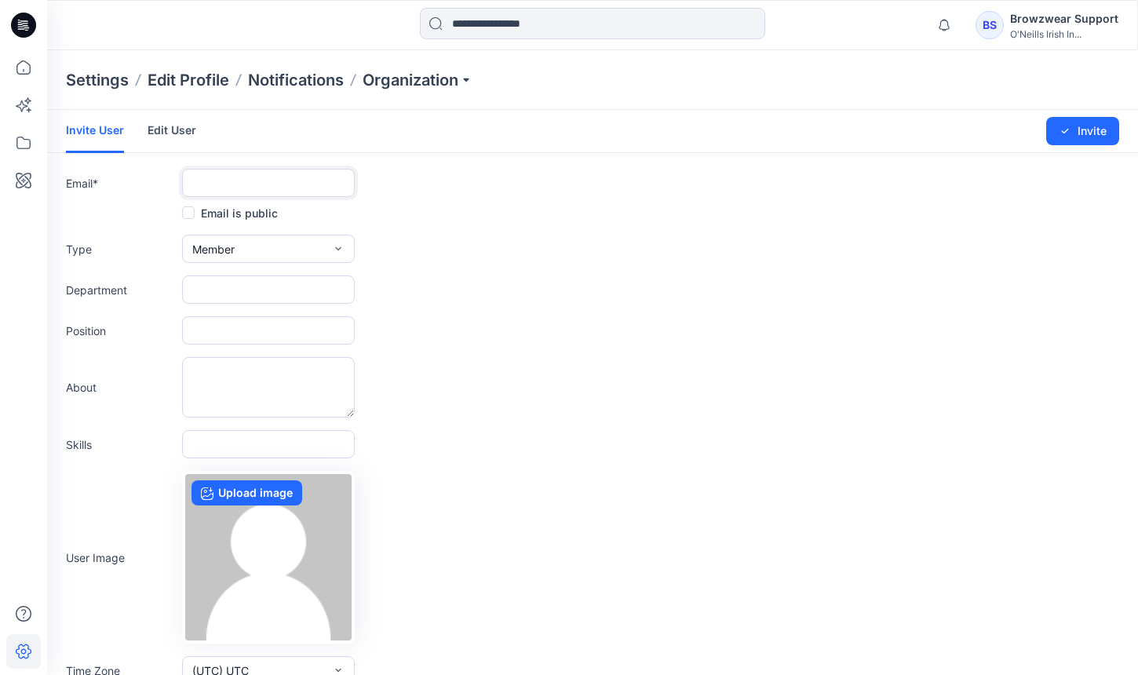
click at [282, 182] on input "text" at bounding box center [268, 183] width 173 height 28
paste input "**********"
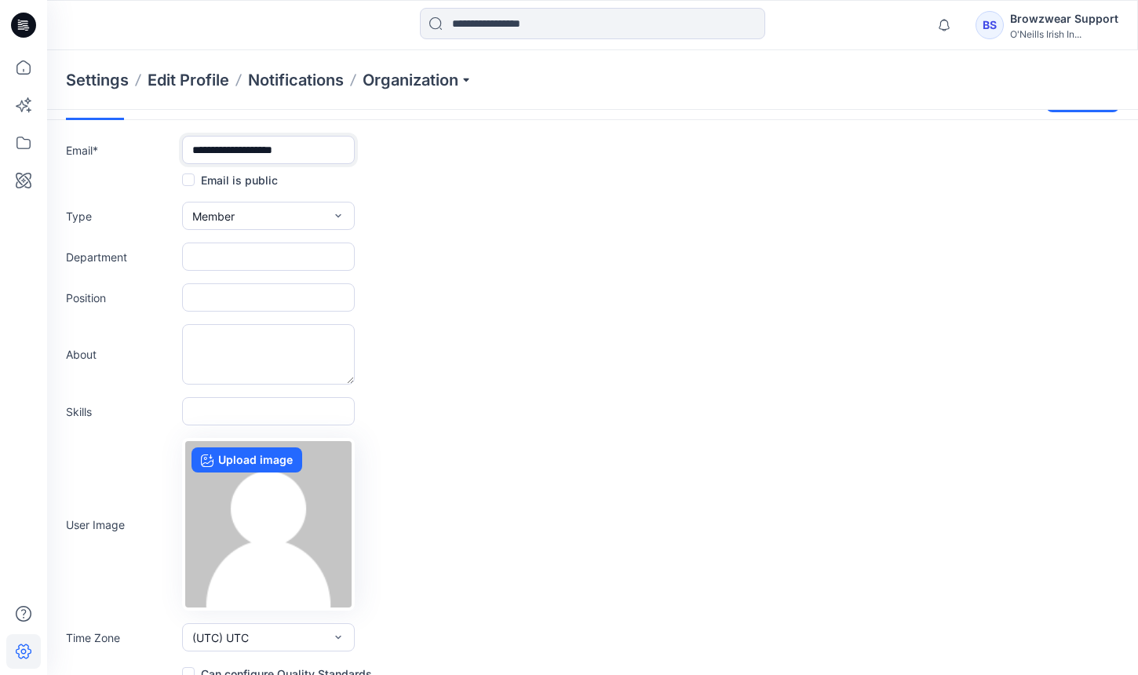
scroll to position [53, 0]
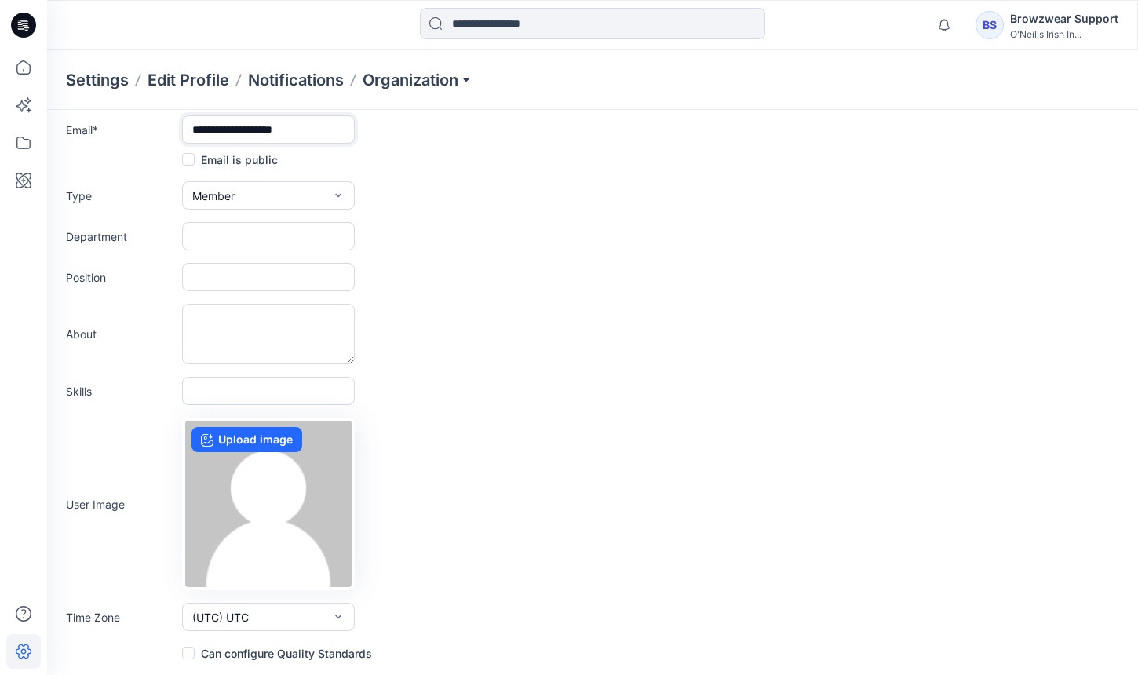
type input "**********"
click at [248, 618] on span "(UTC) UTC" at bounding box center [220, 617] width 56 height 16
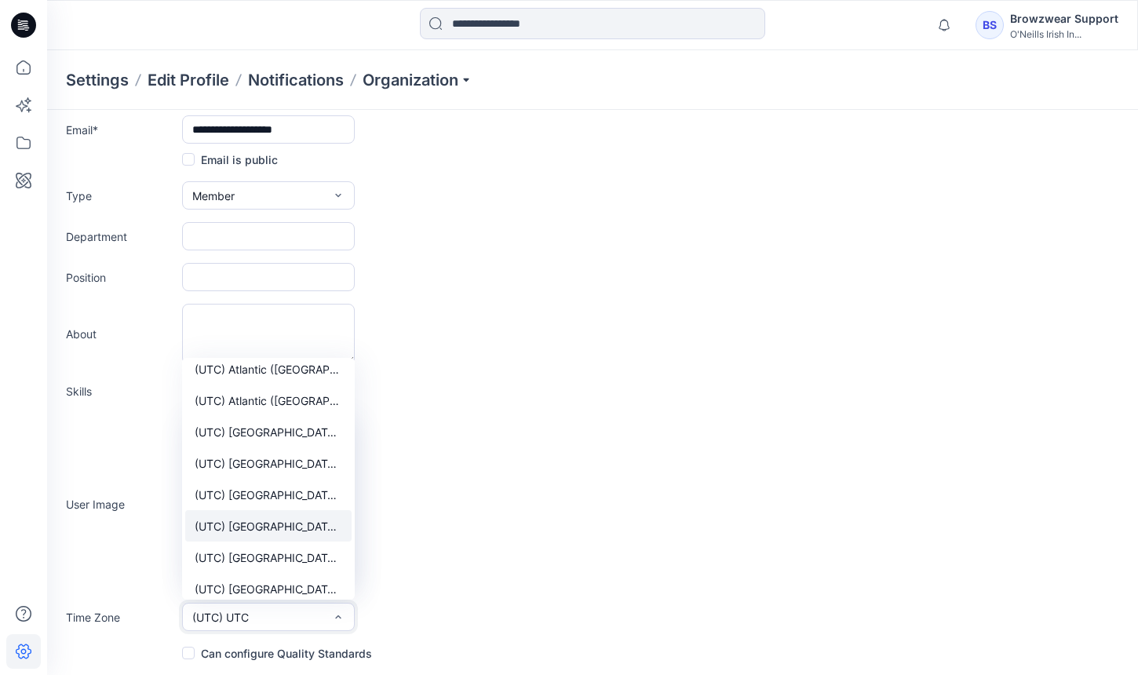
scroll to position [6098, 0]
click at [291, 450] on button "(UTC) Europe (Dublin)" at bounding box center [268, 460] width 166 height 31
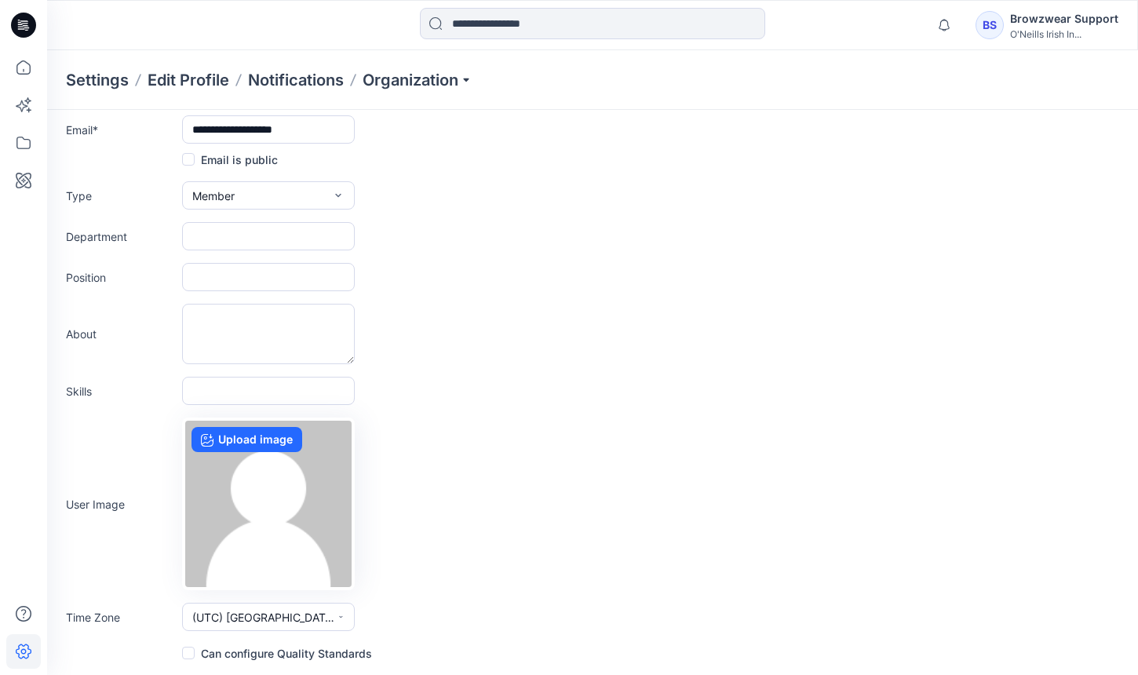
scroll to position [0, 0]
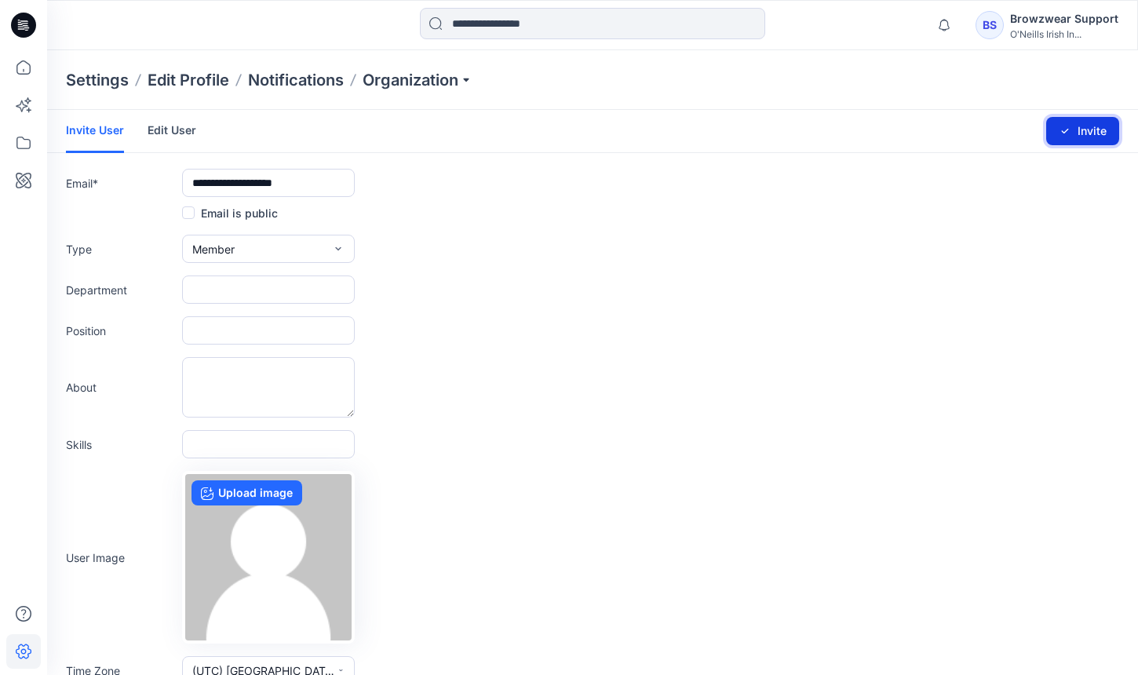
click at [1090, 129] on button "Invite" at bounding box center [1082, 131] width 73 height 28
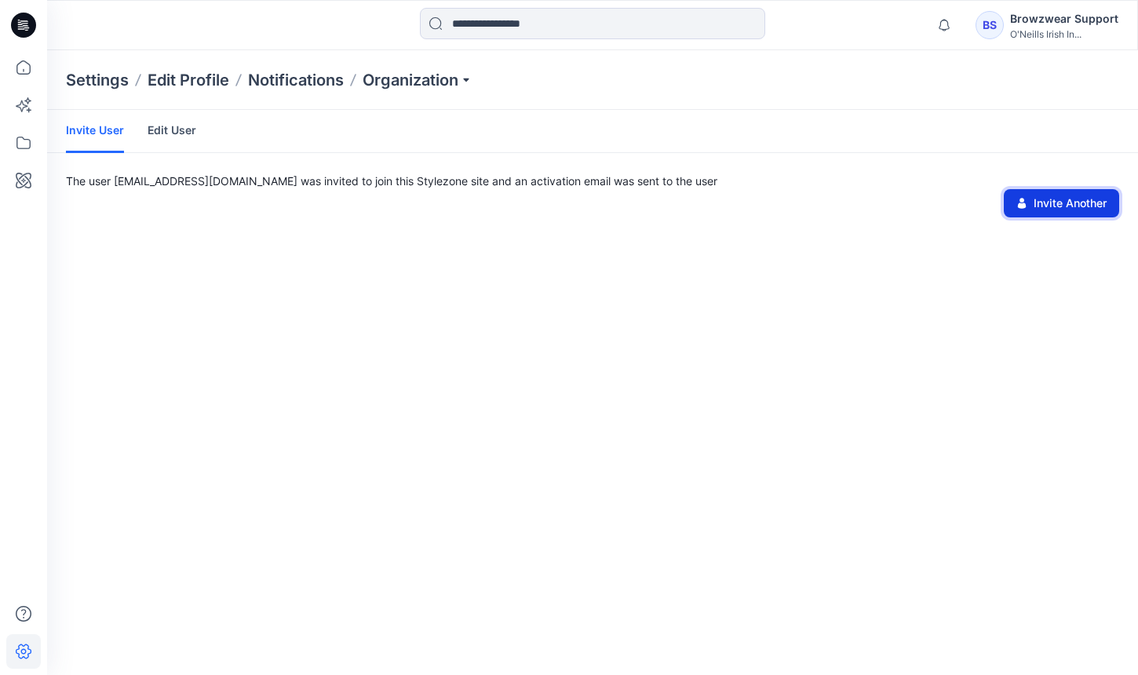
click at [1059, 215] on button "Invite Another" at bounding box center [1060, 203] width 115 height 28
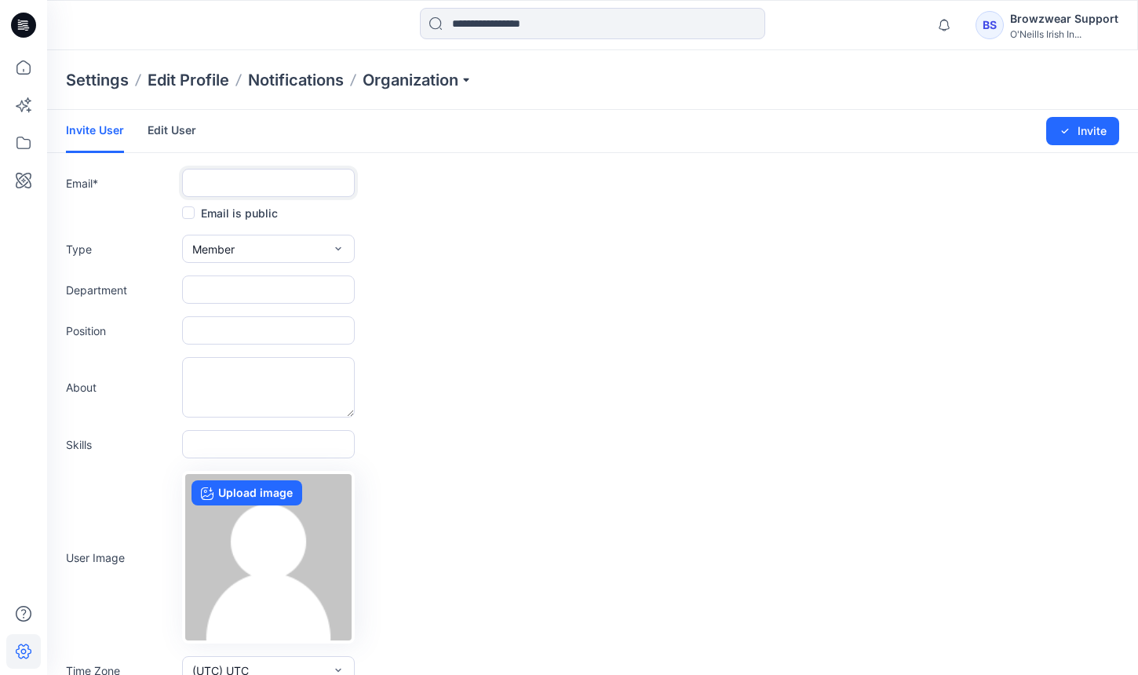
click at [212, 194] on input "text" at bounding box center [268, 183] width 173 height 28
paste input "**********"
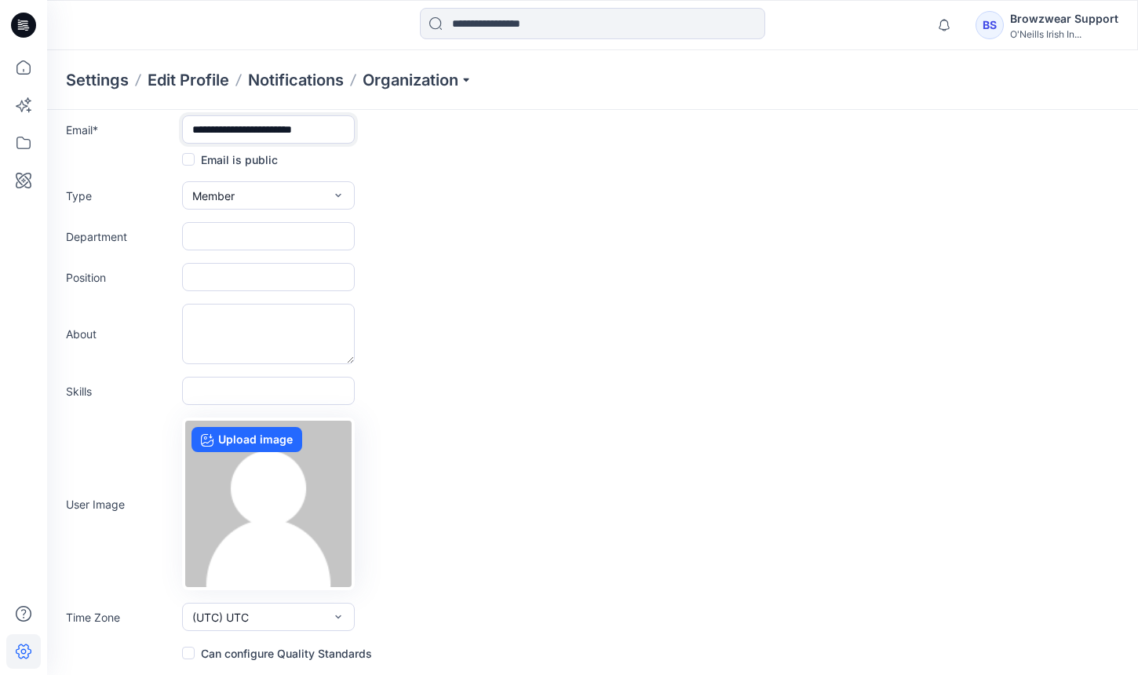
type input "**********"
click at [223, 620] on span "(UTC) UTC" at bounding box center [220, 617] width 56 height 16
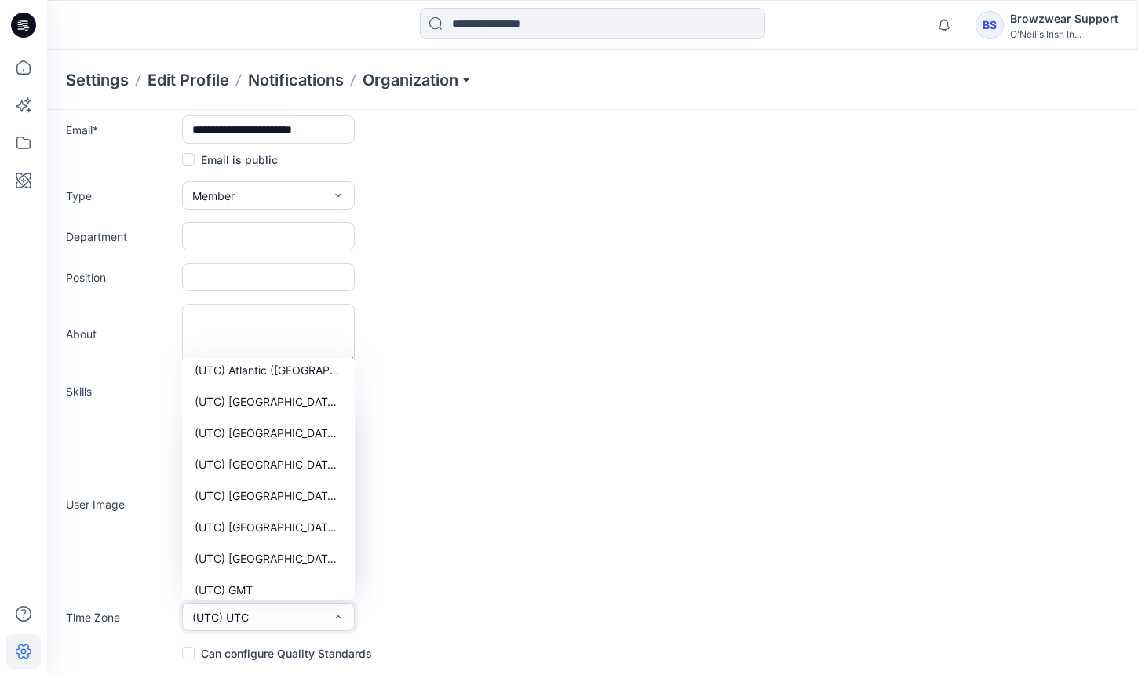
scroll to position [6128, 0]
click at [302, 432] on span "(UTC) Europe (Dublin)" at bounding box center [268, 431] width 147 height 16
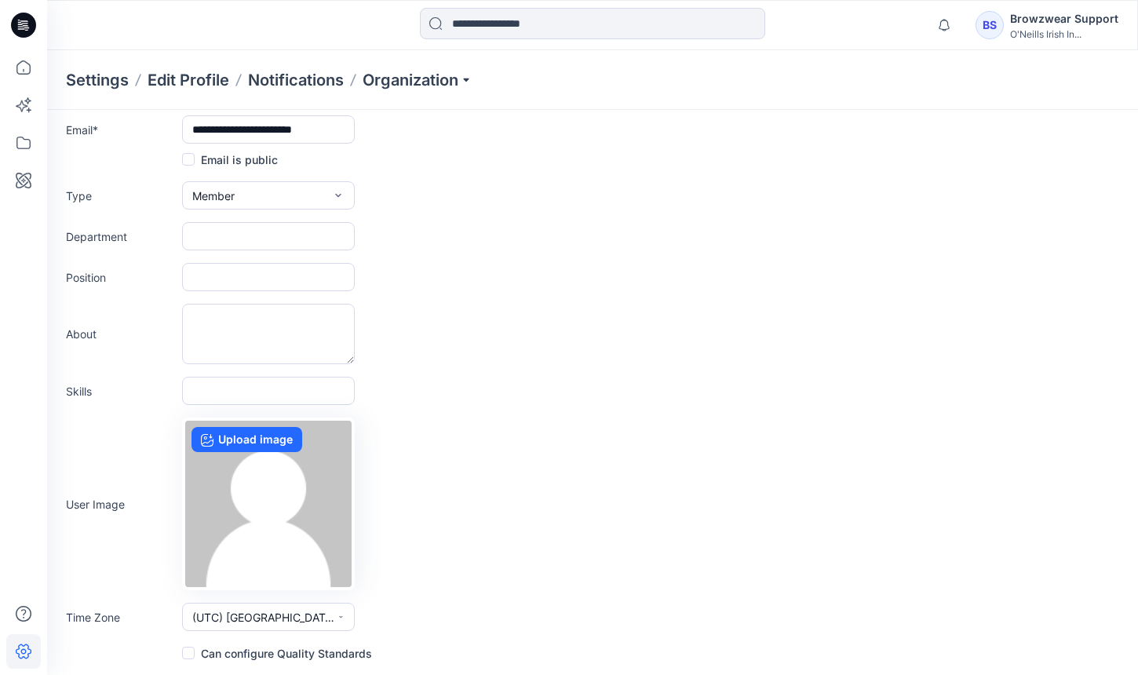
scroll to position [0, 0]
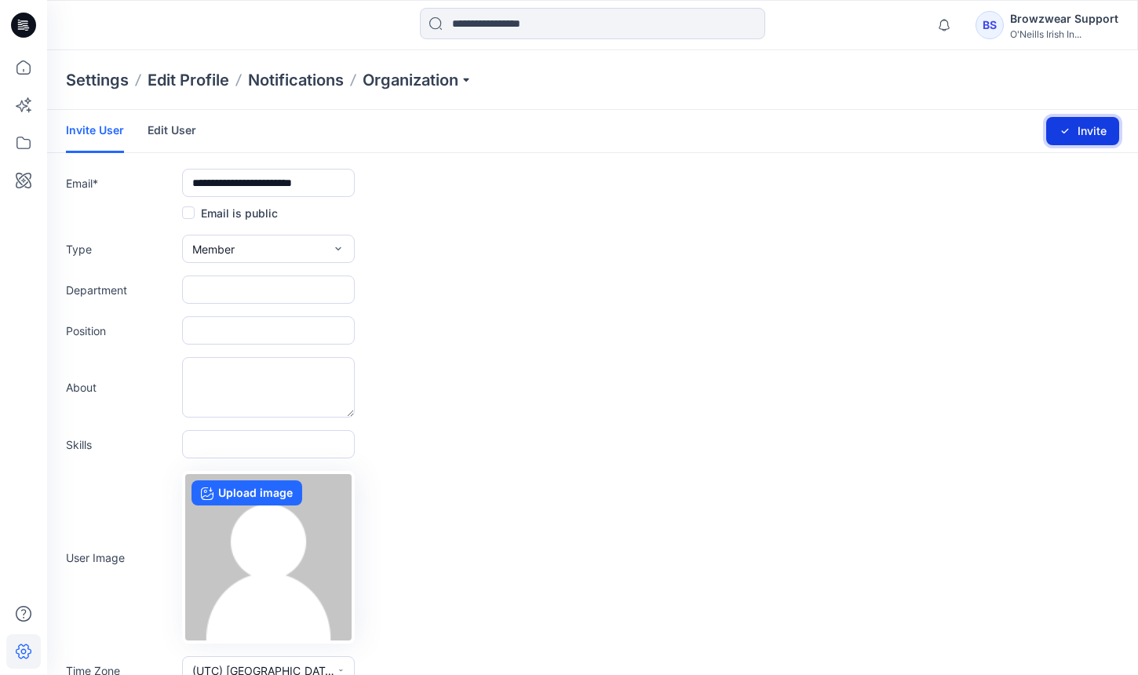
click at [1079, 124] on button "Invite" at bounding box center [1082, 131] width 73 height 28
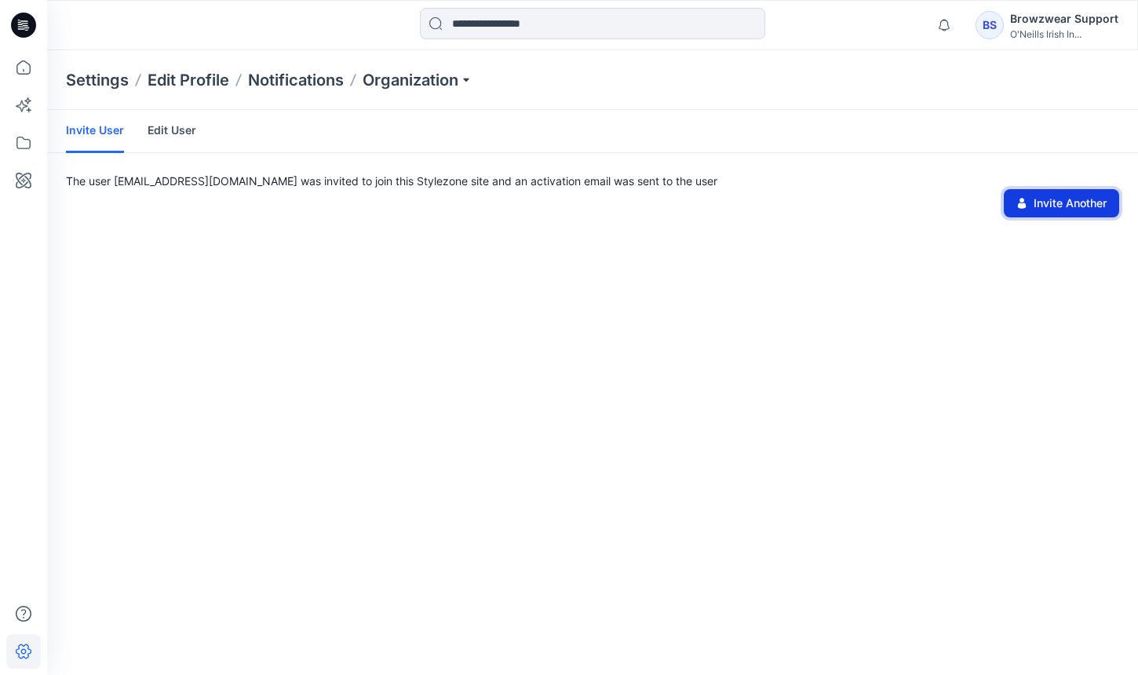
click at [1051, 205] on button "Invite Another" at bounding box center [1060, 203] width 115 height 28
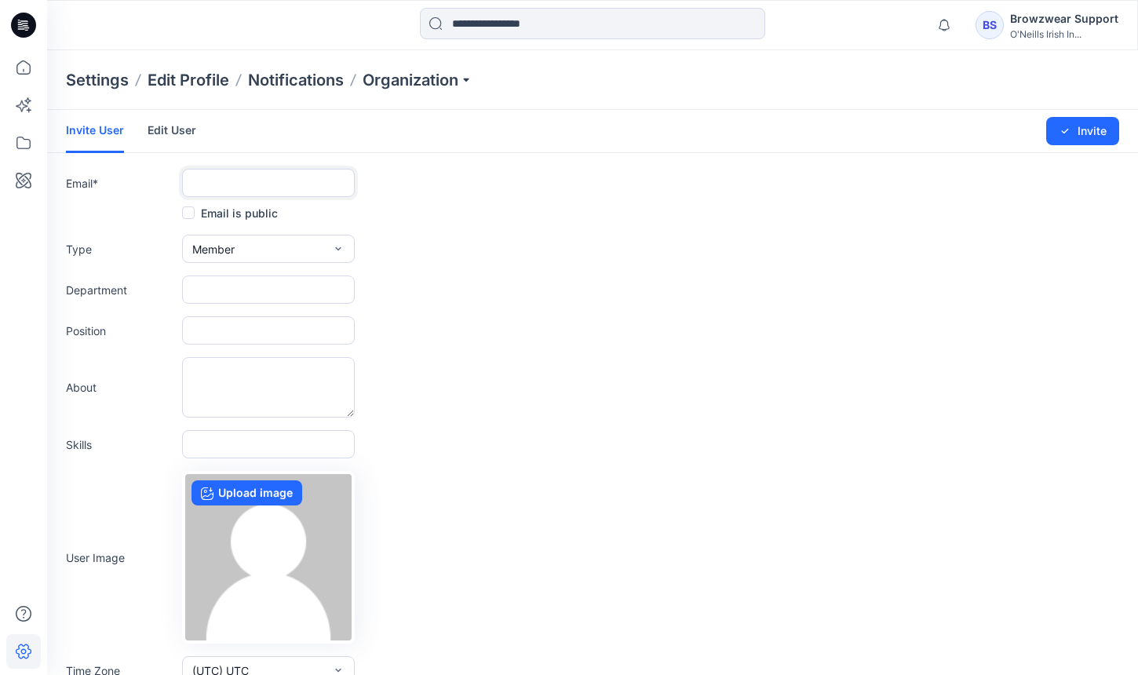
click at [308, 189] on input "text" at bounding box center [268, 183] width 173 height 28
paste input "**********"
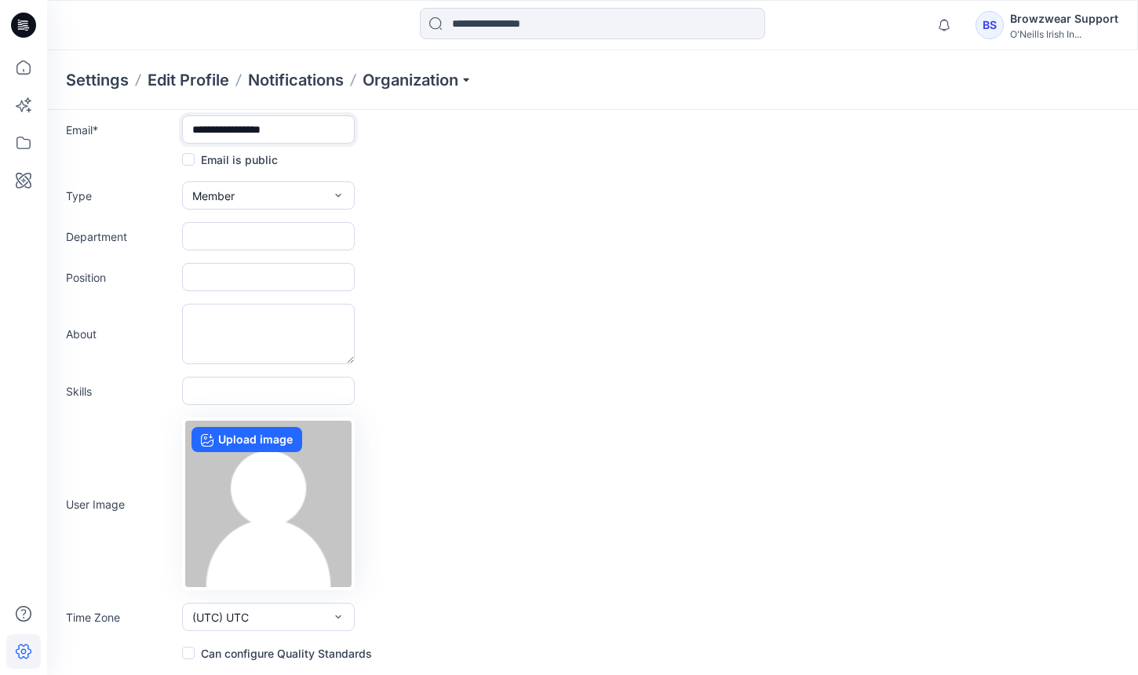
type input "**********"
click at [228, 609] on span "(UTC) UTC" at bounding box center [220, 617] width 56 height 16
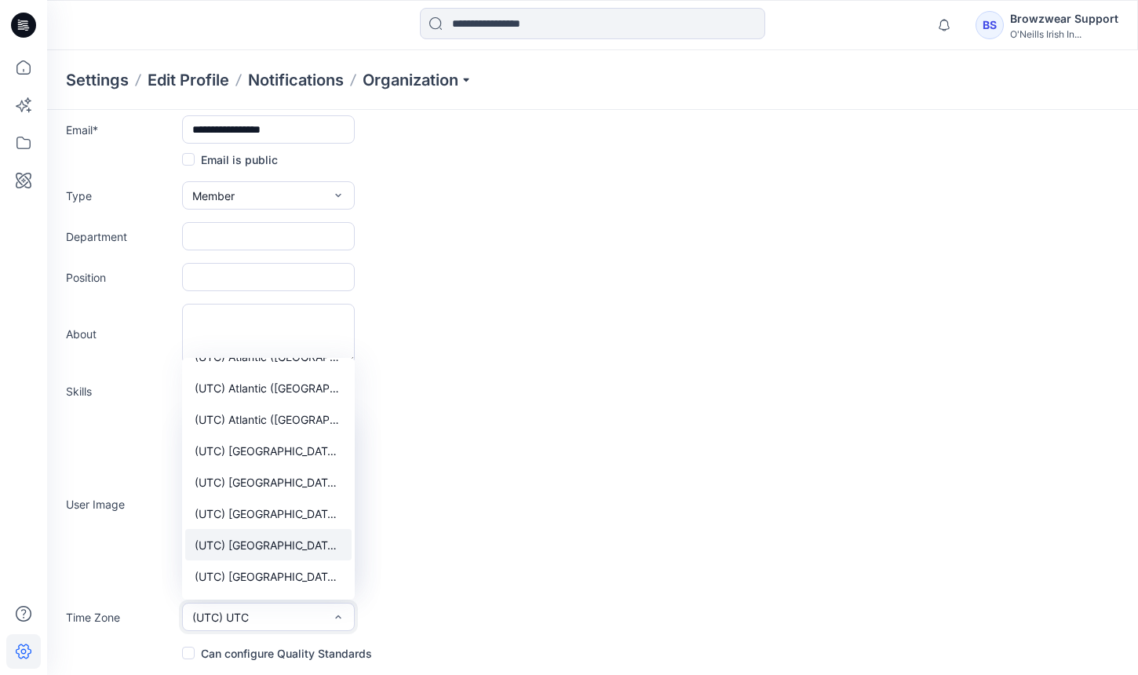
scroll to position [6110, 0]
click at [293, 442] on span "(UTC) Europe (Dublin)" at bounding box center [268, 449] width 147 height 16
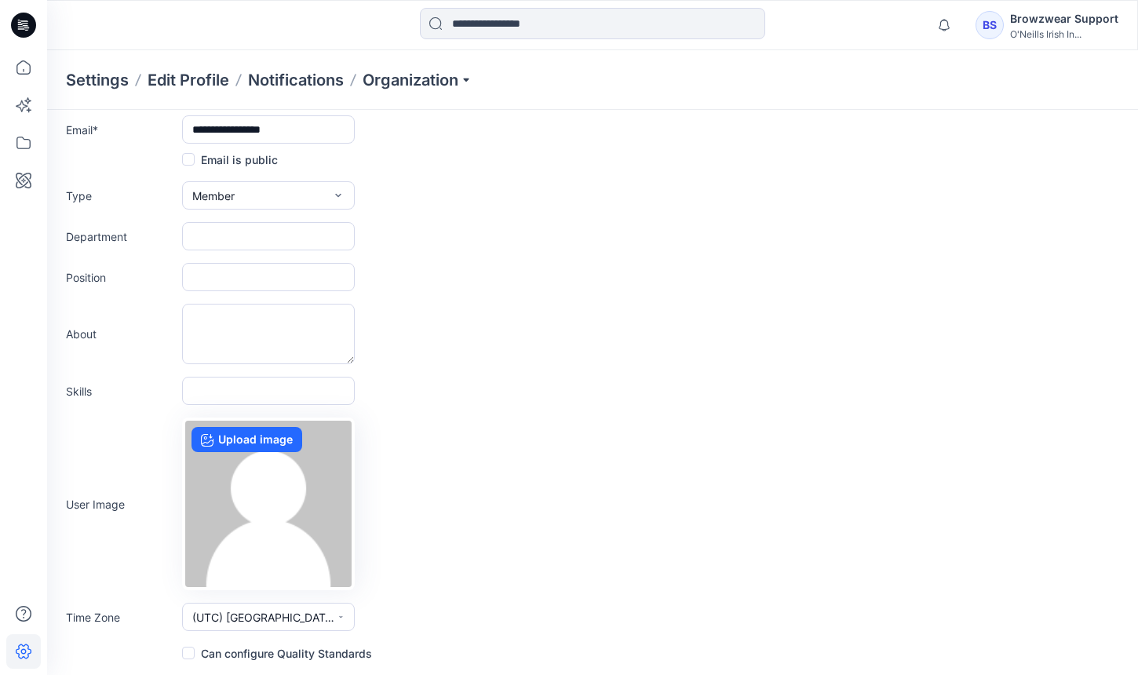
scroll to position [0, 0]
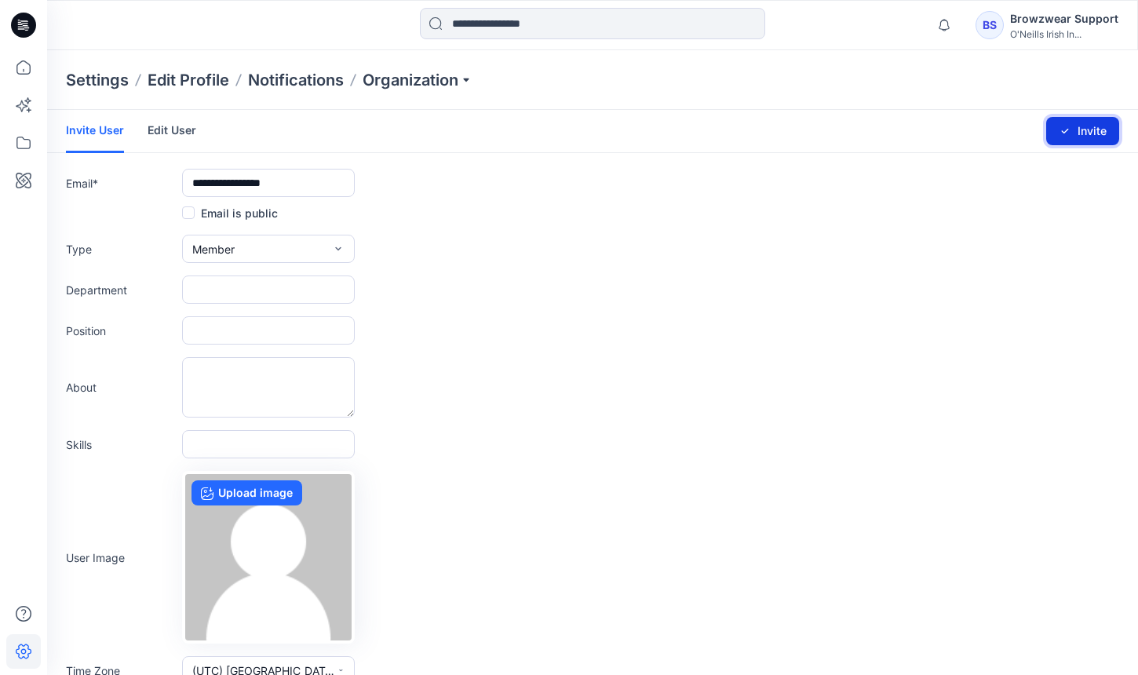
click at [1063, 129] on icon "submit" at bounding box center [1064, 131] width 13 height 13
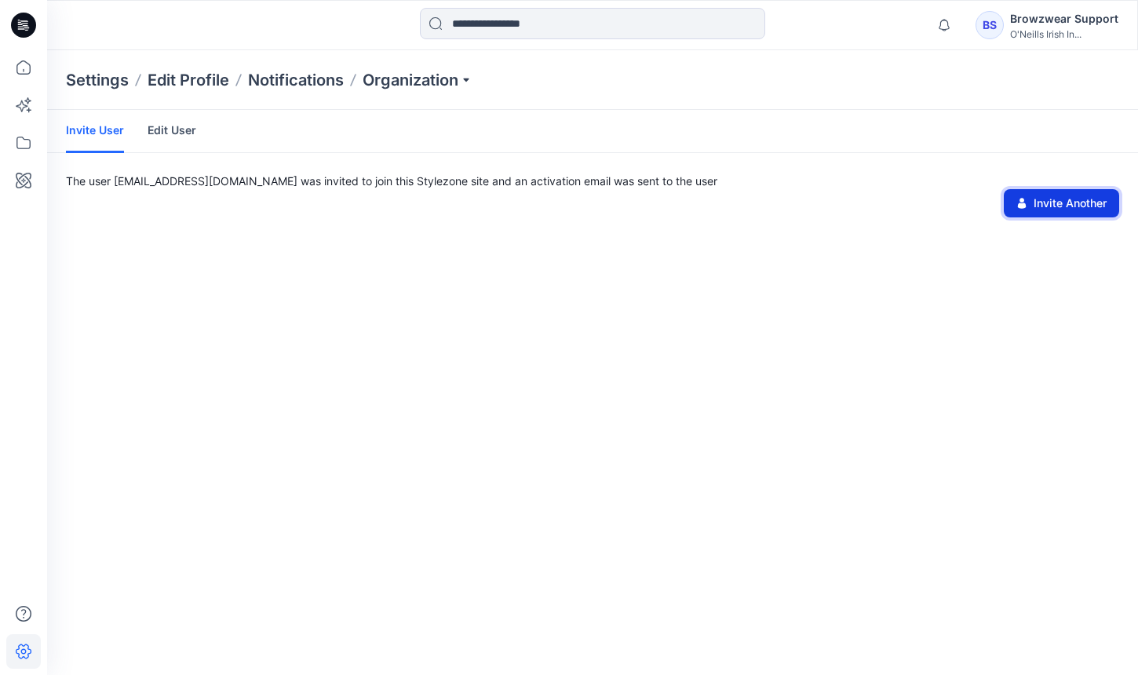
click at [1062, 196] on button "Invite Another" at bounding box center [1060, 203] width 115 height 28
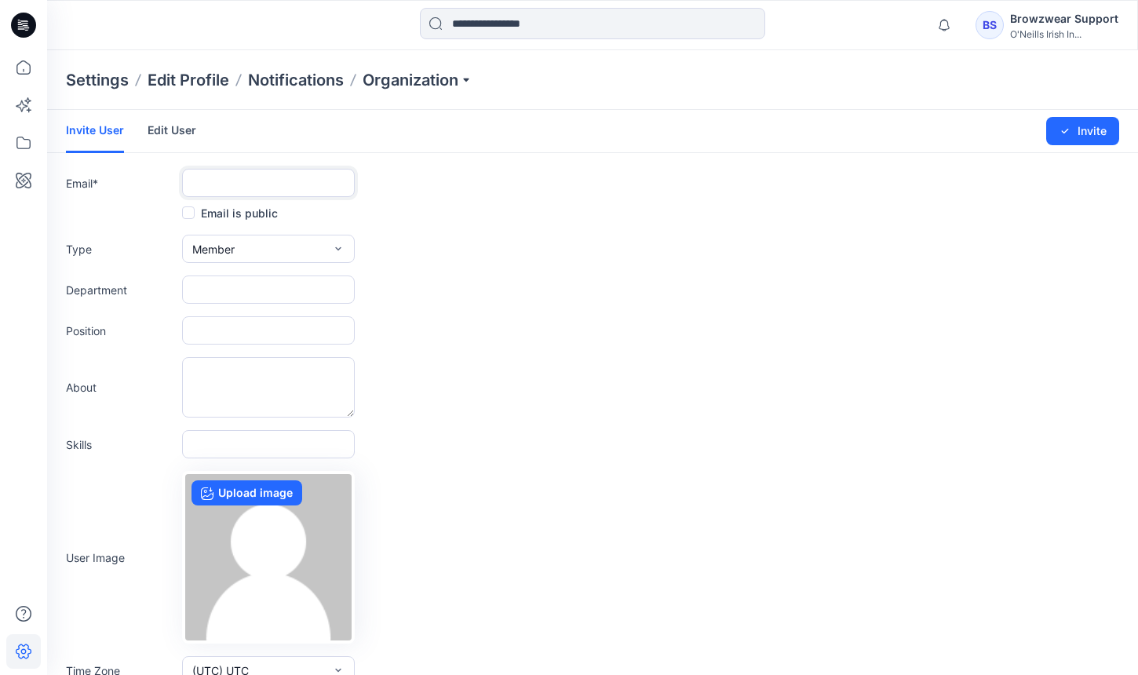
click at [277, 184] on input "text" at bounding box center [268, 183] width 173 height 28
paste input "**********"
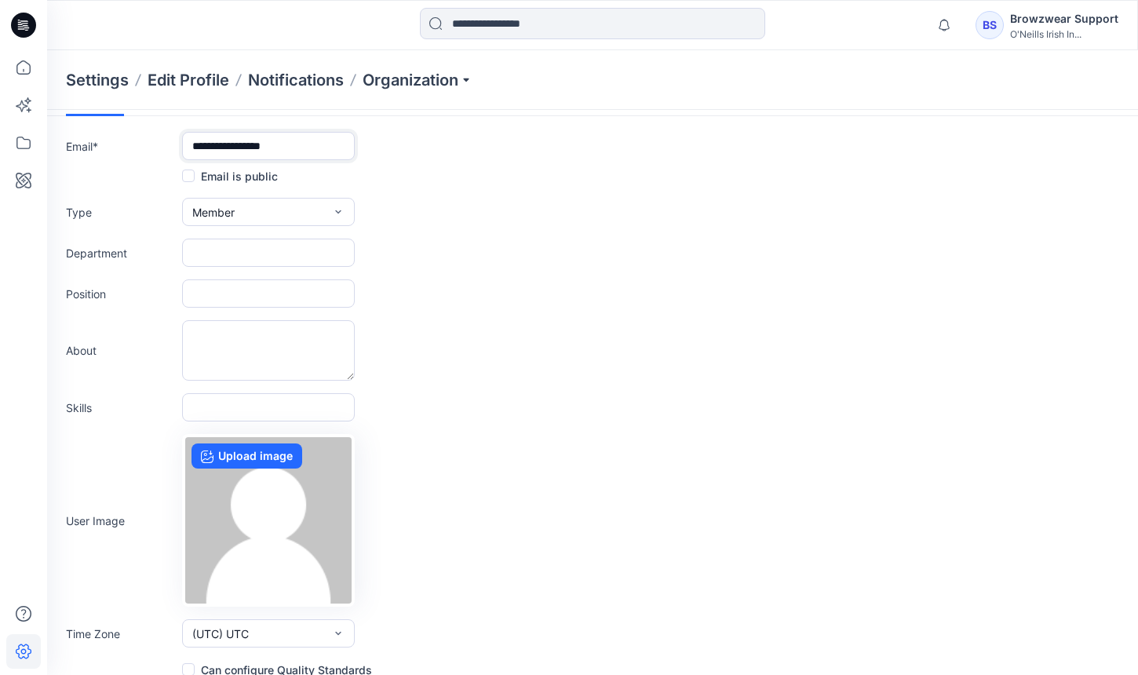
scroll to position [53, 0]
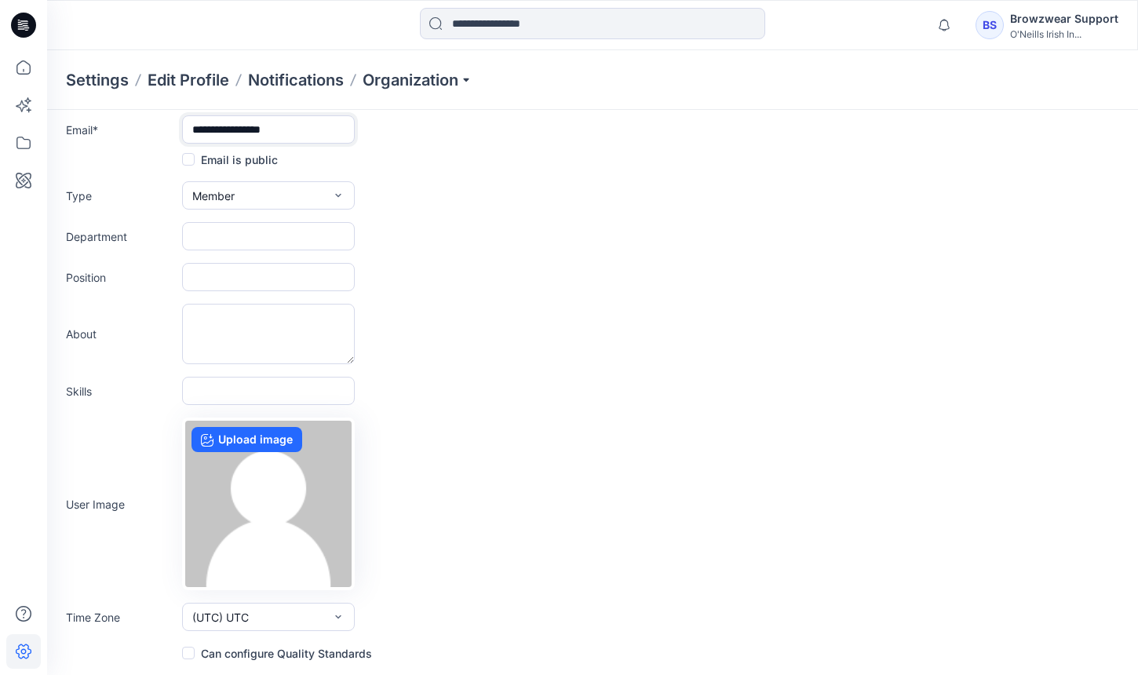
type input "**********"
click at [271, 614] on button "(UTC) UTC" at bounding box center [268, 617] width 173 height 28
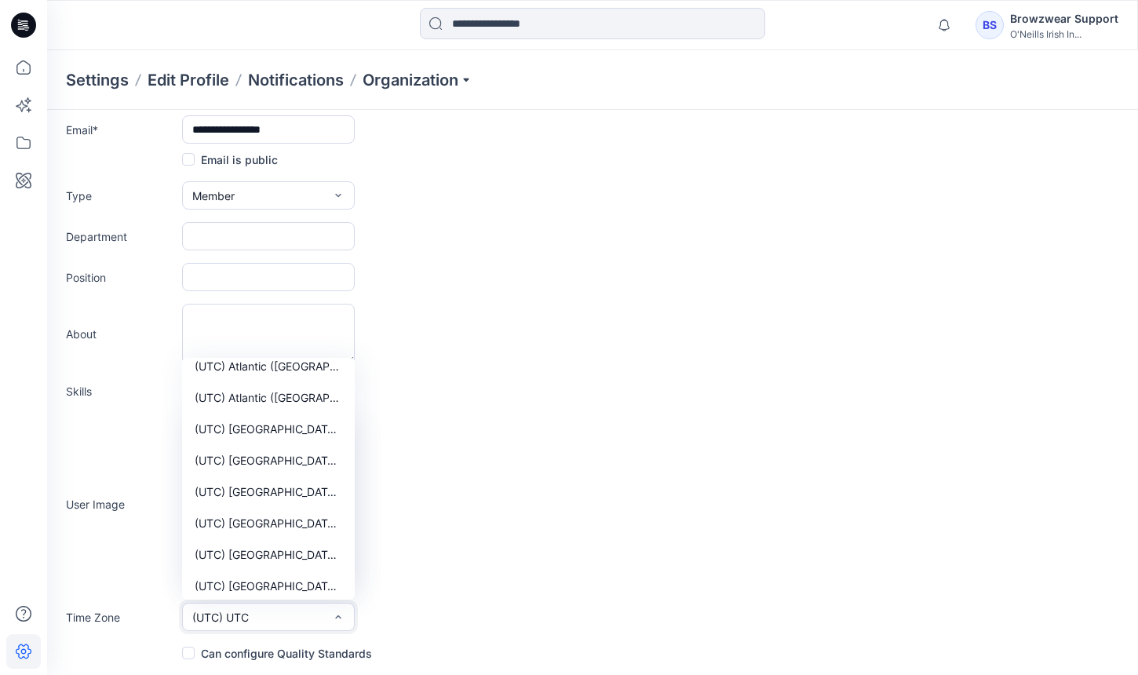
scroll to position [6136, 0]
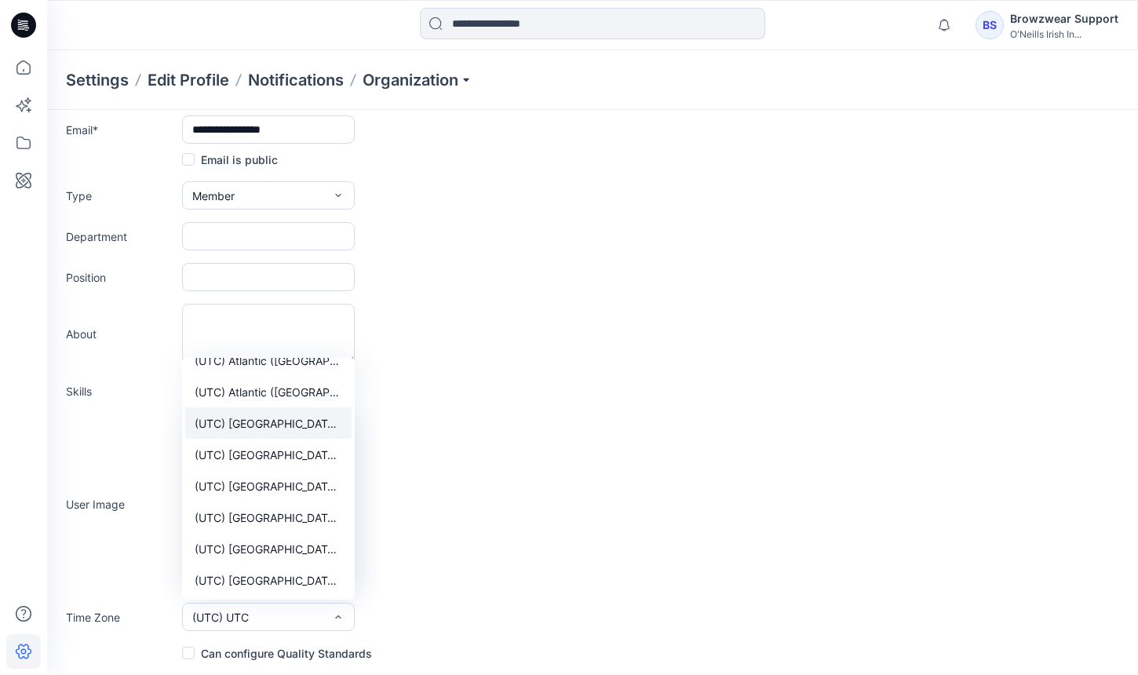
click at [304, 428] on span "(UTC) Europe (Dublin)" at bounding box center [268, 423] width 147 height 16
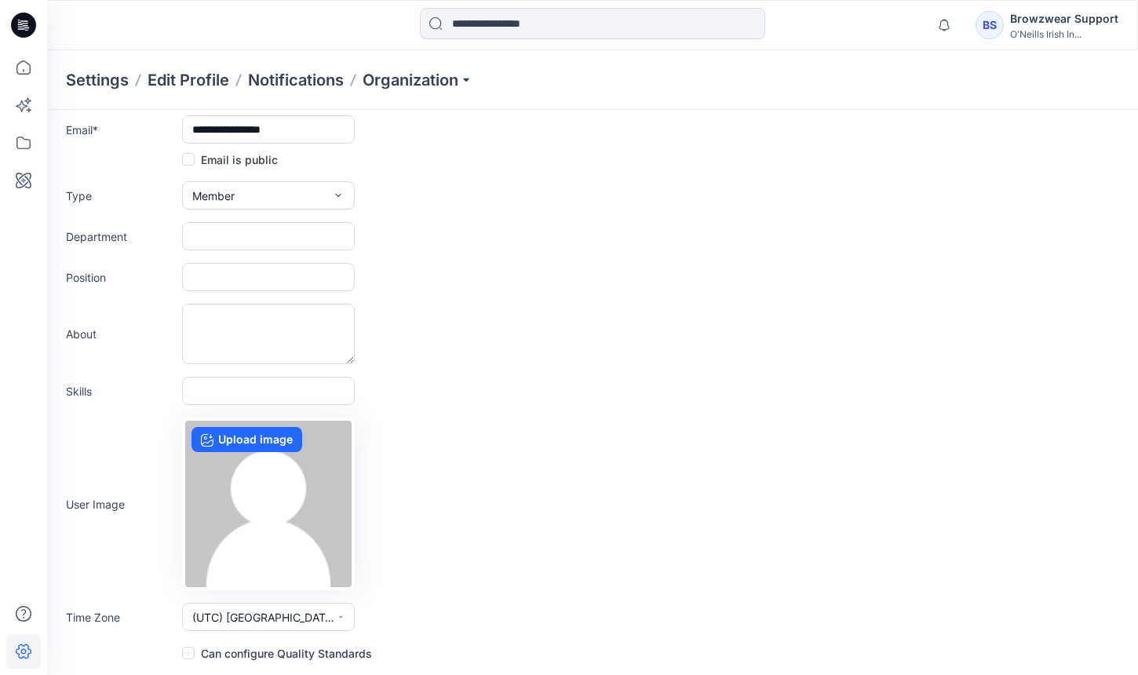
scroll to position [0, 0]
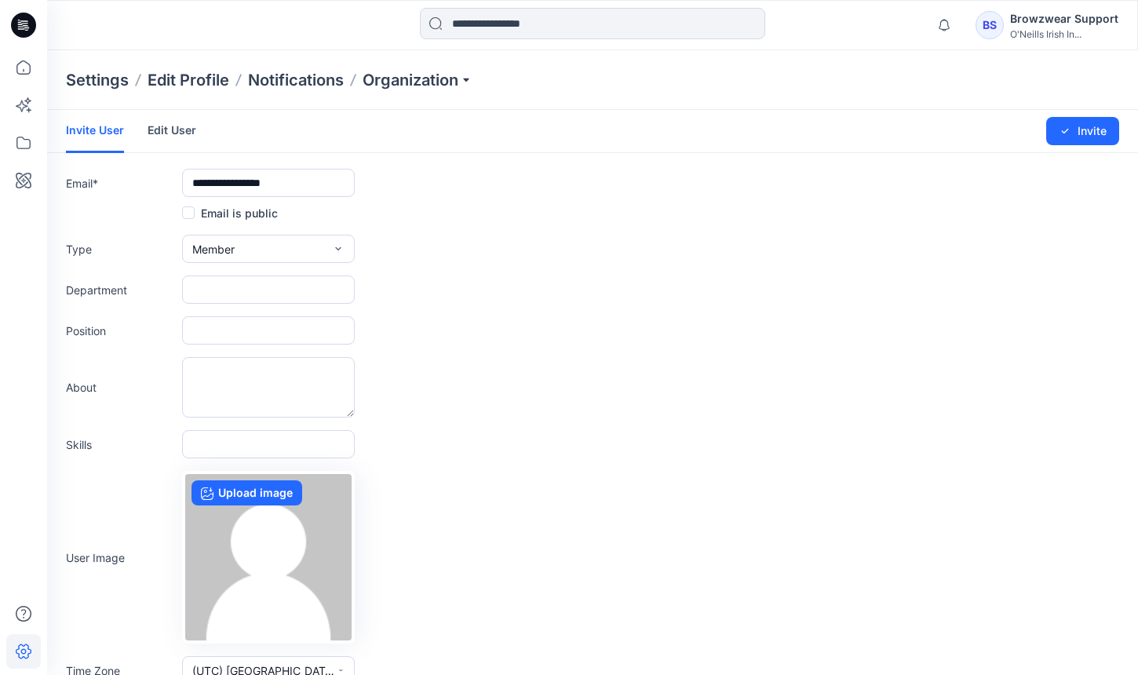
click at [1086, 115] on div "Changes Saved Invite" at bounding box center [1018, 131] width 201 height 42
click at [1074, 123] on button "Invite" at bounding box center [1082, 131] width 73 height 28
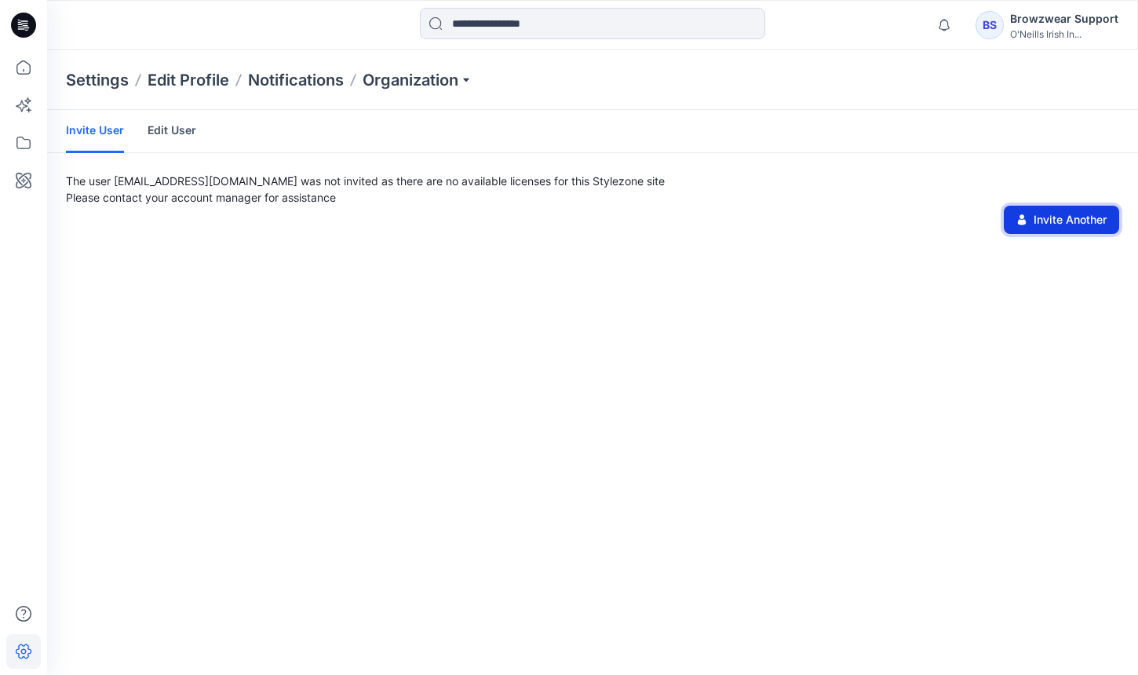
click at [1086, 213] on button "Invite Another" at bounding box center [1060, 220] width 115 height 28
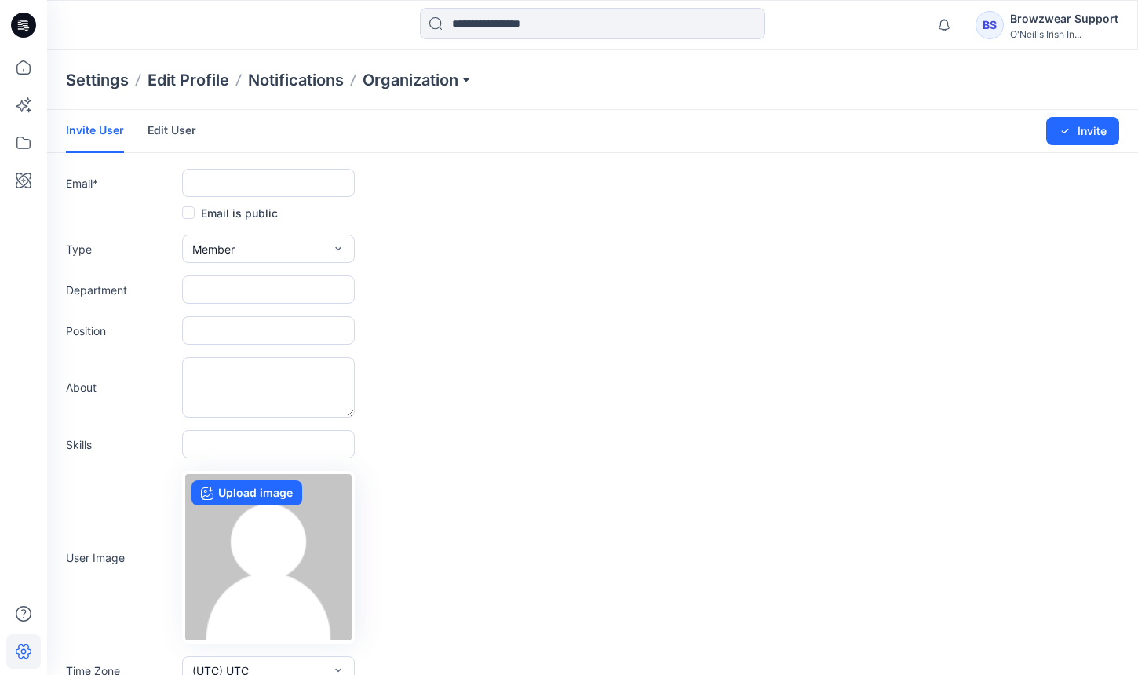
click at [171, 126] on link "Edit User" at bounding box center [171, 130] width 49 height 41
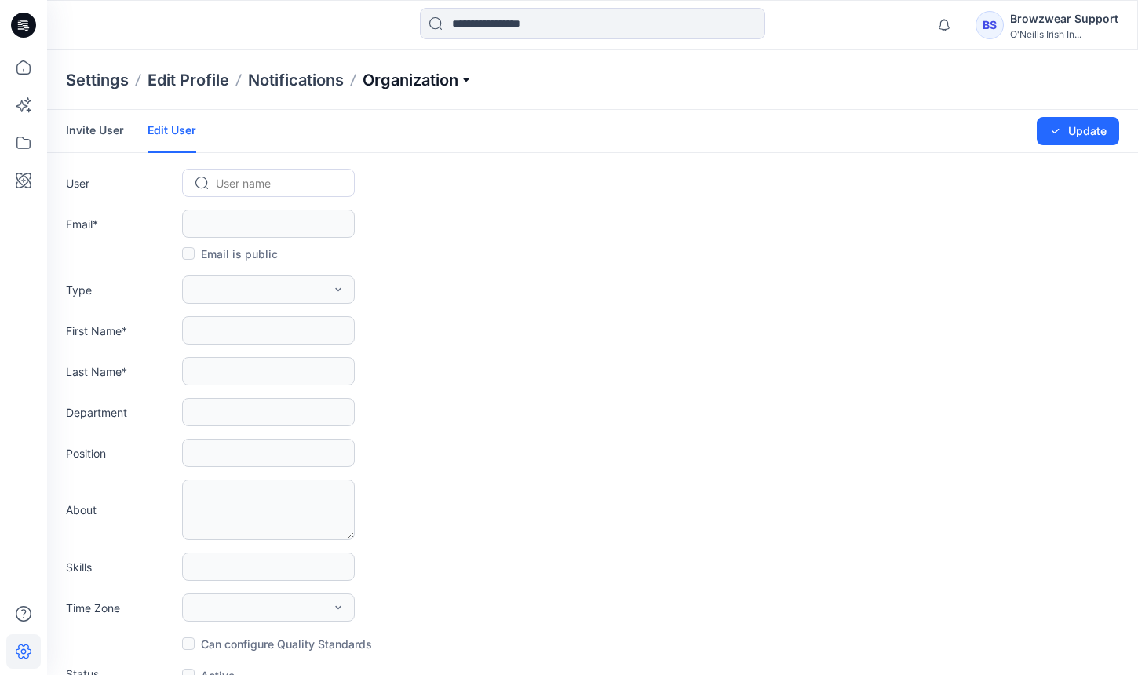
click at [448, 78] on p "Organization" at bounding box center [417, 80] width 110 height 22
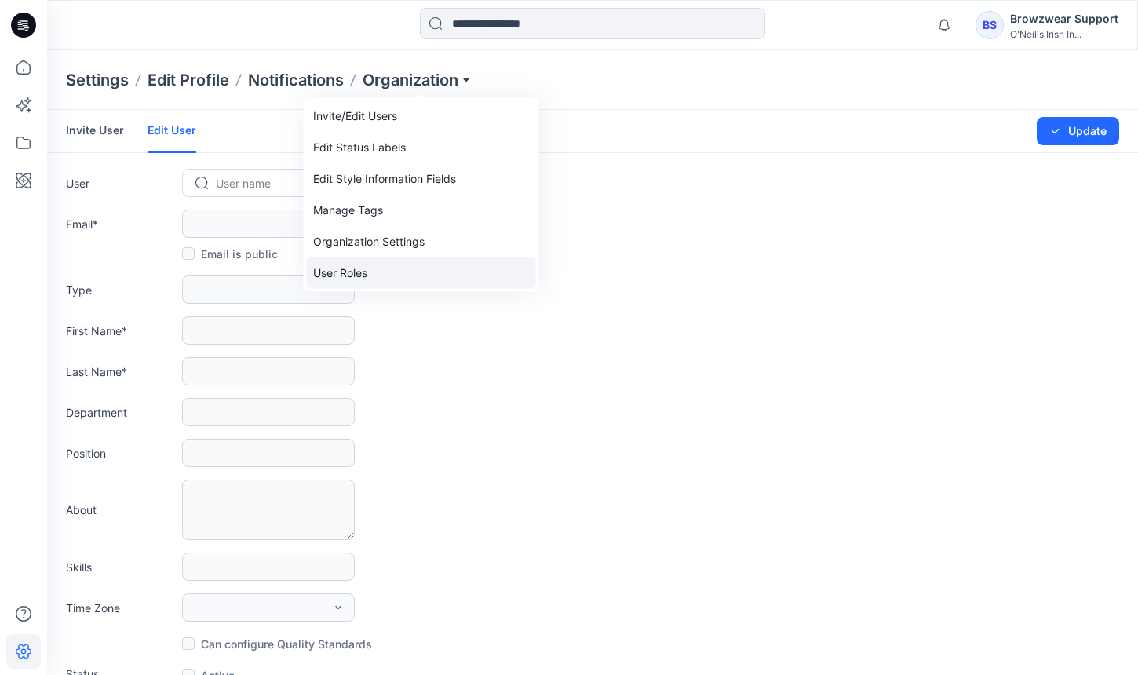
click at [399, 268] on link "User Roles" at bounding box center [421, 272] width 229 height 31
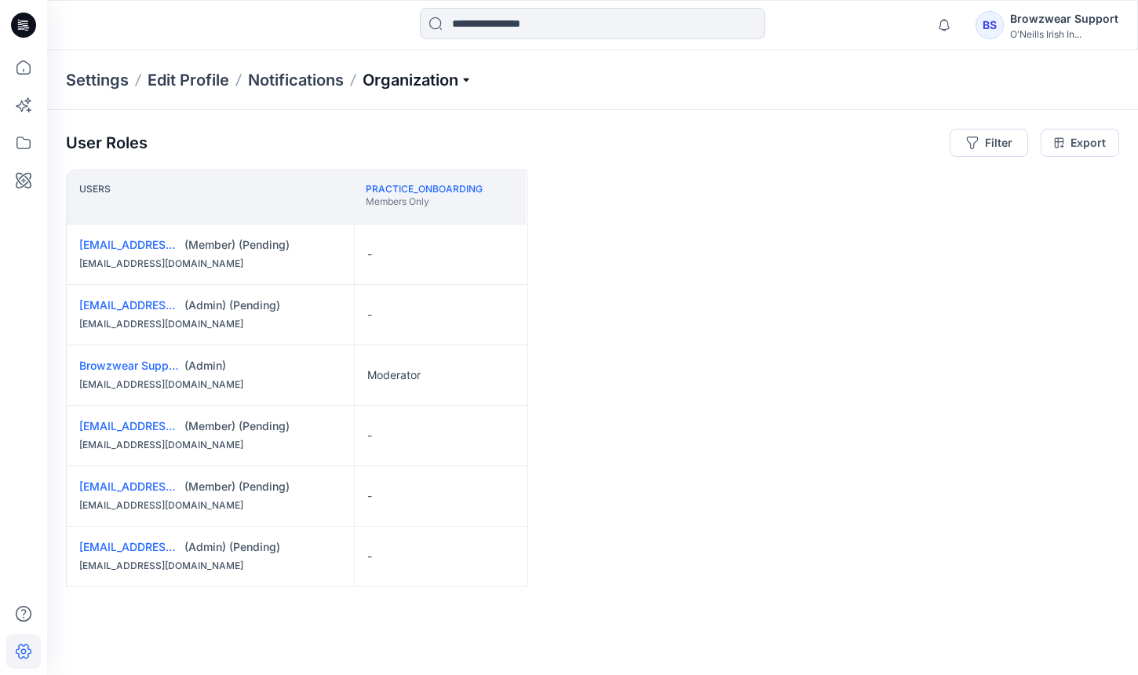
click at [400, 75] on p "Organization" at bounding box center [417, 80] width 110 height 22
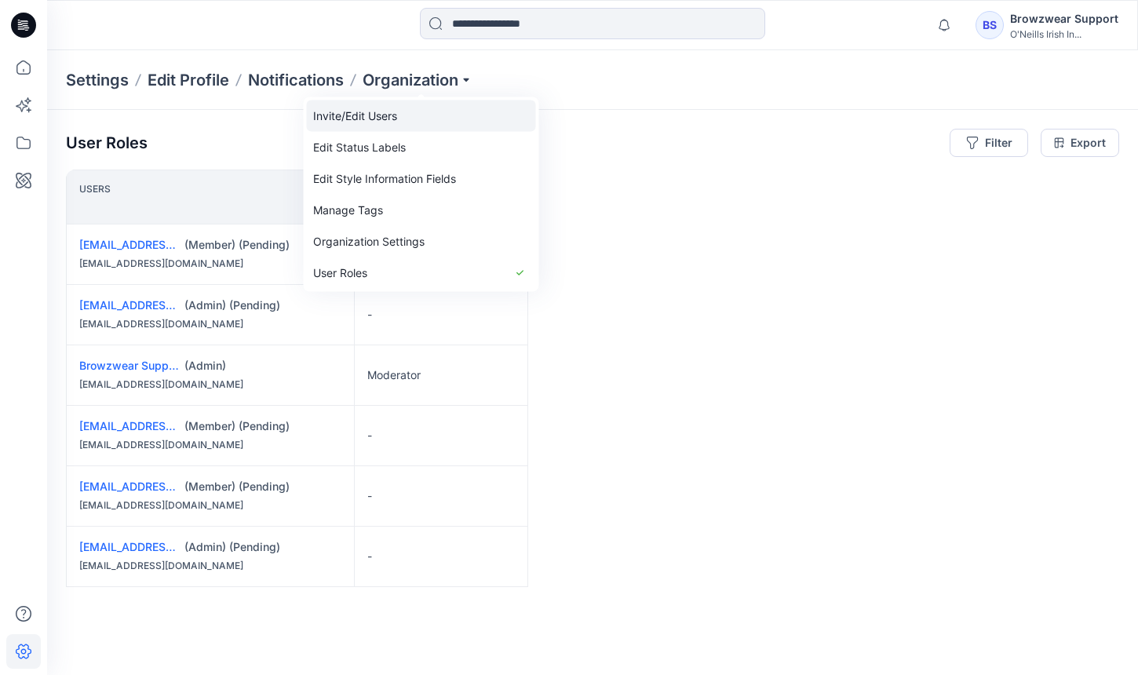
click at [409, 116] on link "Invite/Edit Users" at bounding box center [421, 115] width 229 height 31
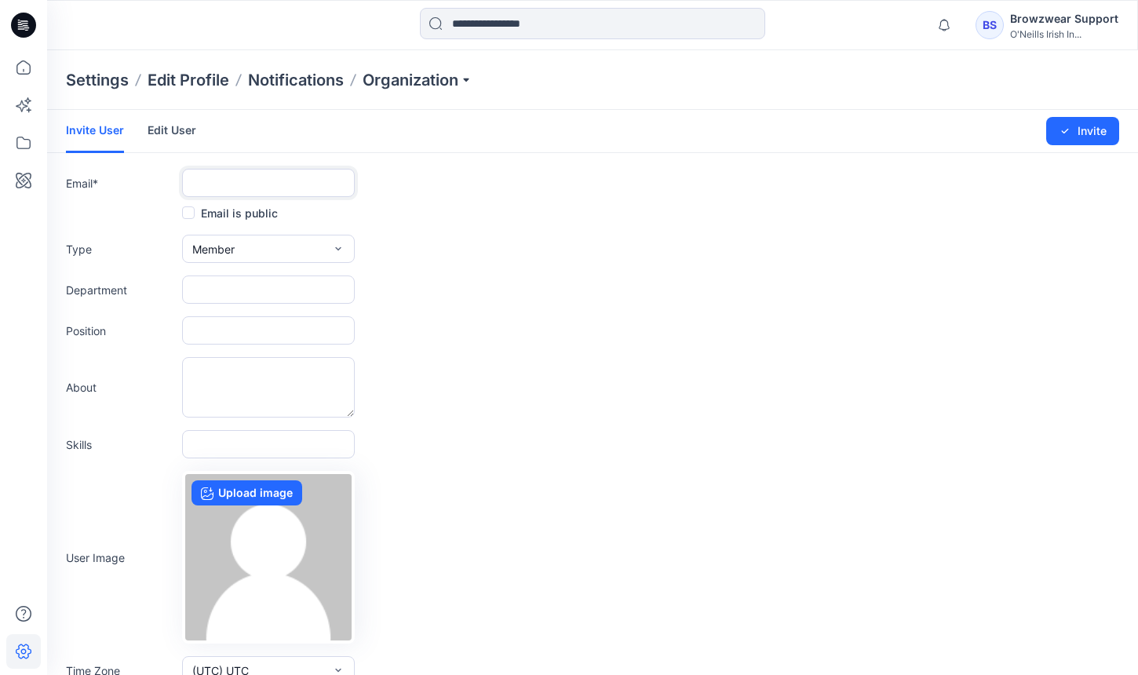
click at [311, 181] on input "text" at bounding box center [268, 183] width 173 height 28
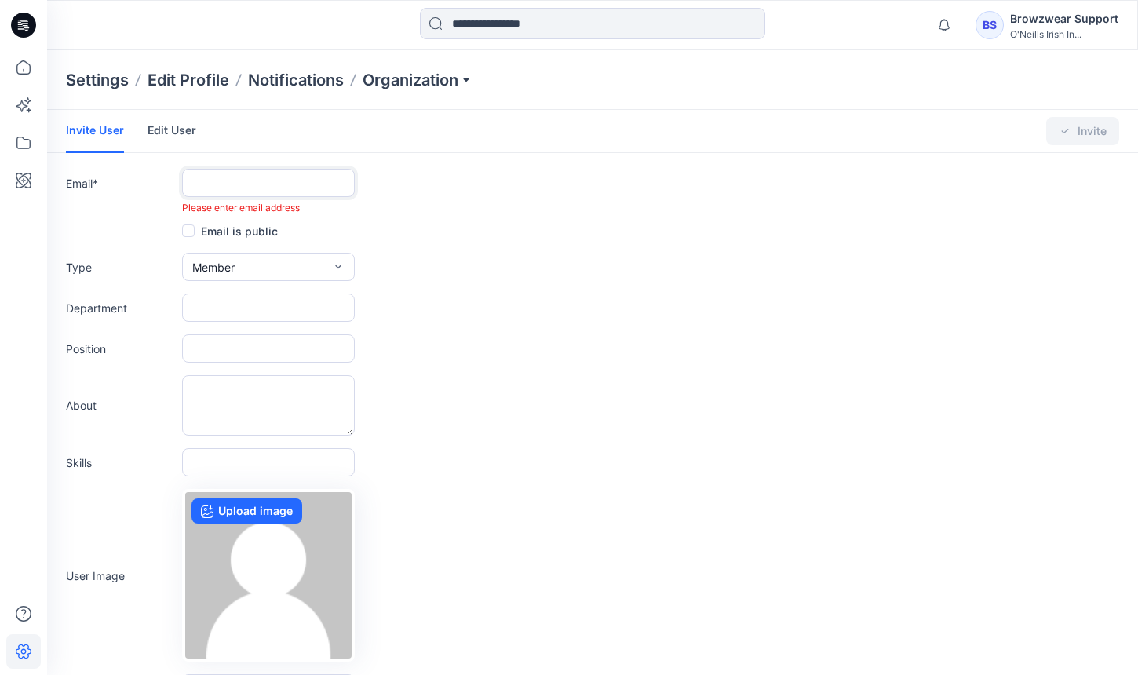
paste input "**********"
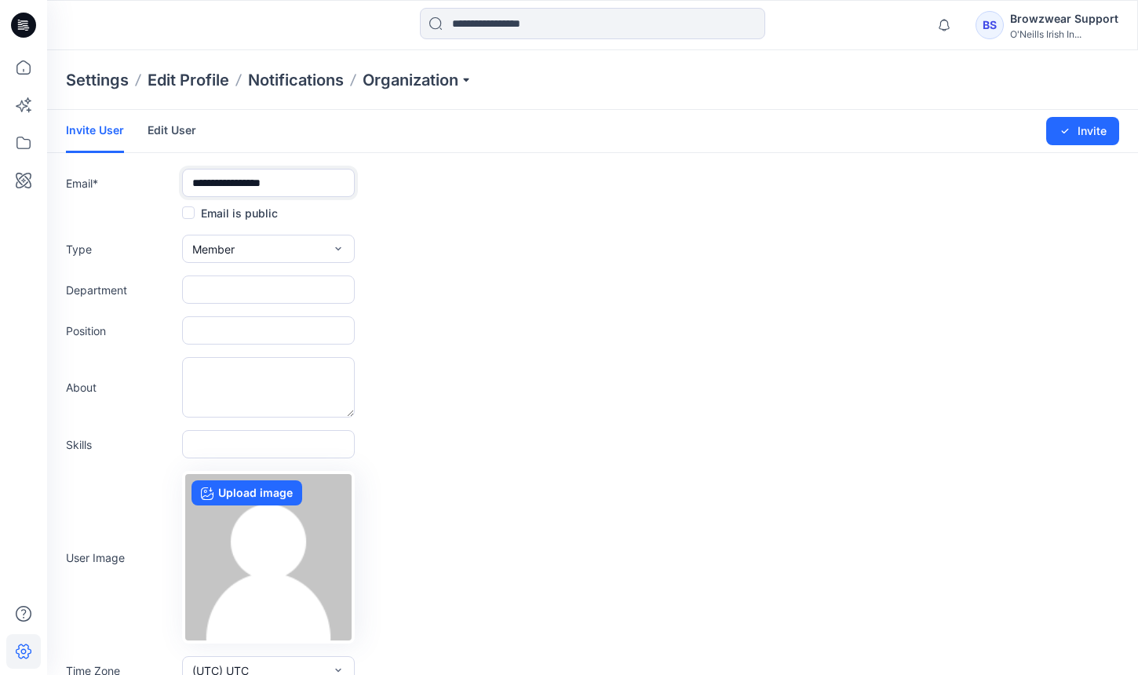
scroll to position [53, 0]
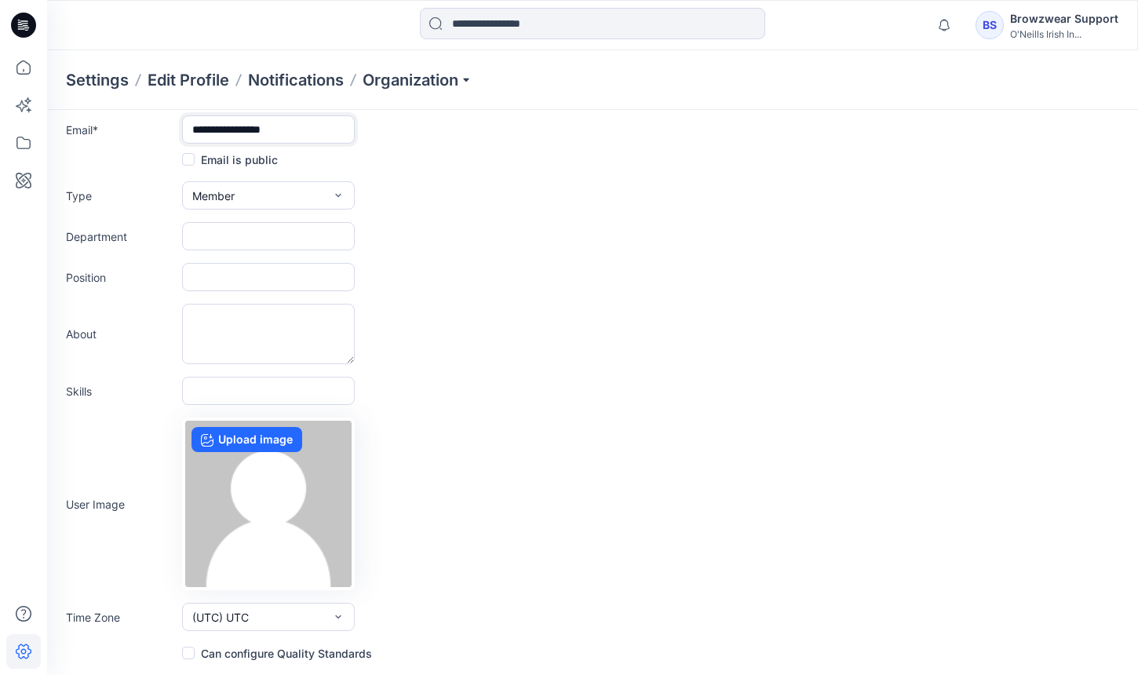
type input "**********"
click at [243, 607] on button "(UTC) UTC" at bounding box center [268, 617] width 173 height 28
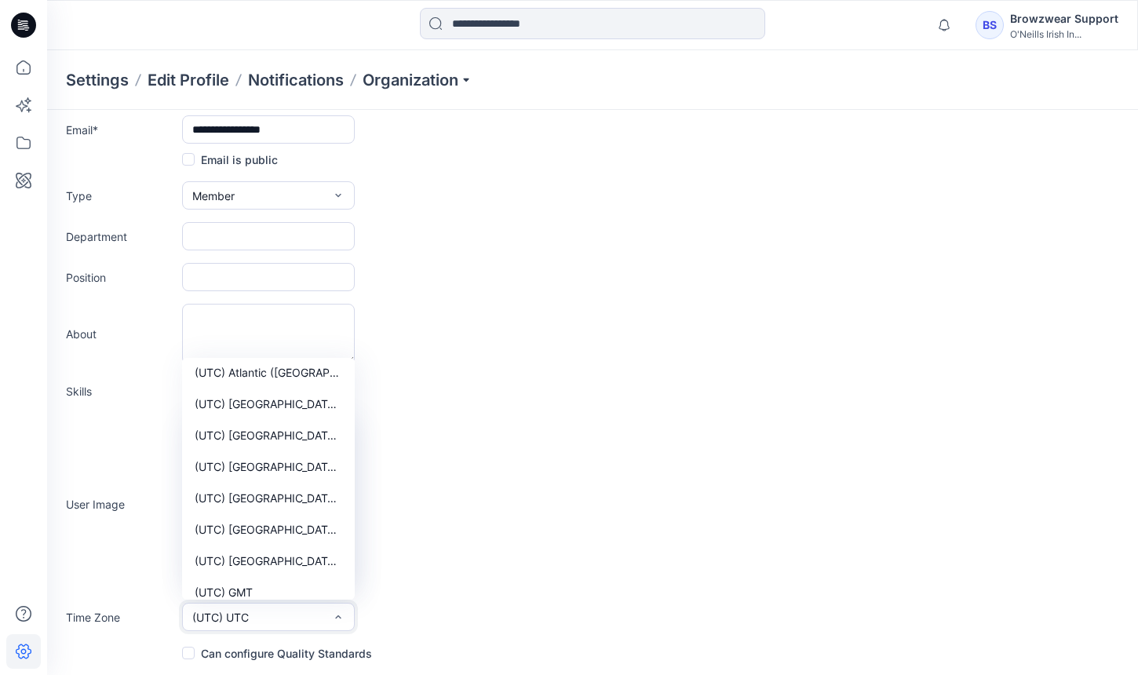
scroll to position [6132, 0]
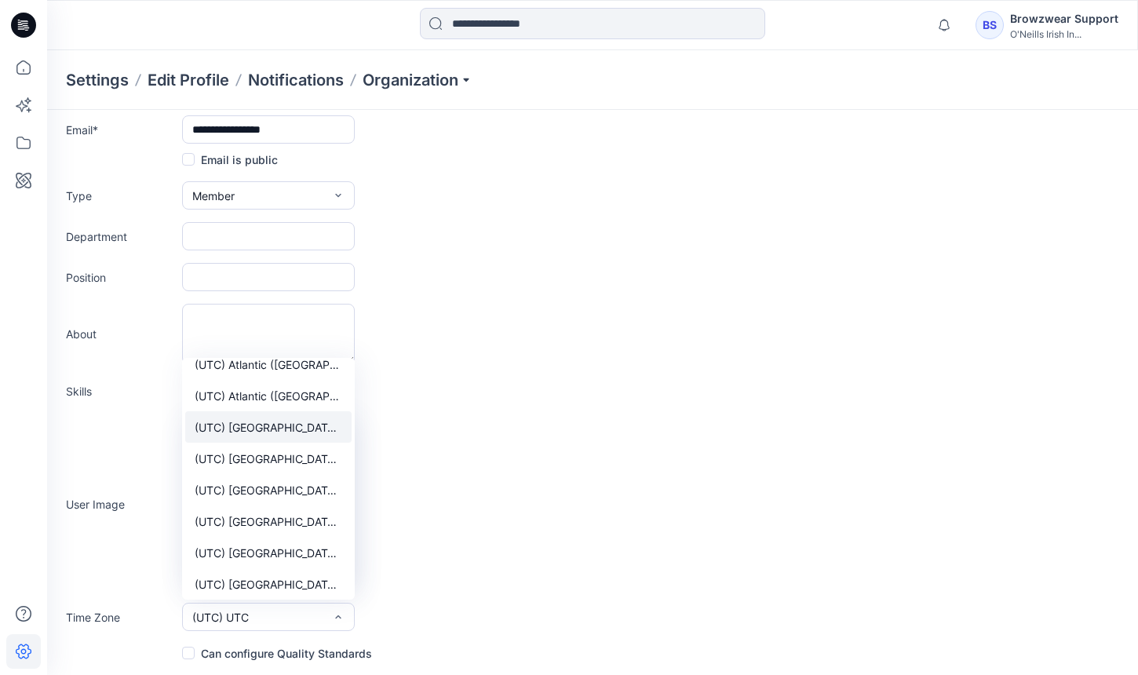
click at [317, 428] on button "(UTC) Europe (Dublin)" at bounding box center [268, 426] width 166 height 31
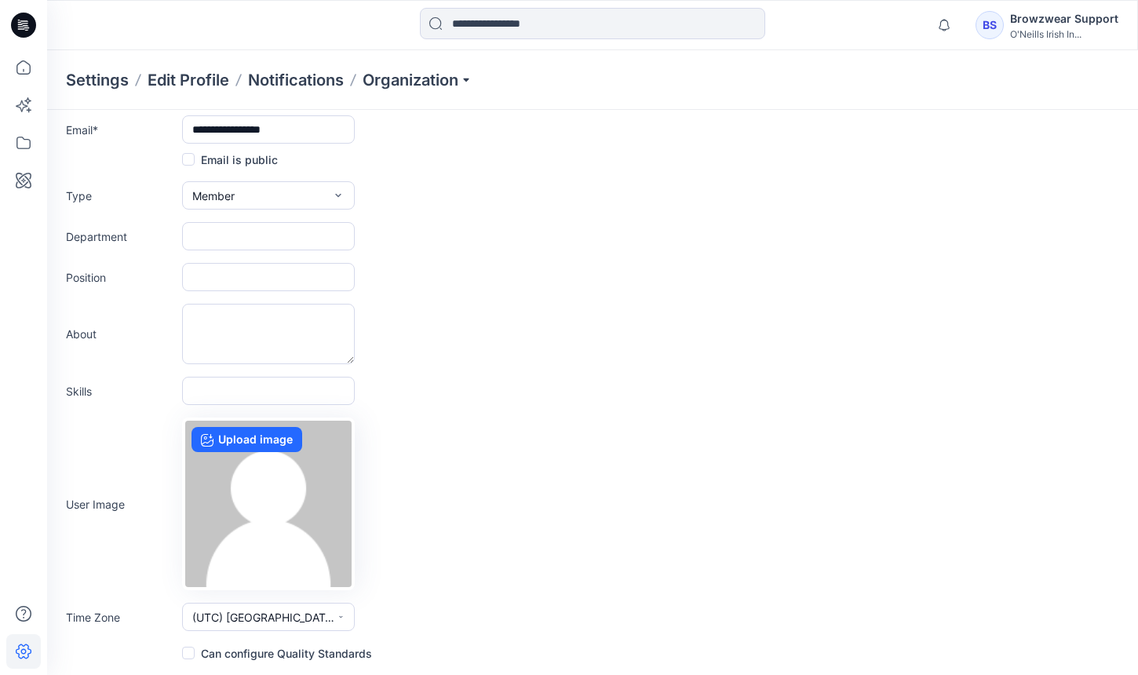
scroll to position [0, 0]
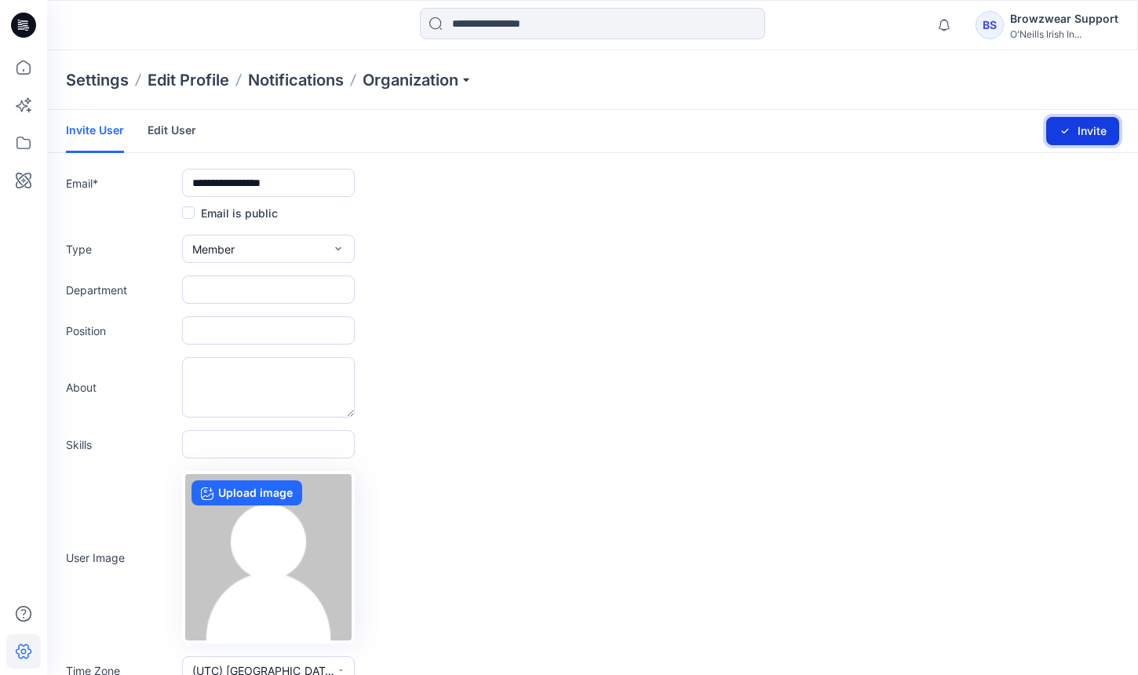
click at [1086, 140] on button "Invite" at bounding box center [1082, 131] width 73 height 28
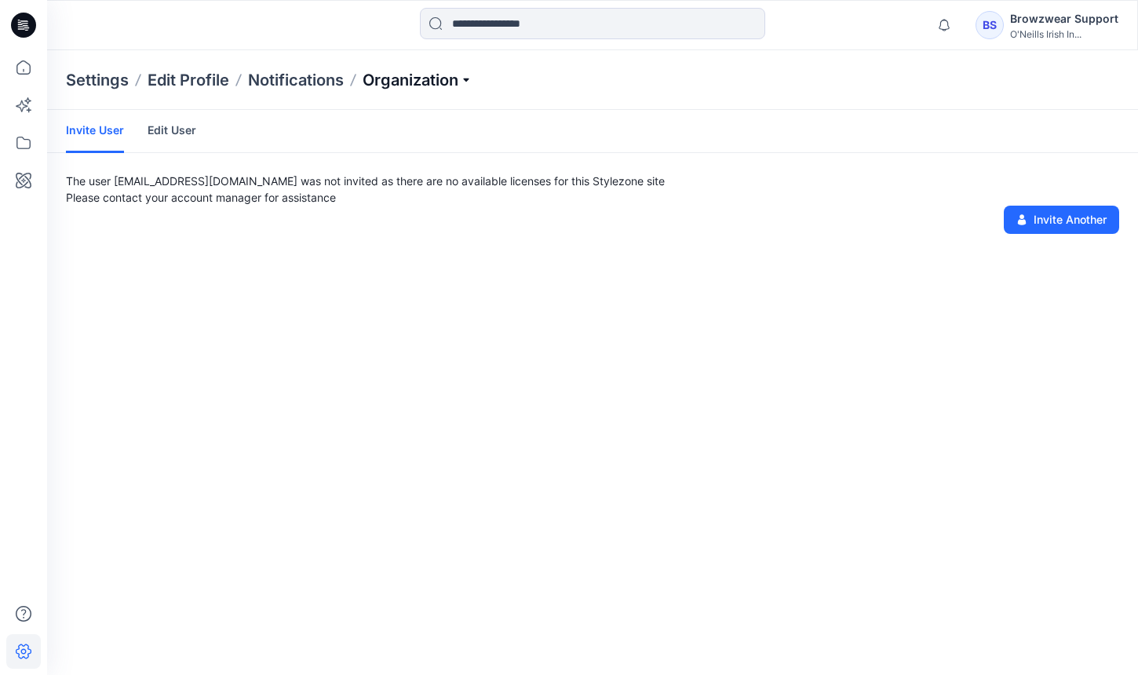
click at [453, 72] on p "Organization" at bounding box center [417, 80] width 110 height 22
click at [166, 130] on link "Edit User" at bounding box center [171, 130] width 49 height 41
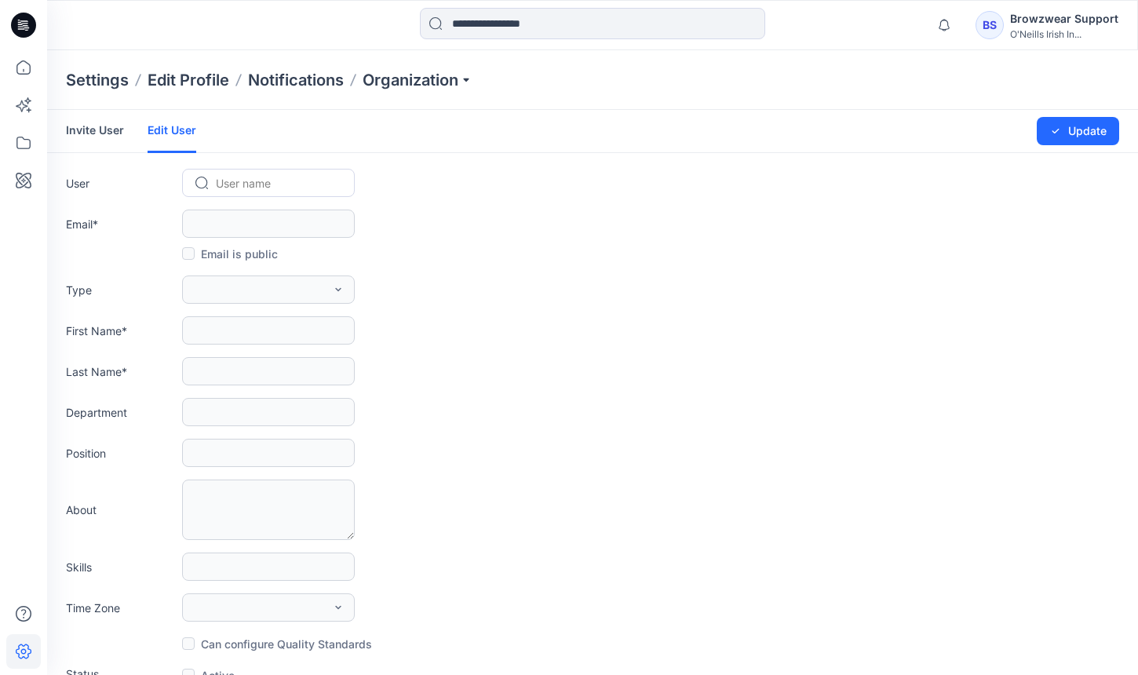
click at [303, 179] on div at bounding box center [278, 183] width 124 height 20
click at [439, 189] on div "User Use Up and Down to choose options, press Enter to select the currently foc…" at bounding box center [592, 183] width 1053 height 28
click at [328, 180] on div at bounding box center [278, 183] width 124 height 20
type input "*"
click at [311, 246] on span "sbroderick@oneills.ie" at bounding box center [281, 250] width 127 height 16
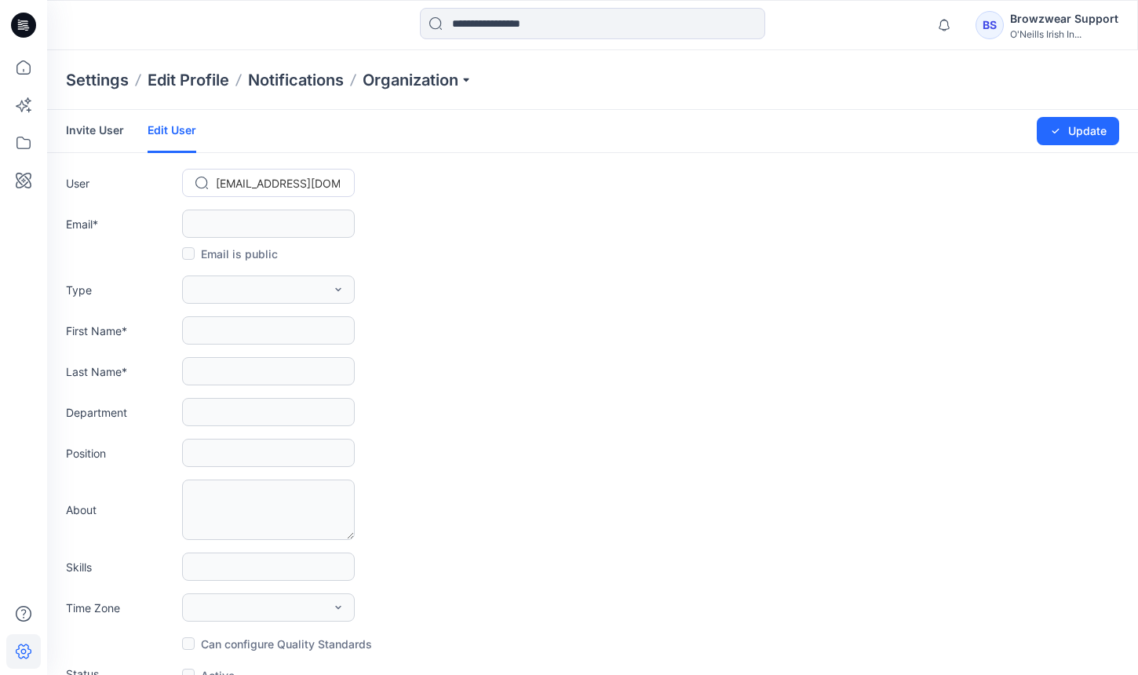
type input "**********"
click at [446, 86] on p "Organization" at bounding box center [417, 80] width 110 height 22
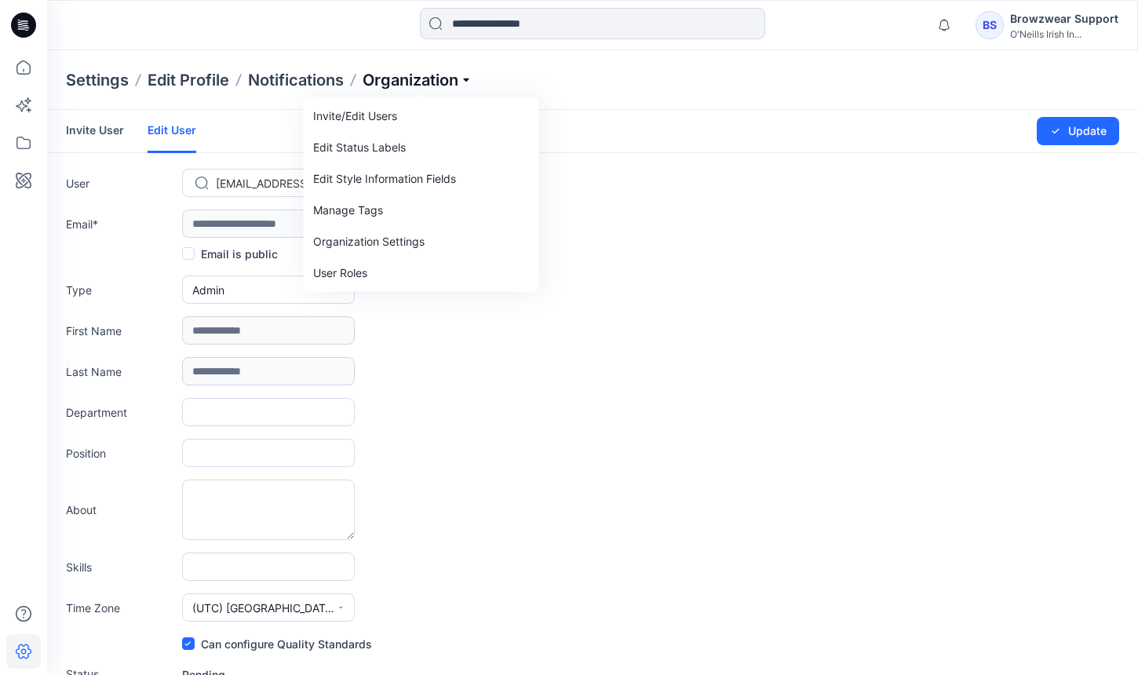
click at [446, 86] on p "Organization" at bounding box center [417, 80] width 110 height 22
